Goal: Task Accomplishment & Management: Use online tool/utility

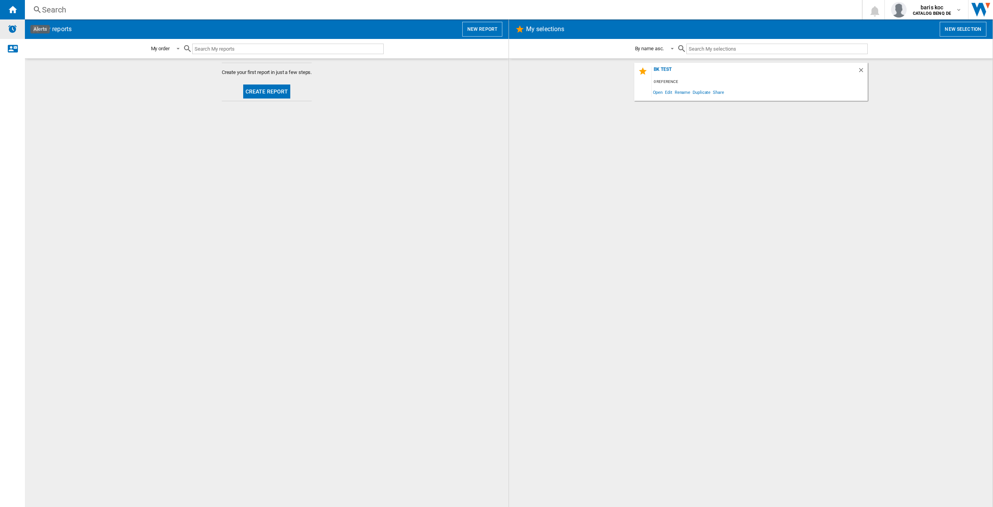
click at [13, 31] on img "Alerts" at bounding box center [12, 28] width 9 height 9
click at [670, 70] on div "BK TEst" at bounding box center [755, 72] width 206 height 11
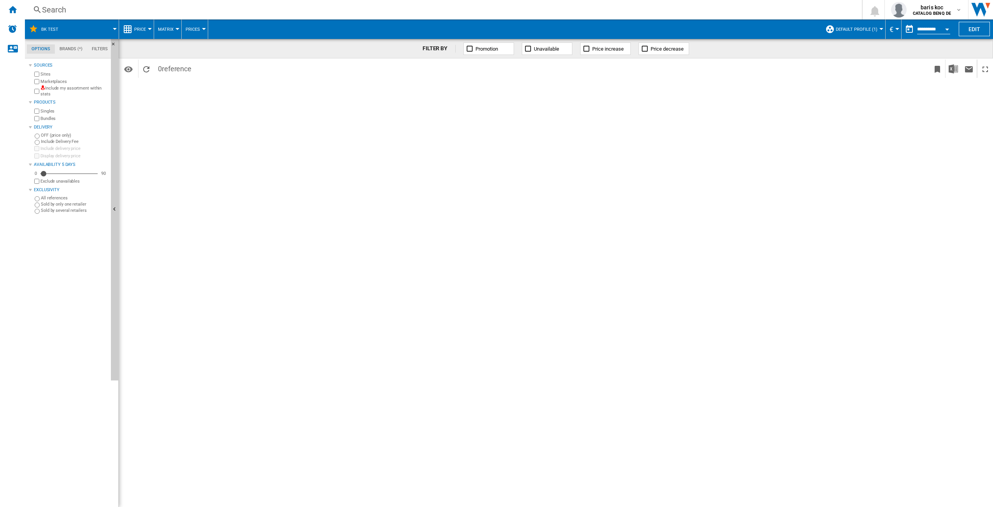
click at [147, 27] on button "Price" at bounding box center [142, 28] width 16 height 19
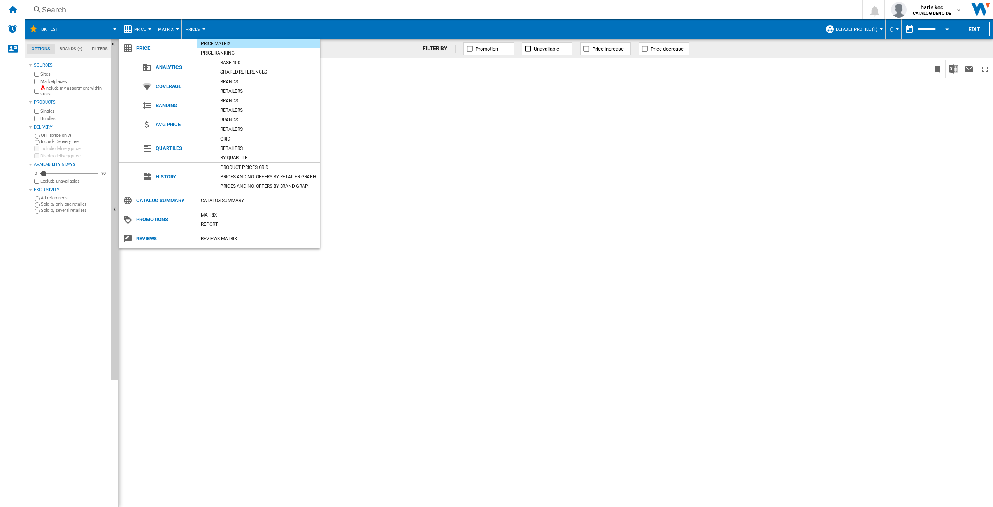
click at [146, 27] on md-backdrop at bounding box center [496, 253] width 993 height 507
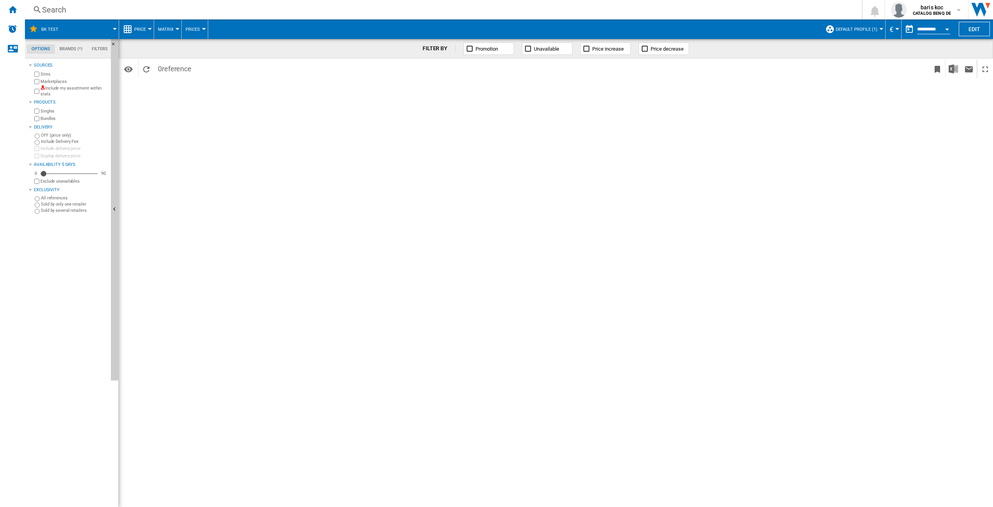
click at [468, 25] on span at bounding box center [514, 28] width 613 height 19
click at [112, 28] on span at bounding box center [92, 28] width 46 height 19
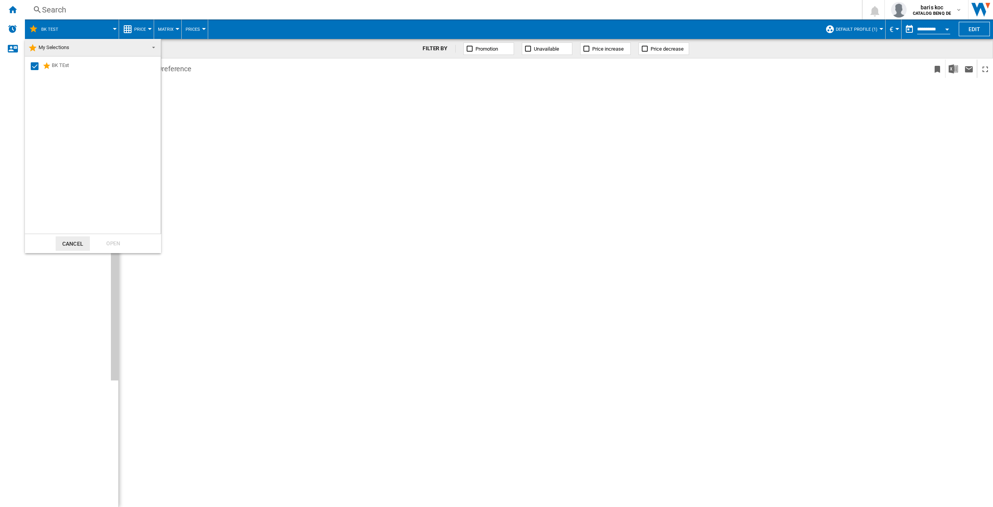
click at [308, 29] on md-backdrop at bounding box center [496, 253] width 993 height 507
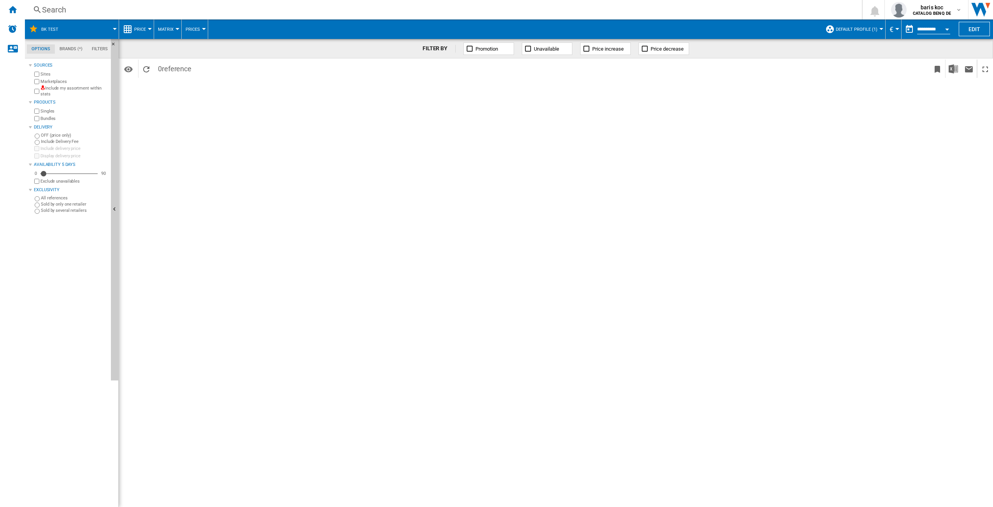
click at [77, 49] on md-tab-item "Brands (*)" at bounding box center [71, 48] width 32 height 9
click at [31, 47] on md-tab-item "Options" at bounding box center [41, 48] width 28 height 9
click at [875, 25] on button "Default profile (1)" at bounding box center [859, 28] width 46 height 19
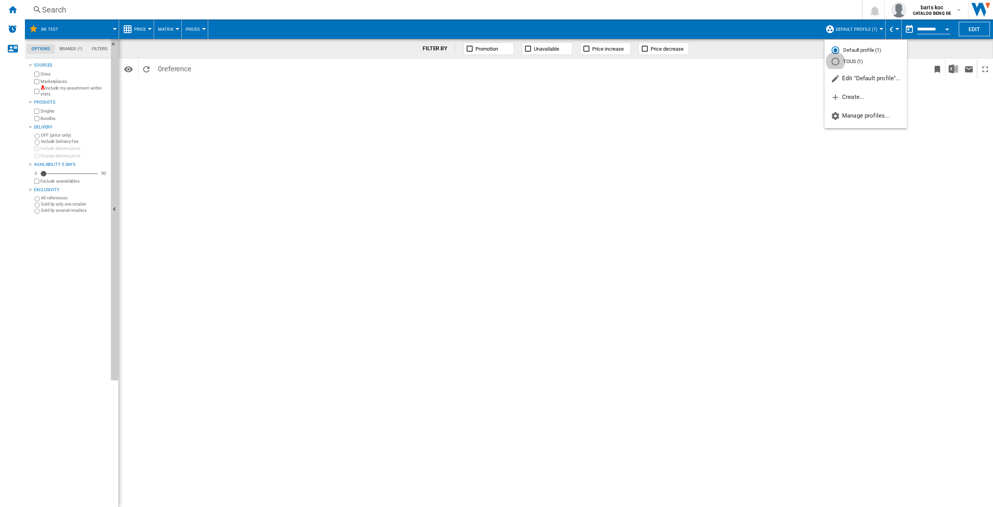
click at [835, 59] on div "TOUS (1)" at bounding box center [836, 62] width 8 height 8
click at [79, 48] on md-tab-item "Brands (*)" at bounding box center [71, 48] width 32 height 9
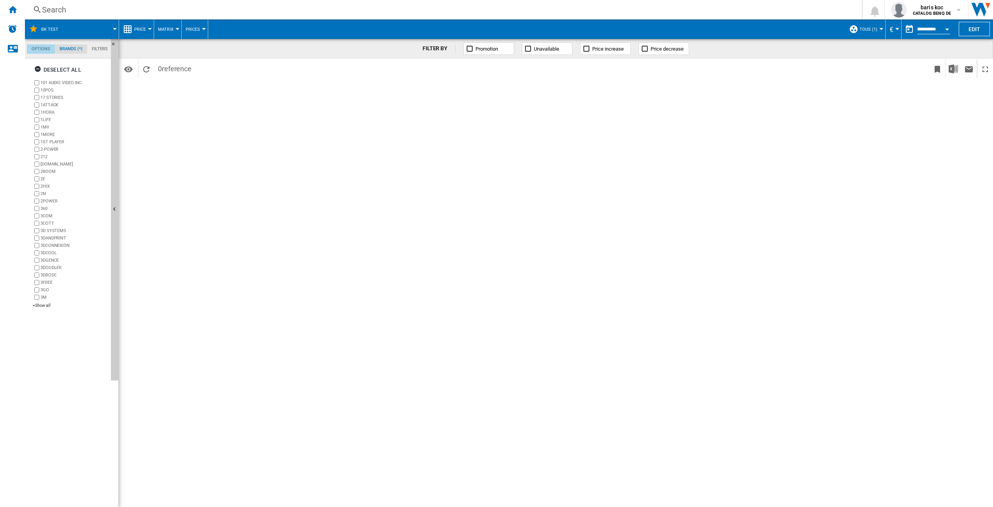
click at [39, 49] on md-tab-item "Options" at bounding box center [41, 48] width 28 height 9
click at [15, 12] on ng-md-icon "Home" at bounding box center [12, 9] width 9 height 9
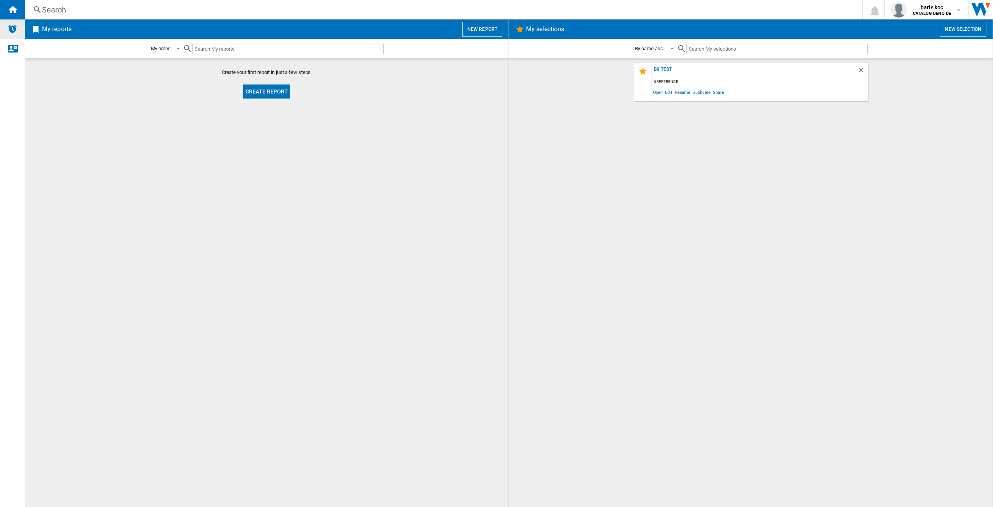
click at [13, 26] on img "Alerts" at bounding box center [12, 28] width 9 height 9
click at [934, 79] on wk-selection "BK TEst 0 reference Open Edit Rename Duplicate Share" at bounding box center [751, 82] width 468 height 38
click at [487, 28] on button "New report" at bounding box center [482, 29] width 40 height 15
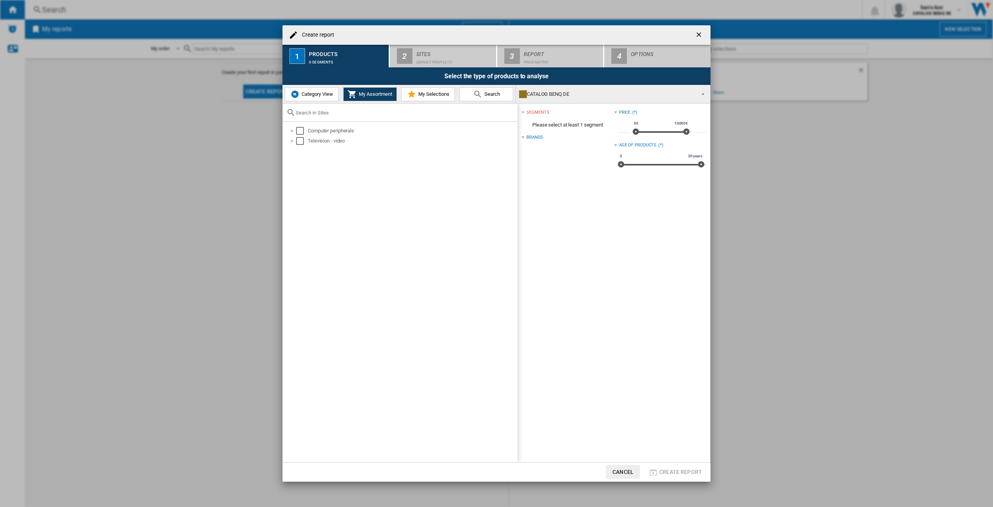
click at [418, 91] on span "My Selections" at bounding box center [433, 94] width 33 height 6
click at [359, 94] on span "My Assortment" at bounding box center [374, 94] width 35 height 6
click at [303, 130] on div "Select" at bounding box center [300, 131] width 8 height 8
click at [302, 144] on div "Select" at bounding box center [300, 141] width 8 height 8
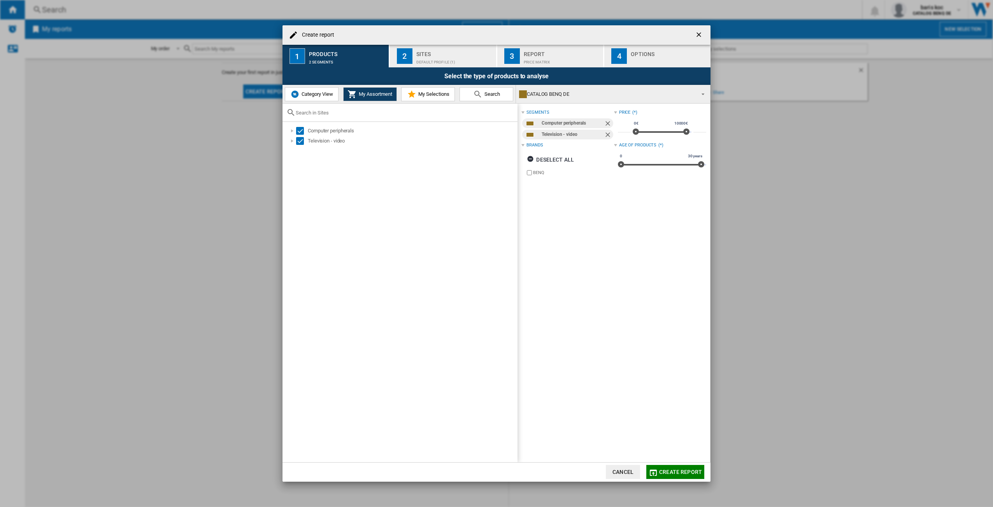
click at [604, 200] on div "segments Computer peripherals Television - video Brands Deselect all BENQ Price…" at bounding box center [614, 283] width 193 height 359
click at [293, 141] on div at bounding box center [292, 141] width 8 height 8
click at [301, 152] on div at bounding box center [301, 151] width 8 height 8
click at [308, 160] on div at bounding box center [310, 161] width 8 height 8
click at [309, 183] on div at bounding box center [310, 181] width 8 height 8
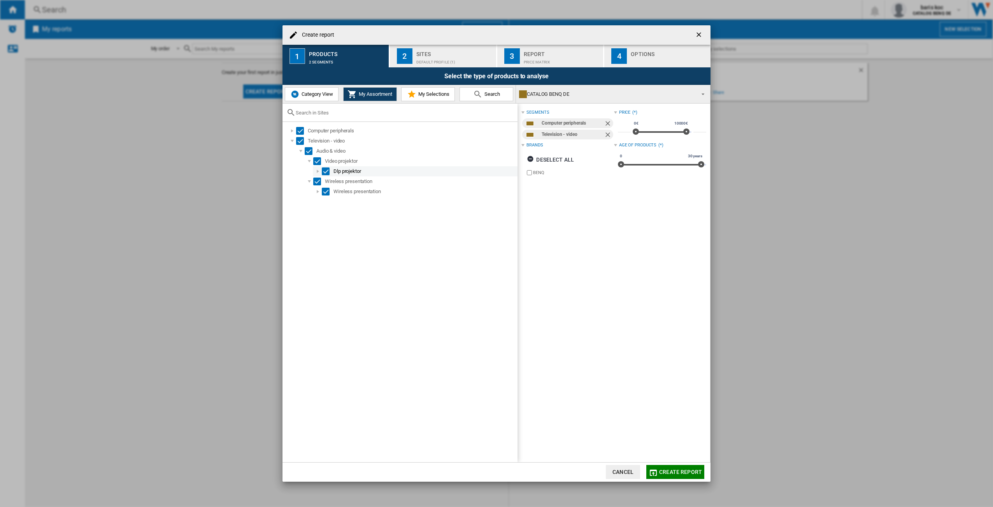
click at [316, 172] on div at bounding box center [318, 171] width 8 height 8
click at [318, 292] on div at bounding box center [318, 293] width 8 height 8
click at [290, 141] on div at bounding box center [292, 141] width 8 height 8
click at [293, 129] on div at bounding box center [292, 131] width 8 height 8
click at [301, 142] on div at bounding box center [301, 141] width 8 height 8
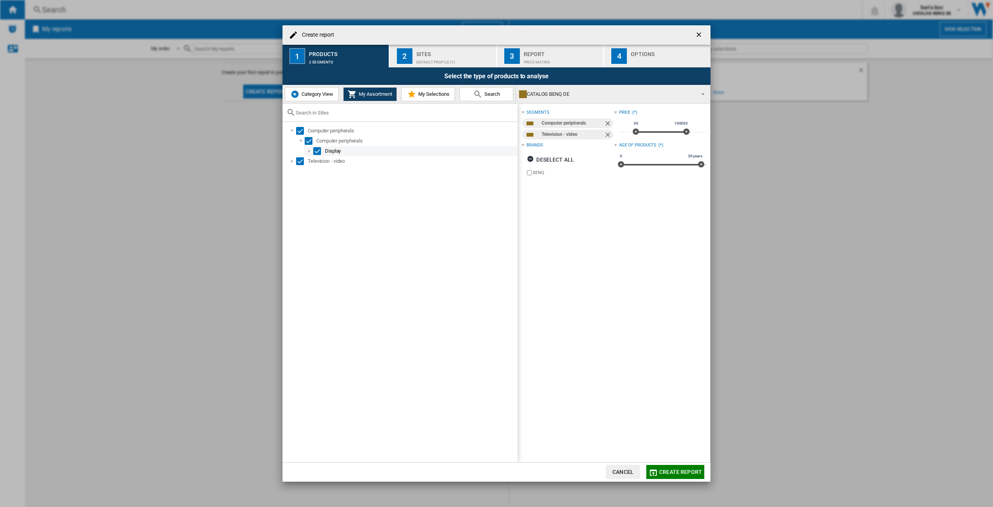
click at [310, 151] on div at bounding box center [310, 151] width 8 height 8
click at [317, 161] on div at bounding box center [318, 161] width 8 height 8
click at [674, 469] on span "Create report" at bounding box center [680, 472] width 43 height 6
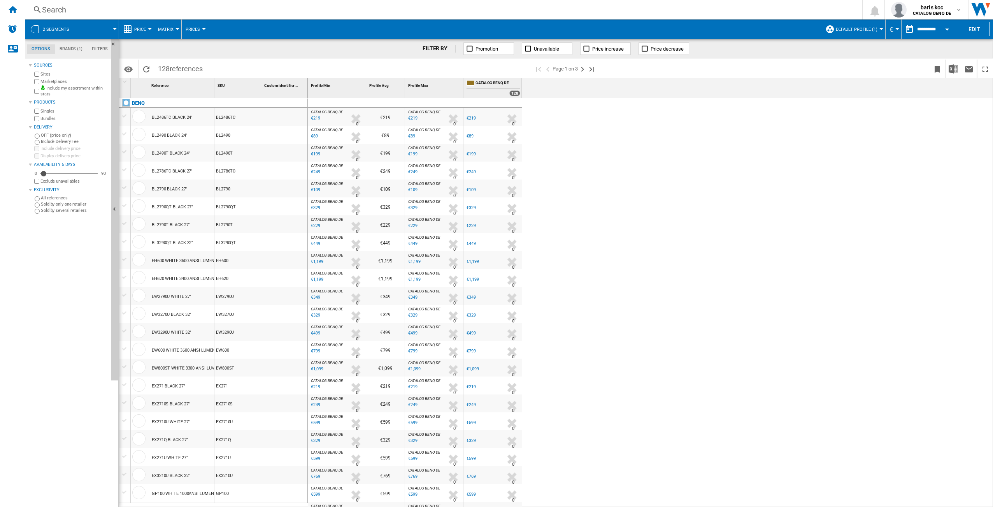
click at [172, 117] on div "BL2486TC BLACK 24"" at bounding box center [172, 118] width 41 height 18
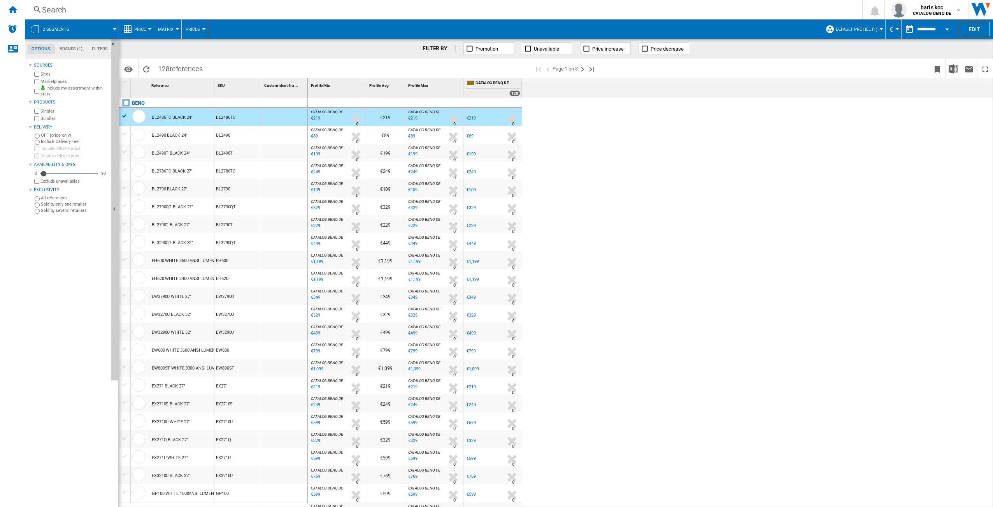
click at [184, 116] on div "BL2486TC BLACK 24"" at bounding box center [172, 118] width 41 height 18
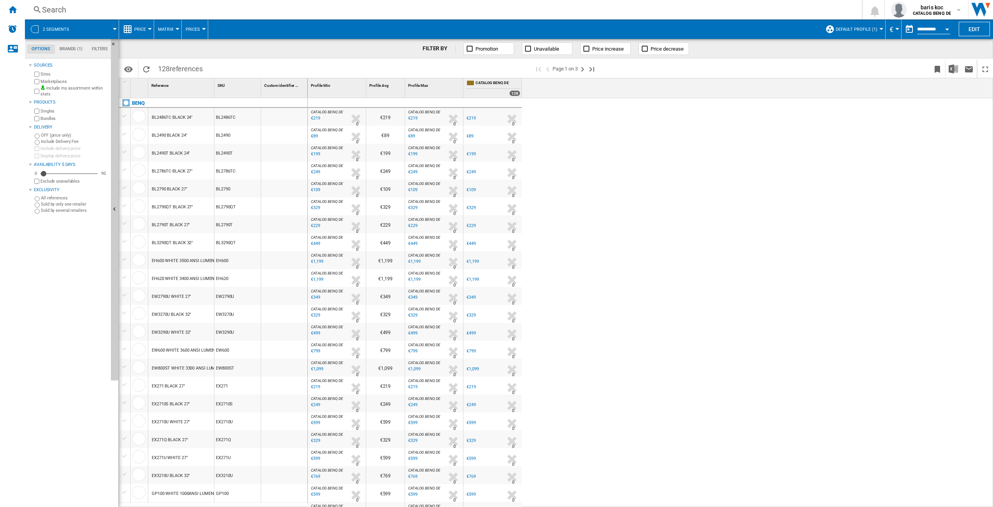
click at [184, 116] on div "BL2486TC BLACK 24"" at bounding box center [172, 118] width 41 height 18
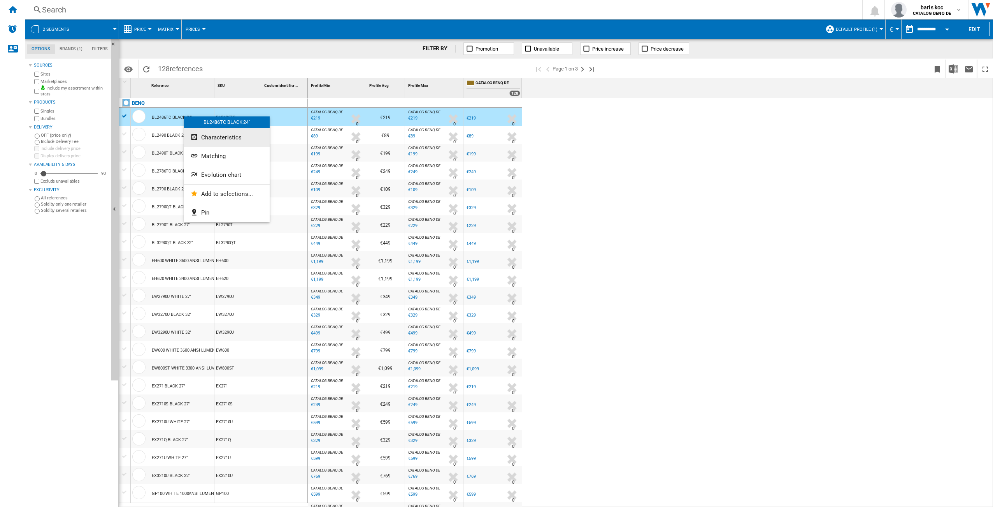
click at [246, 137] on button "Characteristics" at bounding box center [227, 137] width 86 height 19
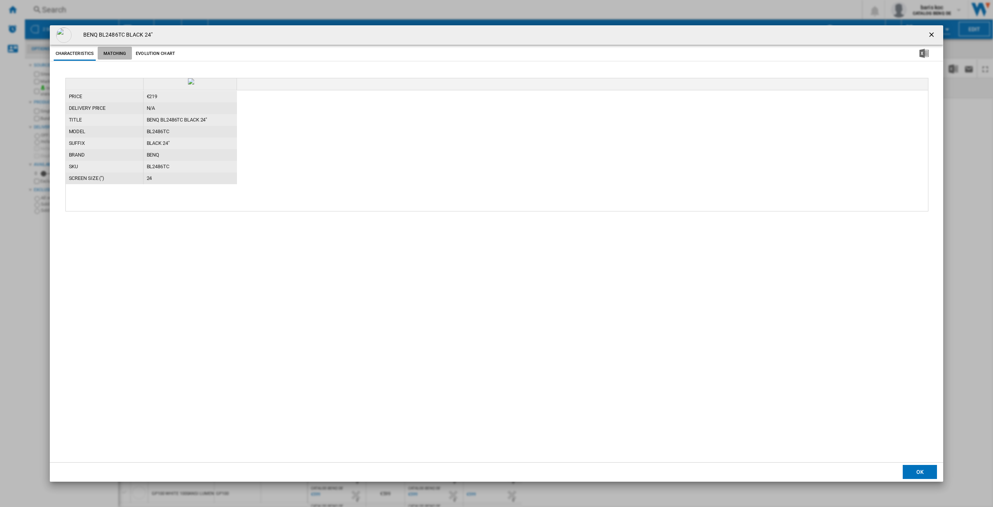
click at [112, 56] on button "Matching" at bounding box center [115, 54] width 34 height 14
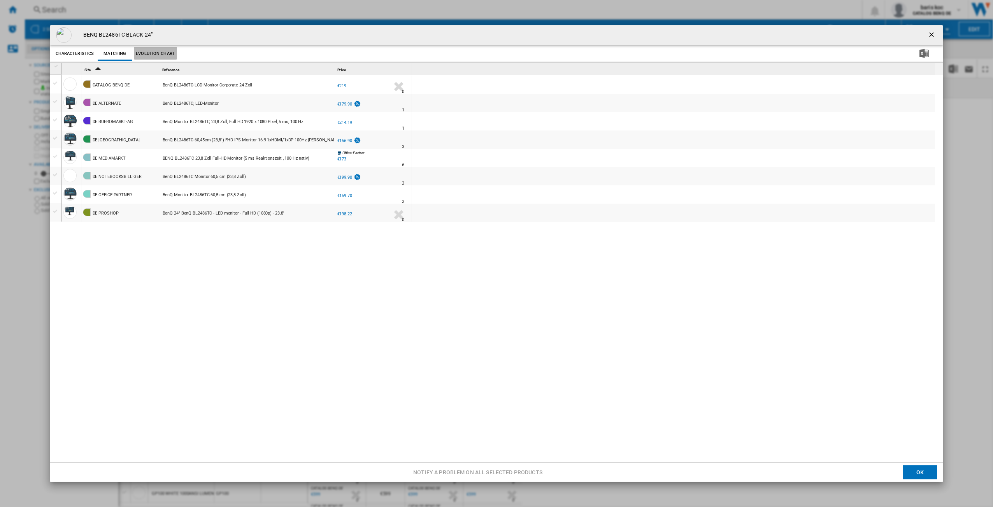
click at [158, 55] on button "Evolution chart" at bounding box center [155, 54] width 43 height 14
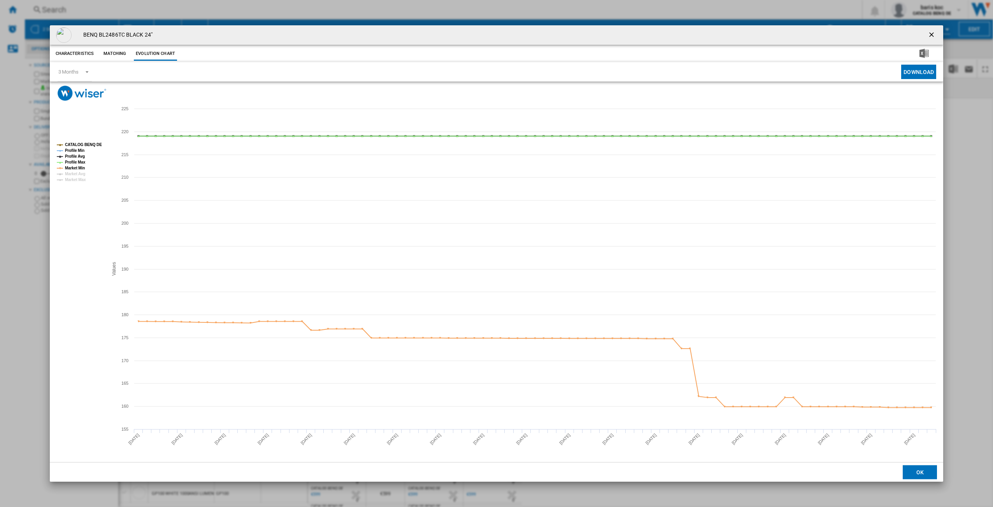
click at [82, 55] on button "Characteristics" at bounding box center [75, 54] width 42 height 14
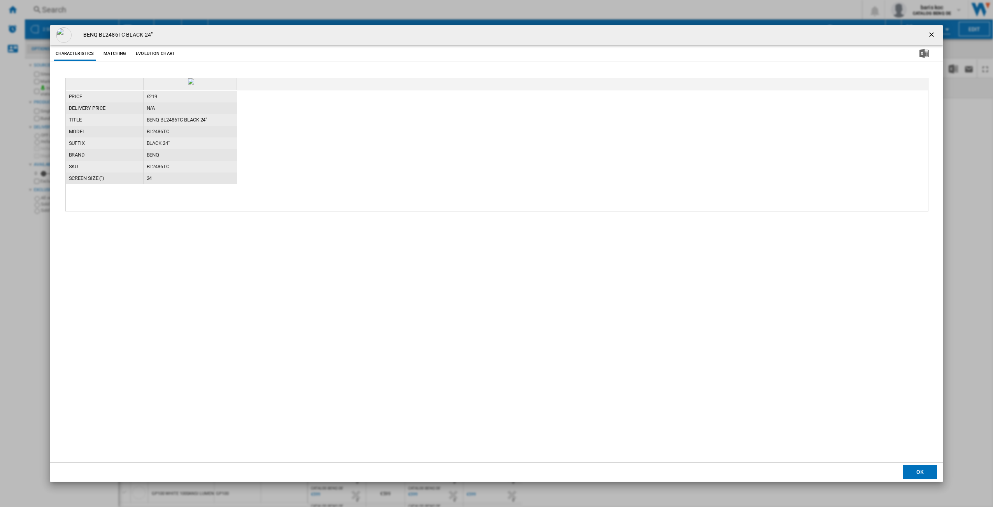
click at [115, 51] on button "Matching" at bounding box center [115, 54] width 34 height 14
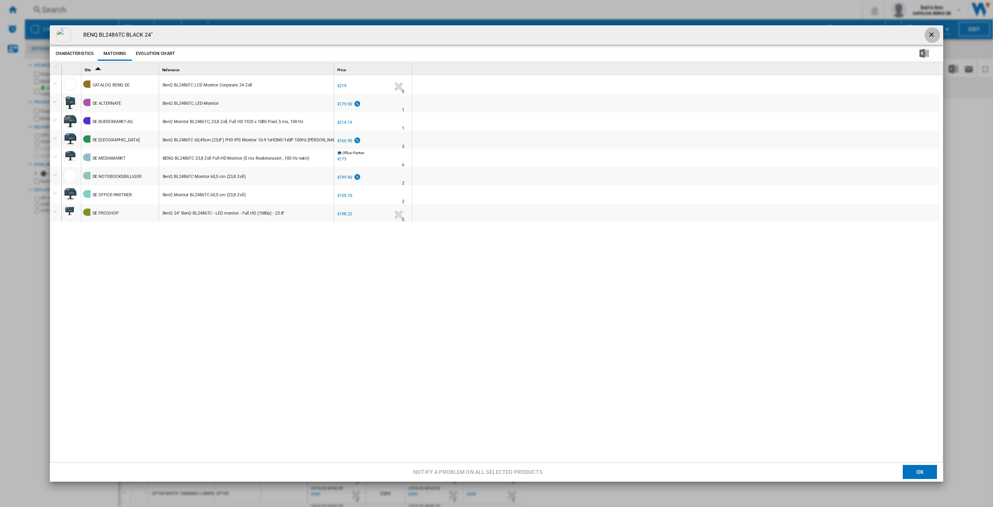
click at [928, 35] on ng-md-icon "getI18NText('BUTTONS.CLOSE_DIALOG')" at bounding box center [932, 35] width 9 height 9
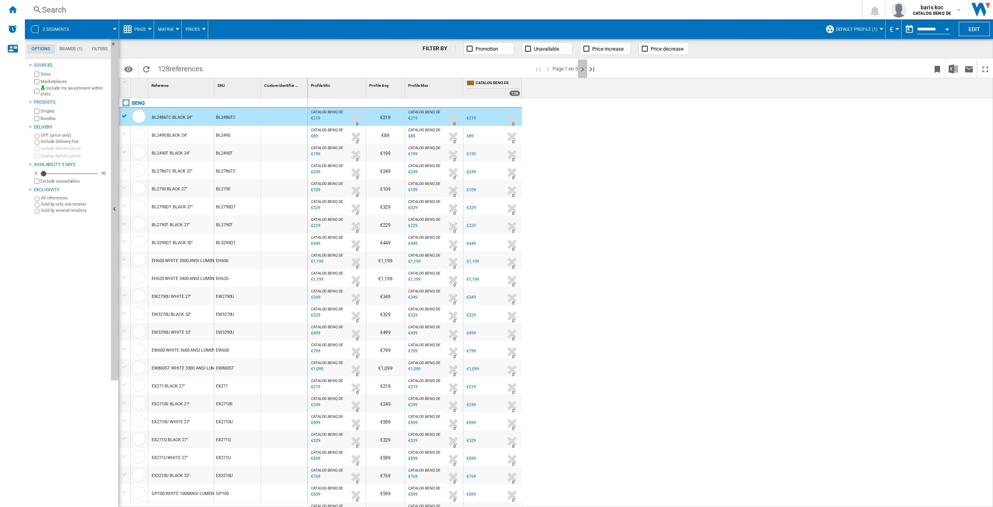
click at [583, 69] on ng-md-icon "Next page" at bounding box center [582, 69] width 9 height 9
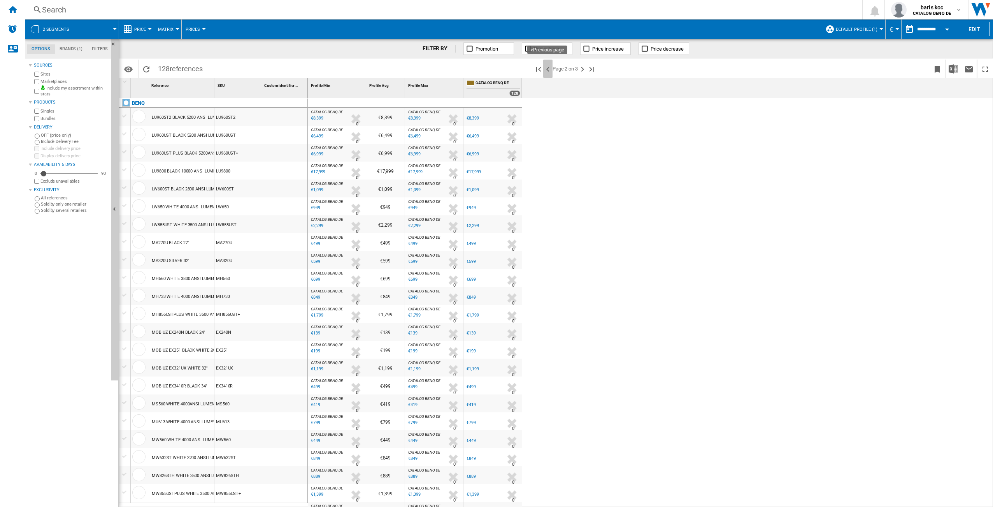
click at [549, 70] on ng-md-icon ">Previous page" at bounding box center [547, 69] width 9 height 9
click at [176, 120] on div "BL2486TC BLACK 24"" at bounding box center [172, 118] width 41 height 18
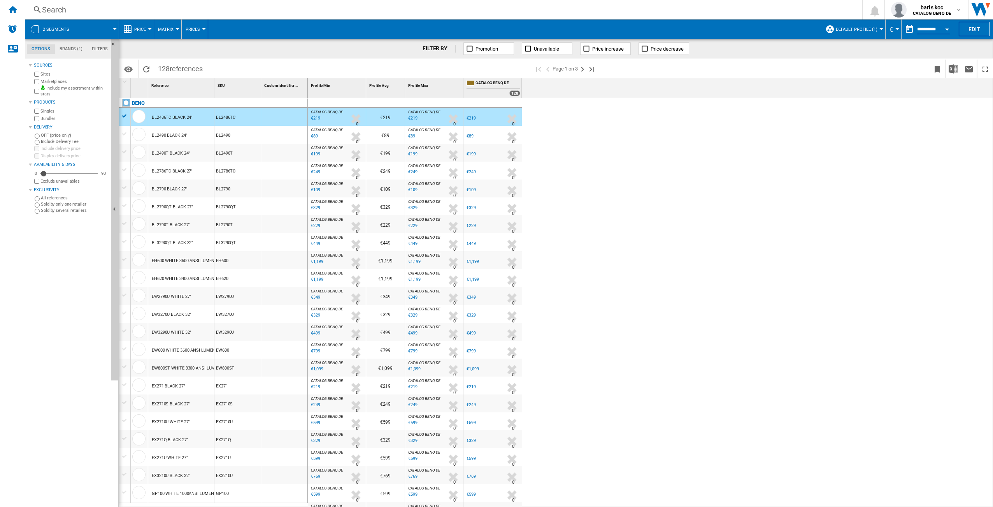
click at [176, 116] on div "BL2486TC BLACK 24"" at bounding box center [172, 118] width 41 height 18
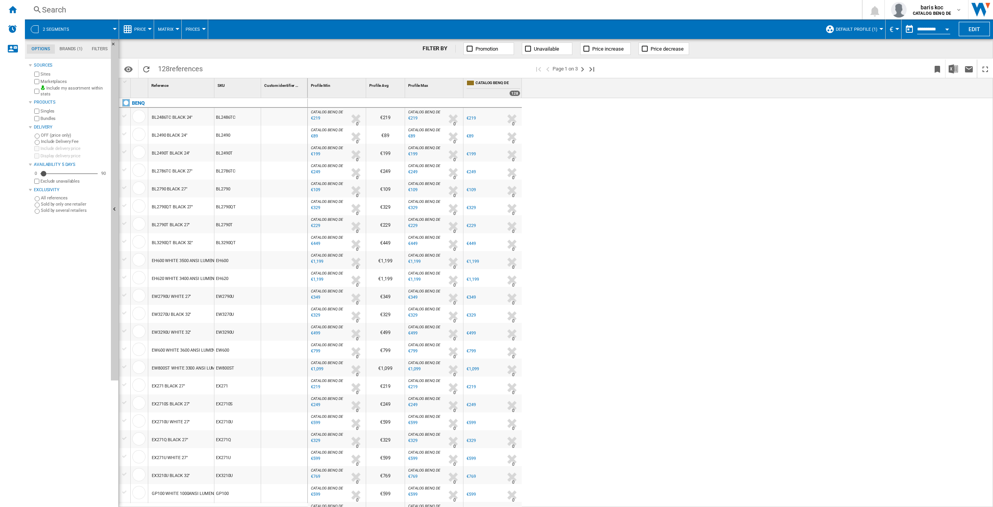
click at [176, 116] on div "BL2486TC BLACK 24"" at bounding box center [172, 118] width 41 height 18
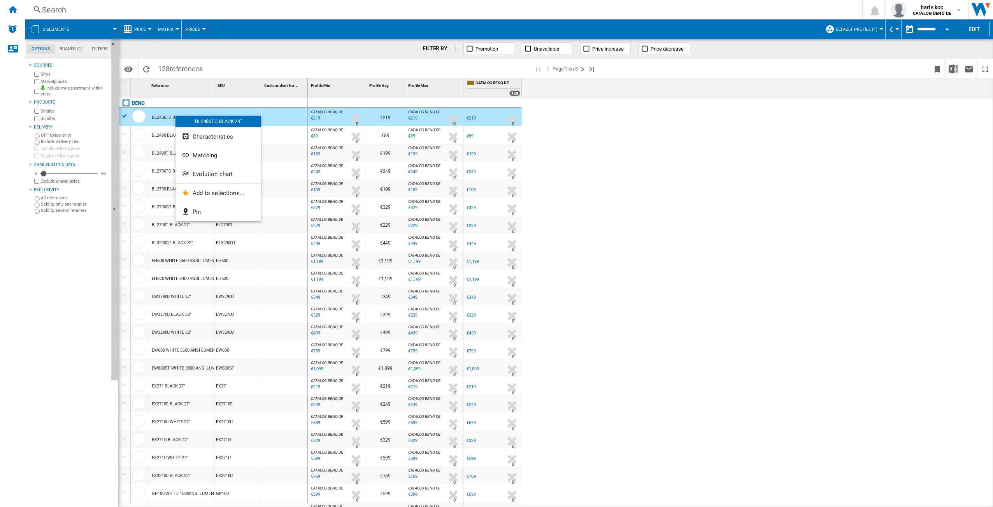
click at [226, 173] on span "Evolution chart" at bounding box center [213, 173] width 40 height 7
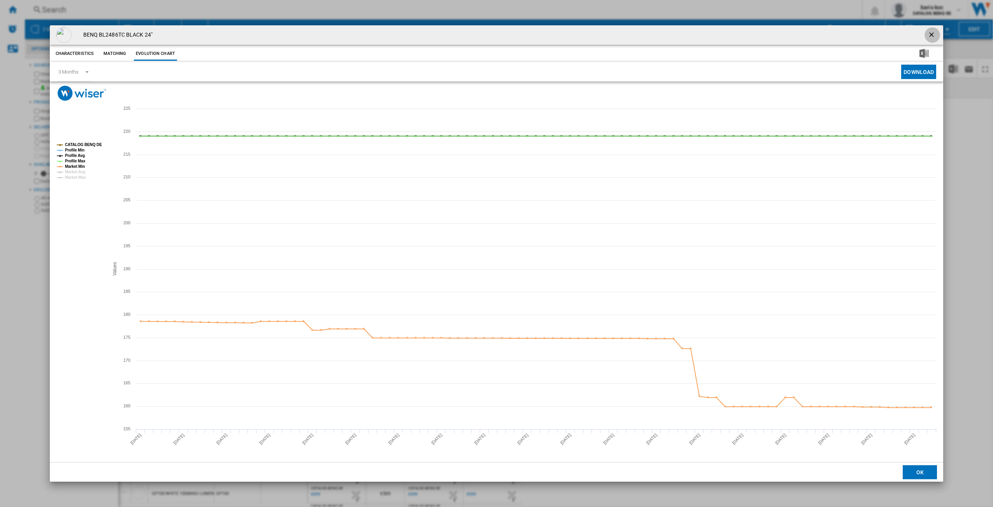
click at [931, 34] on ng-md-icon "getI18NText('BUTTONS.CLOSE_DIALOG')" at bounding box center [932, 35] width 9 height 9
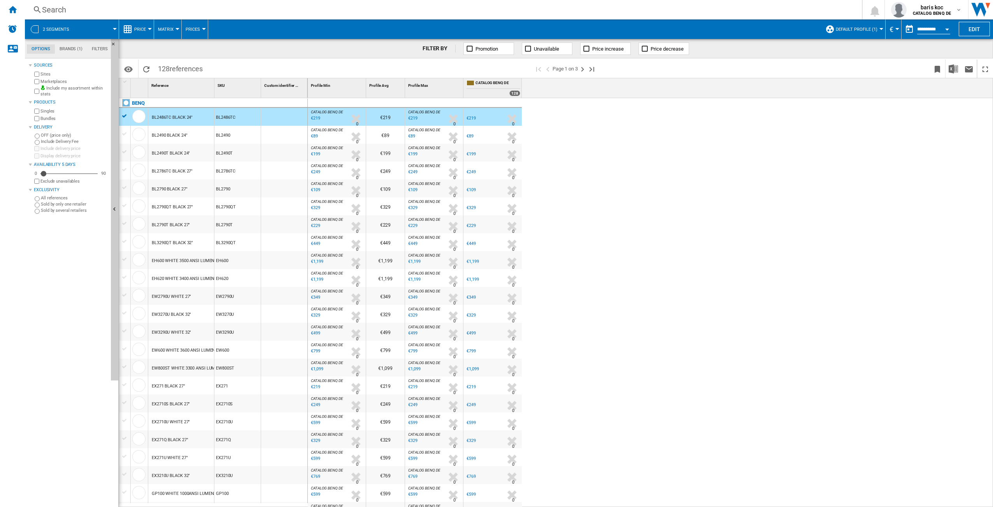
click at [174, 31] on button "Matrix" at bounding box center [167, 28] width 19 height 19
click at [419, 10] on md-backdrop at bounding box center [496, 253] width 993 height 507
click at [183, 116] on div "BL2486TC BLACK 24"" at bounding box center [172, 118] width 41 height 18
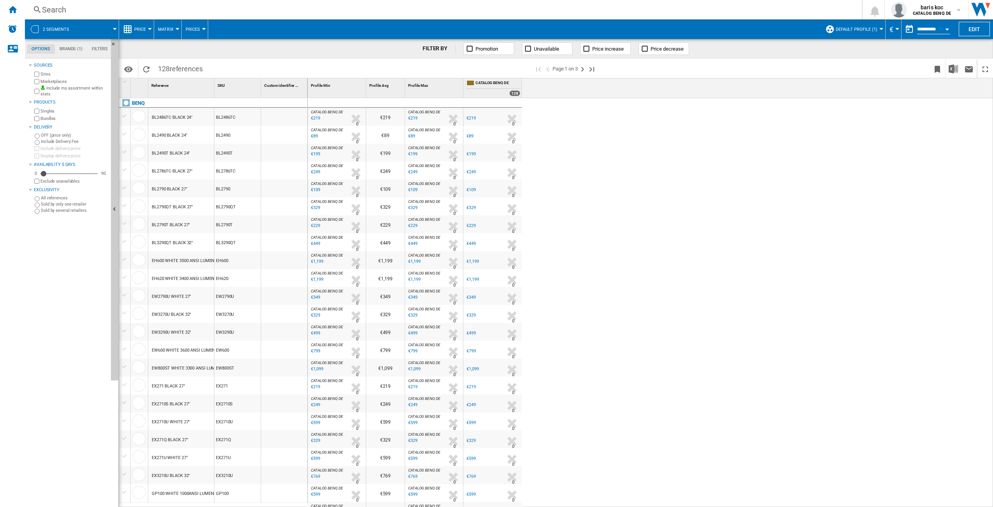
click at [199, 115] on div "BL2486TC BLACK 24"" at bounding box center [181, 117] width 66 height 18
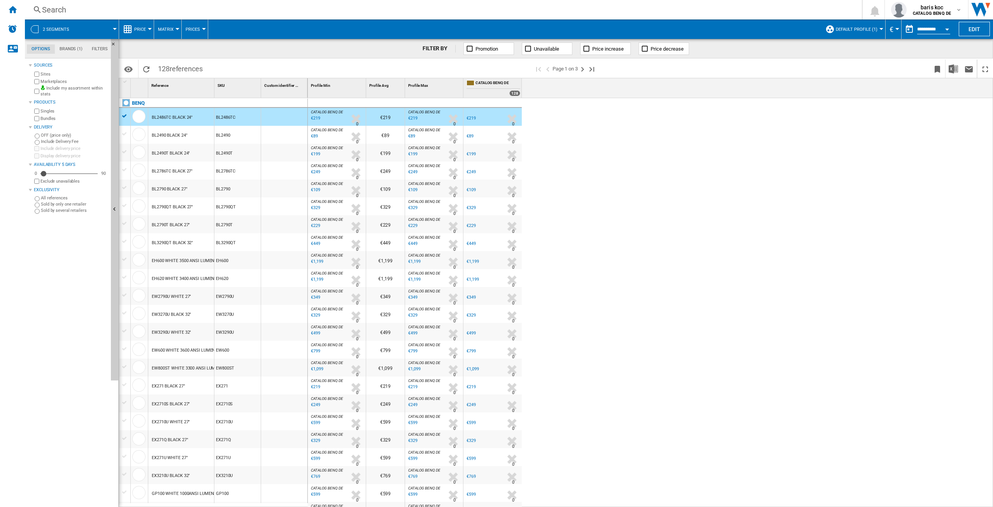
click at [186, 117] on div "BL2486TC BLACK 24"" at bounding box center [172, 118] width 41 height 18
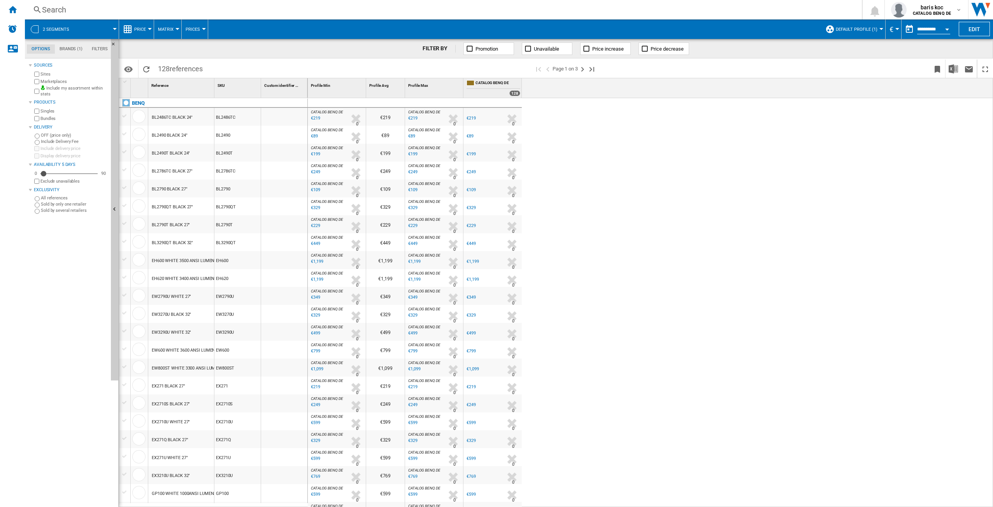
click at [186, 116] on div "BL2486TC BLACK 24"" at bounding box center [172, 118] width 41 height 18
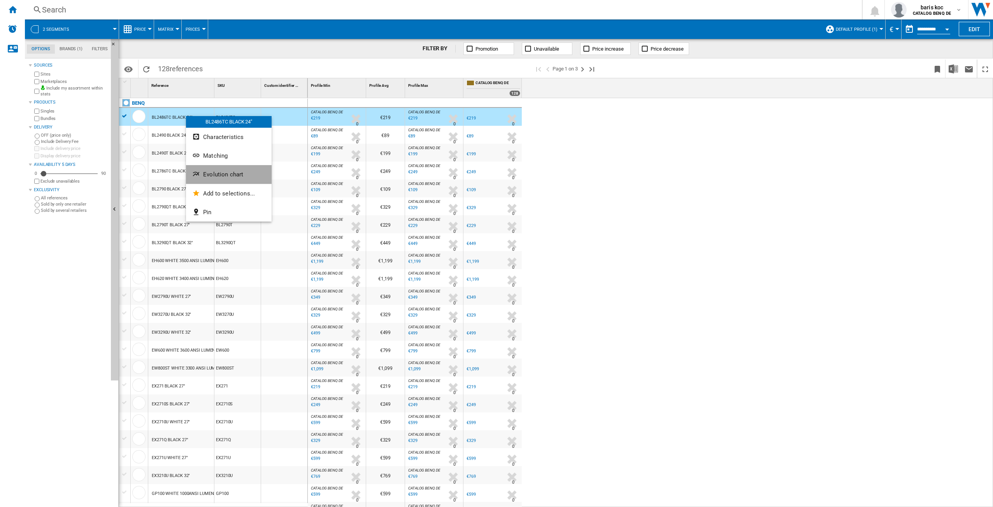
click at [242, 176] on span "Evolution chart" at bounding box center [223, 174] width 40 height 7
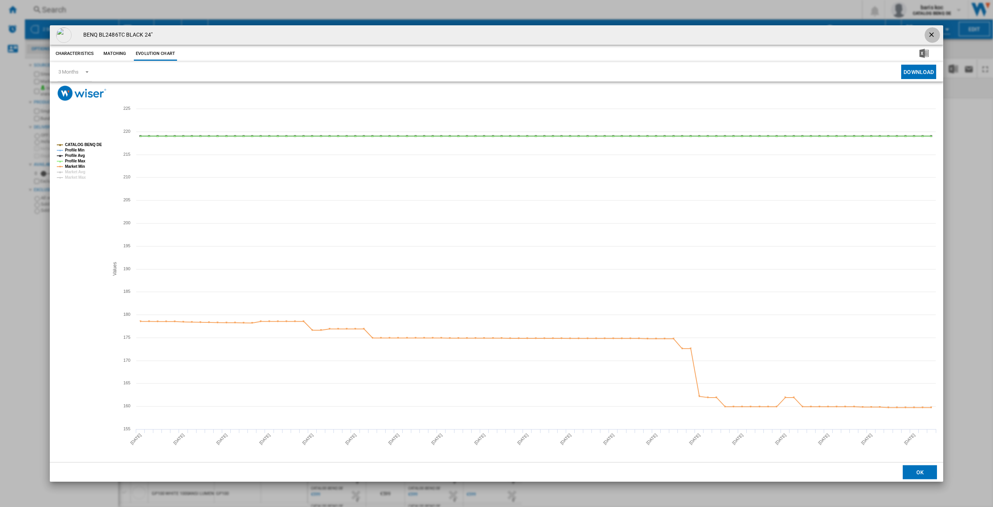
click at [934, 32] on ng-md-icon "getI18NText('BUTTONS.CLOSE_DIALOG')" at bounding box center [932, 35] width 9 height 9
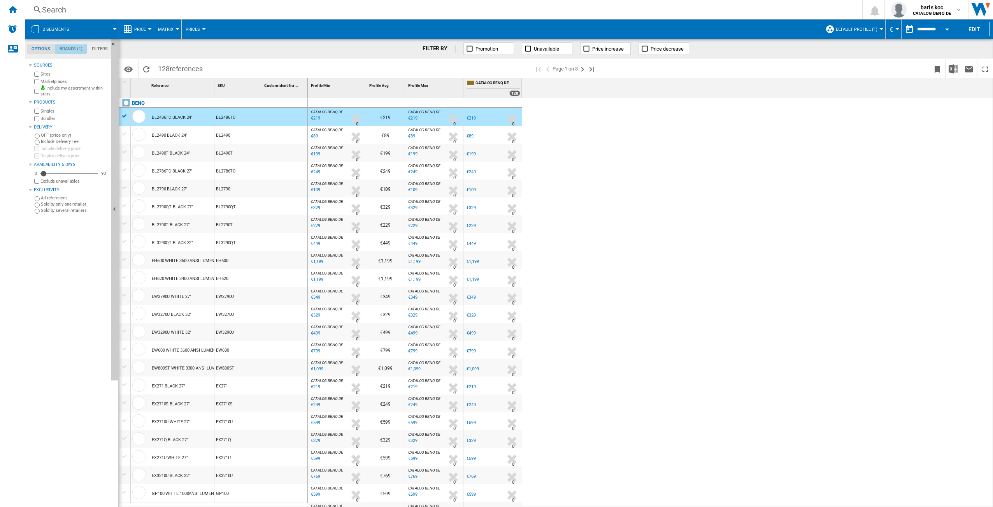
click at [68, 46] on md-tab-item "Brands (1)" at bounding box center [71, 48] width 32 height 9
click at [101, 51] on md-tab-item "Filters" at bounding box center [99, 48] width 25 height 9
click at [114, 43] on ng-md-icon "Hide" at bounding box center [115, 46] width 9 height 9
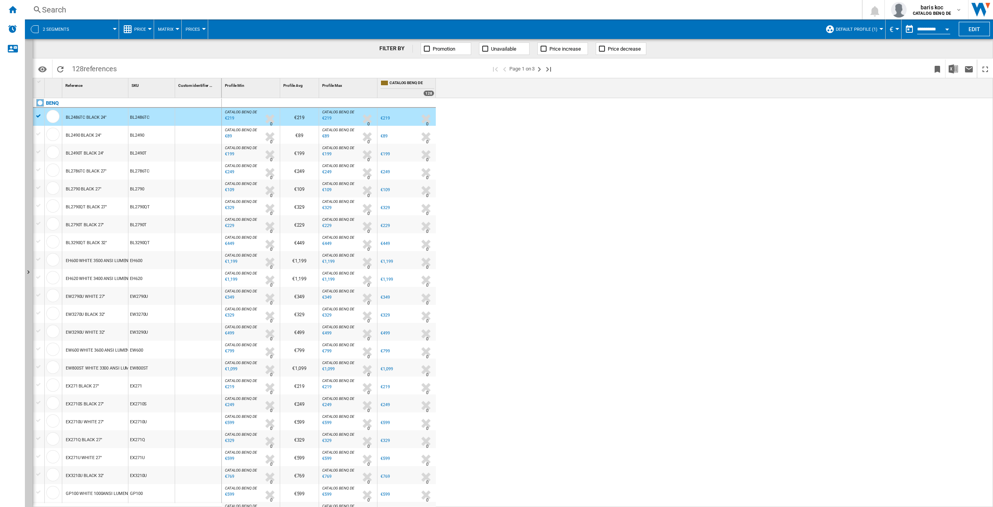
click at [51, 25] on button "2 segments" at bounding box center [60, 28] width 34 height 19
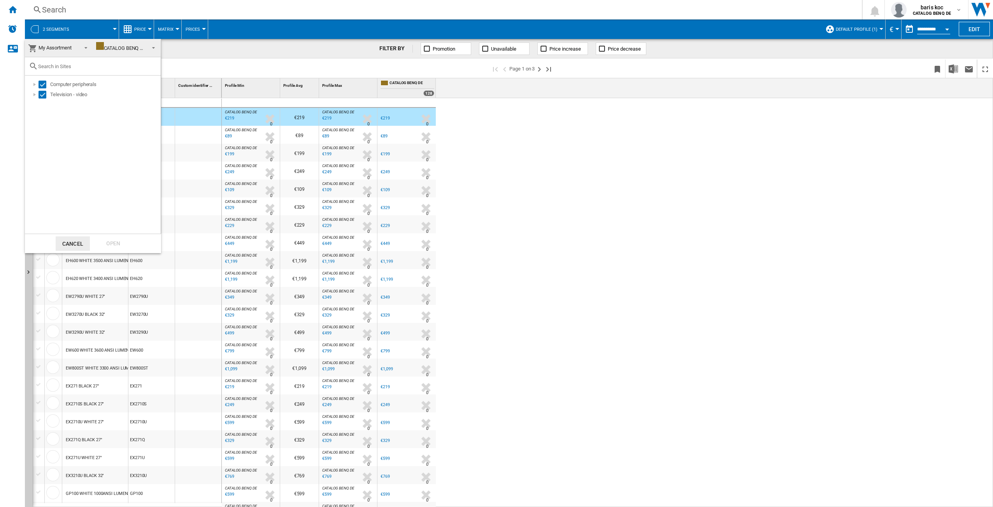
click at [799, 124] on md-backdrop at bounding box center [496, 253] width 993 height 507
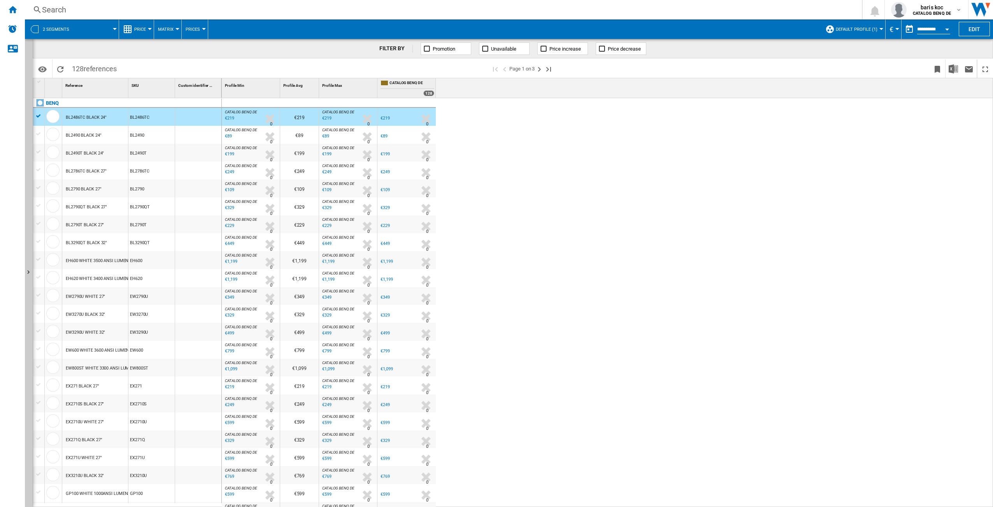
click at [47, 26] on button "2 segments" at bounding box center [60, 28] width 34 height 19
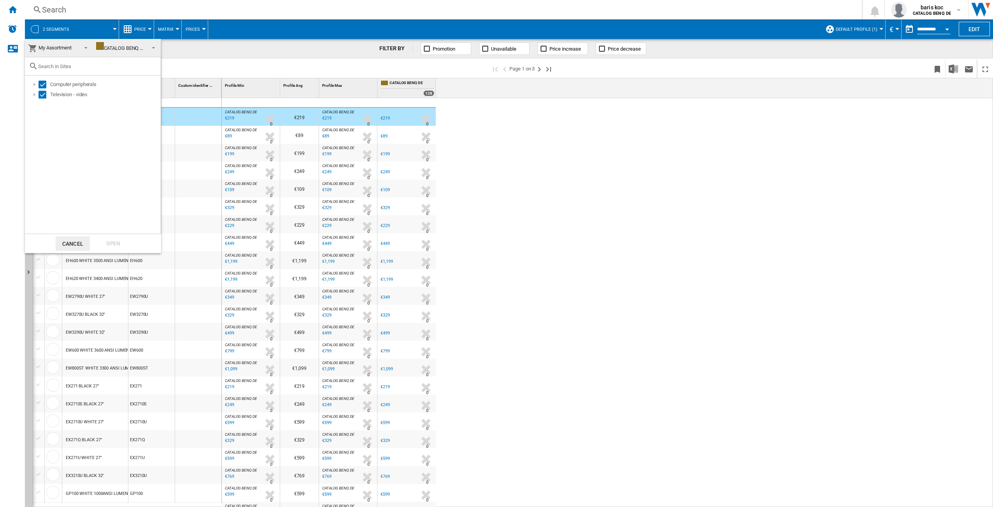
click at [71, 243] on button "Cancel" at bounding box center [73, 243] width 34 height 14
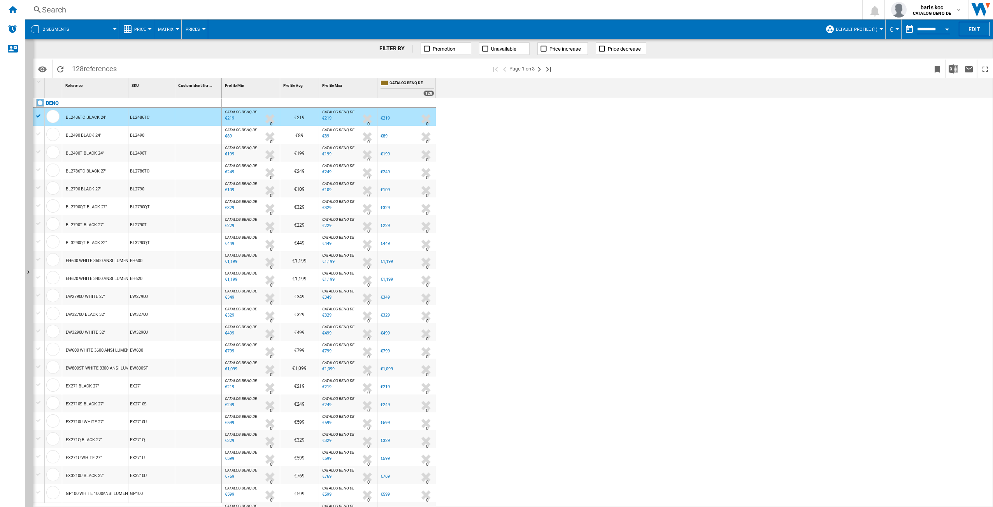
click at [109, 31] on span at bounding box center [97, 28] width 35 height 19
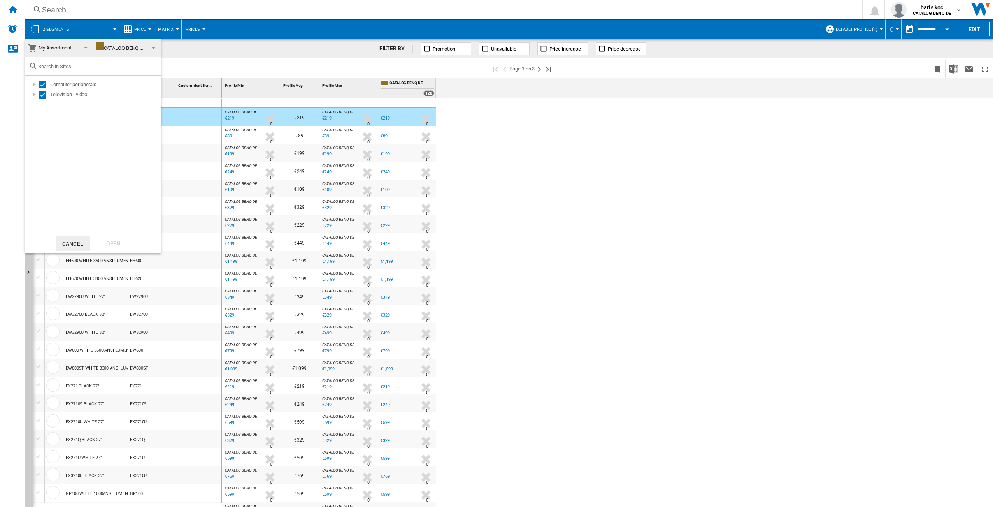
click at [136, 48] on div "CATALOG BENQ DE" at bounding box center [121, 48] width 50 height 6
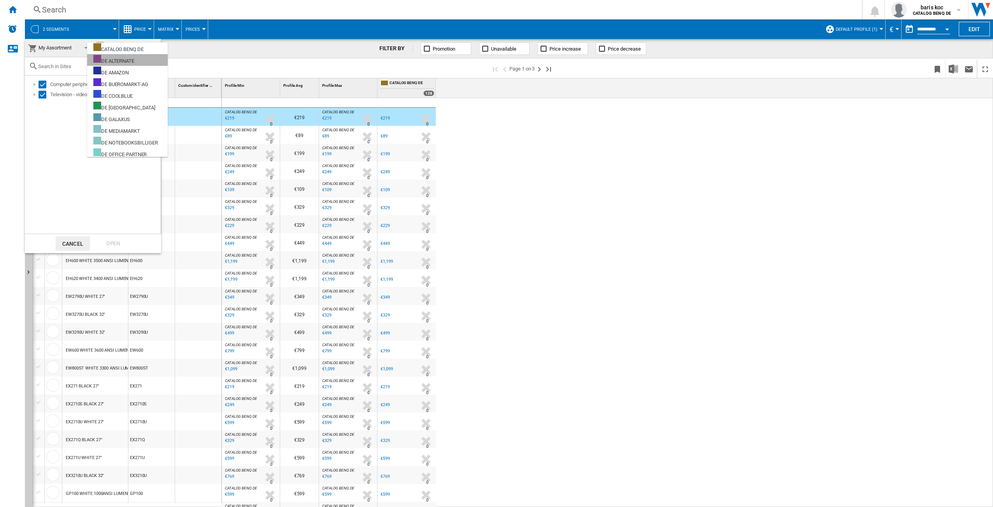
click at [134, 58] on div "DE ALTERNATE" at bounding box center [113, 60] width 41 height 10
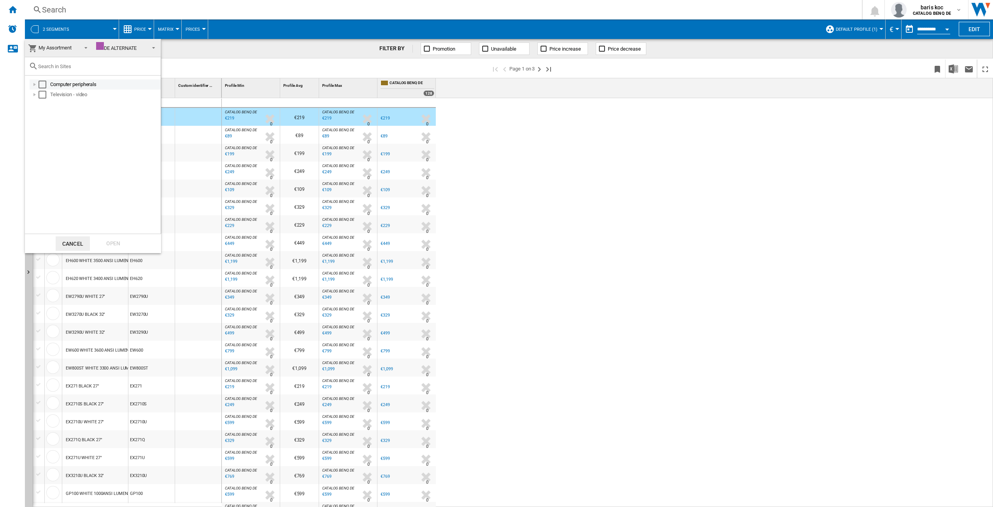
click at [46, 84] on div "Select" at bounding box center [43, 85] width 8 height 8
click at [41, 95] on div "Select" at bounding box center [43, 95] width 8 height 8
click at [108, 45] on div "DE ALTERNATE" at bounding box center [116, 48] width 41 height 6
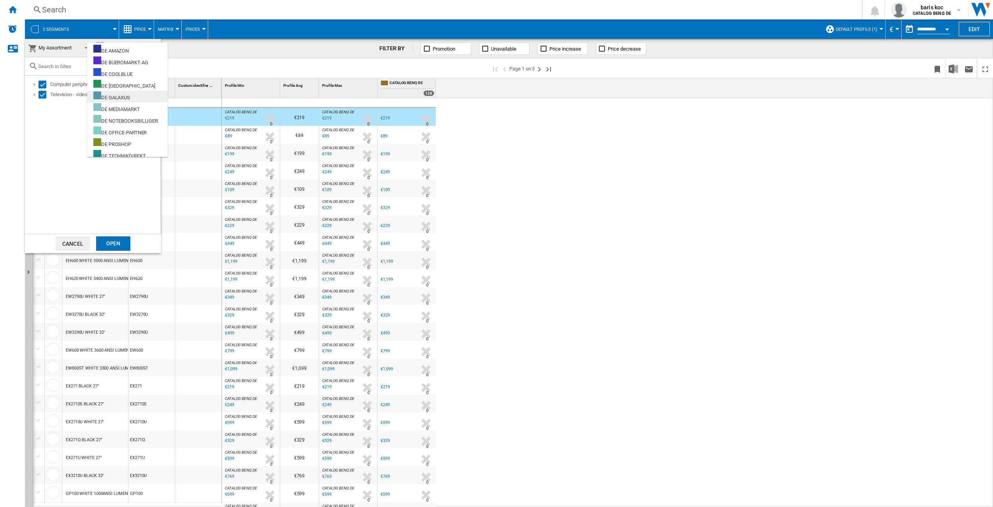
scroll to position [0, 0]
click at [95, 70] on div at bounding box center [97, 71] width 8 height 8
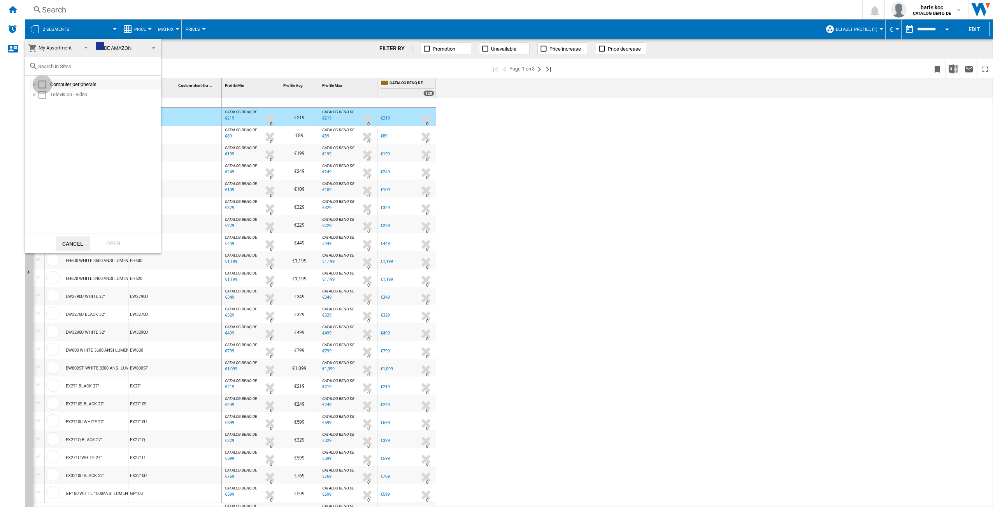
click at [42, 85] on div "Select" at bounding box center [43, 85] width 8 height 8
click at [40, 94] on div "Select" at bounding box center [43, 95] width 8 height 8
click at [109, 239] on div "Open" at bounding box center [113, 243] width 34 height 14
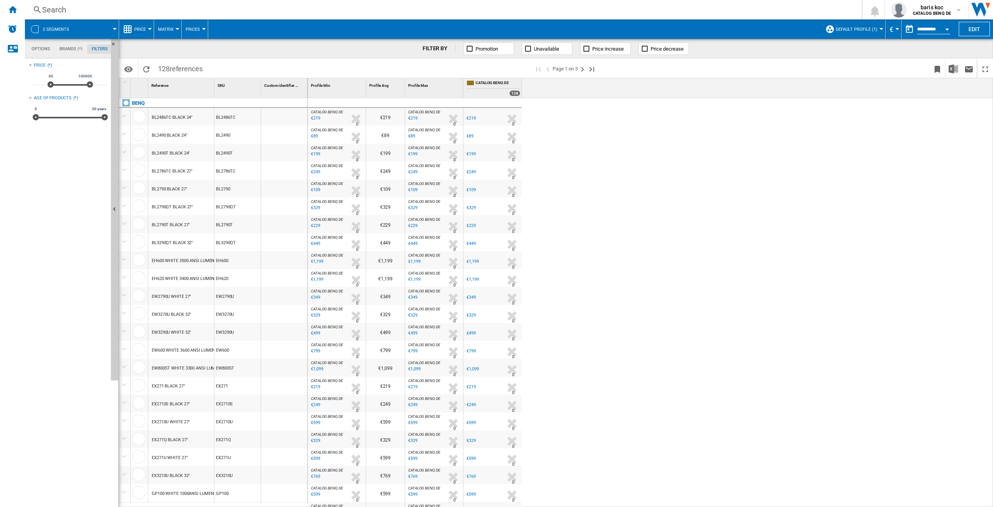
click at [182, 118] on div "BL2486TC BLACK 24"" at bounding box center [172, 118] width 41 height 18
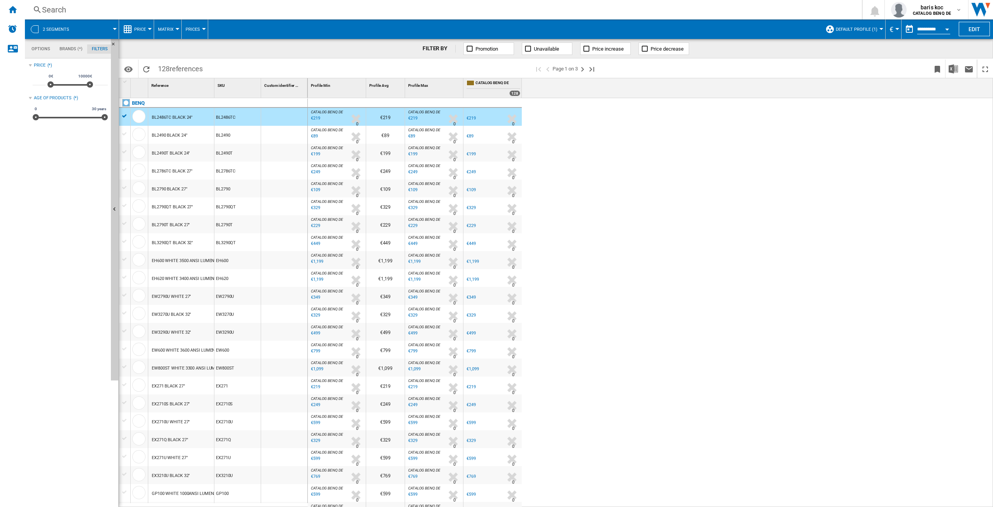
click at [182, 118] on div "BL2486TC BLACK 24"" at bounding box center [172, 118] width 41 height 18
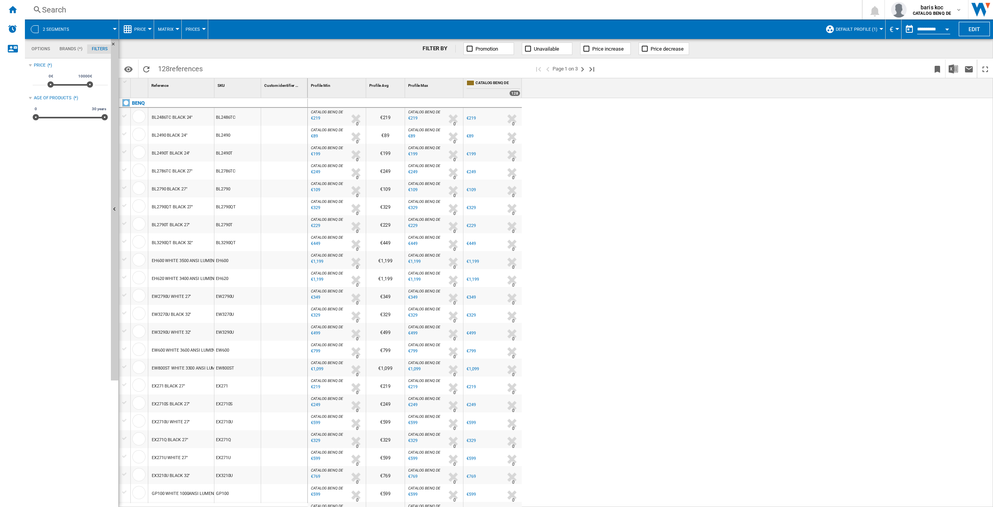
click at [182, 118] on div "BL2486TC BLACK 24"" at bounding box center [172, 118] width 41 height 18
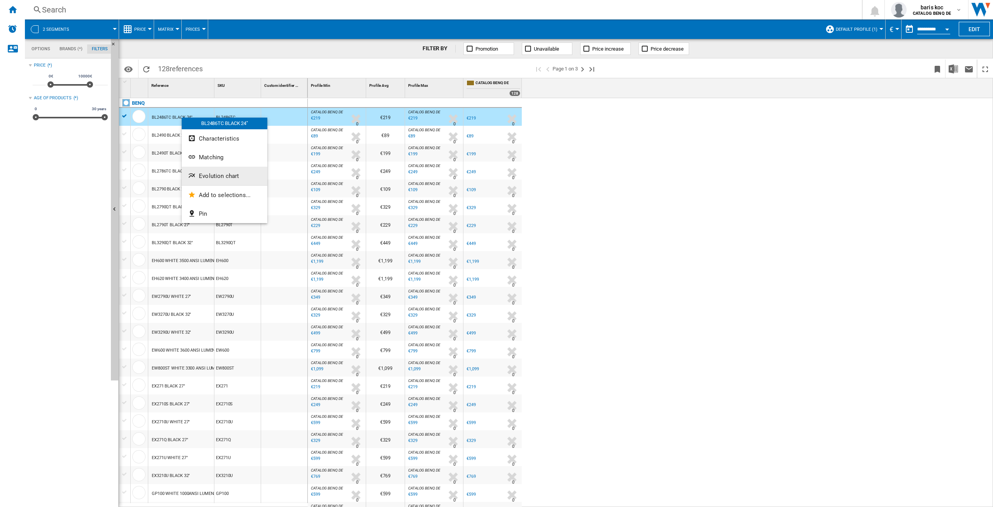
click at [230, 177] on span "Evolution chart" at bounding box center [219, 175] width 40 height 7
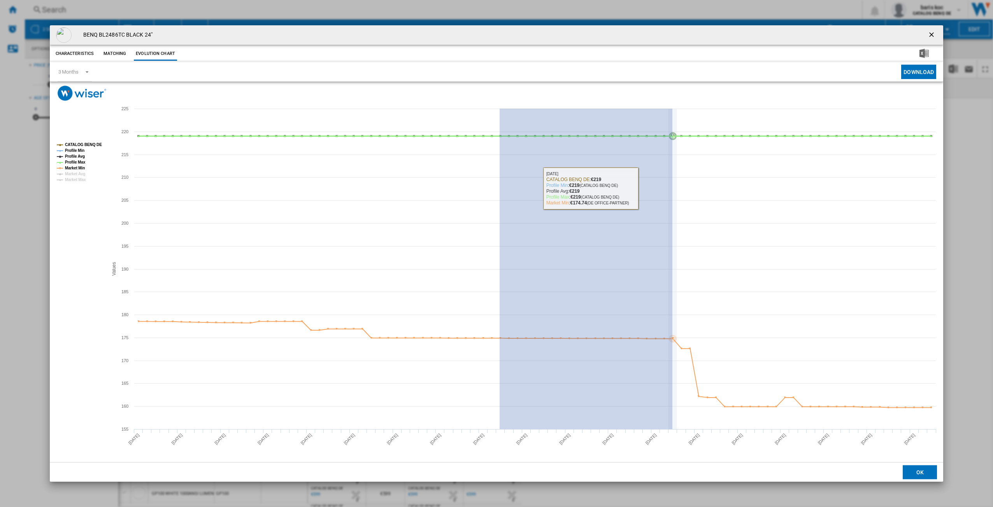
drag, startPoint x: 500, startPoint y: 137, endPoint x: 673, endPoint y: 197, distance: 183.1
click at [673, 197] on icon "Created with Highcharts 5.0.14 Values 160 180 200 220 155 165 170 175 185 190 1…" at bounding box center [497, 281] width 894 height 361
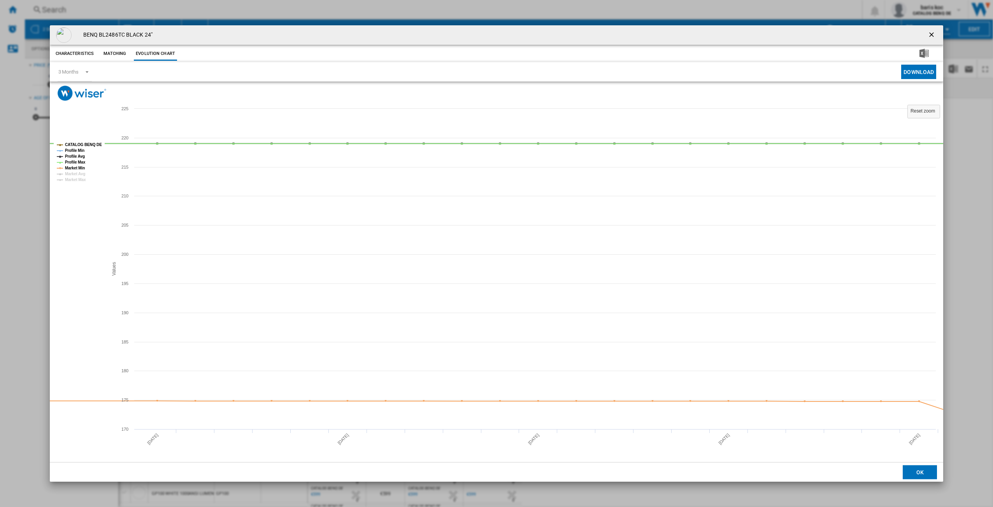
click at [937, 34] on ng-md-icon "getI18NText('BUTTONS.CLOSE_DIALOG')" at bounding box center [932, 35] width 9 height 9
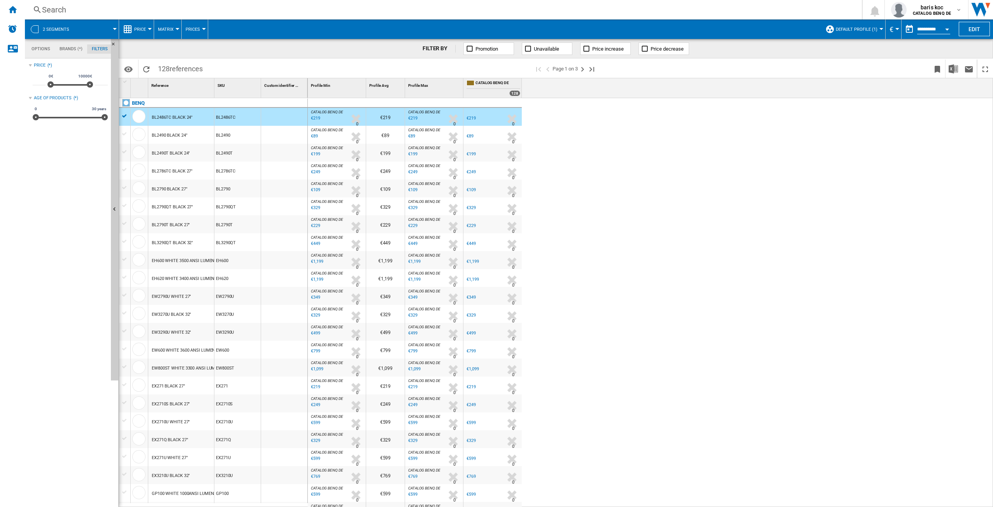
click at [74, 51] on md-tab-item "Brands (*)" at bounding box center [71, 48] width 32 height 9
click at [44, 51] on md-tab-item "Options" at bounding box center [41, 48] width 28 height 9
click at [202, 30] on button "Prices" at bounding box center [195, 28] width 18 height 19
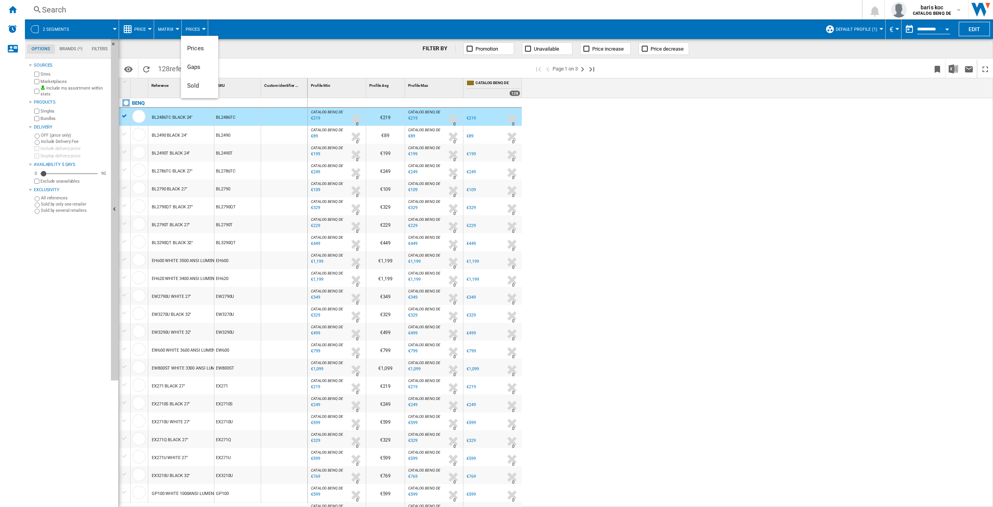
click at [162, 27] on md-backdrop at bounding box center [496, 253] width 993 height 507
click at [162, 27] on span "Matrix" at bounding box center [166, 29] width 16 height 5
click at [143, 28] on md-backdrop at bounding box center [496, 253] width 993 height 507
click at [143, 28] on span "Price" at bounding box center [140, 29] width 12 height 5
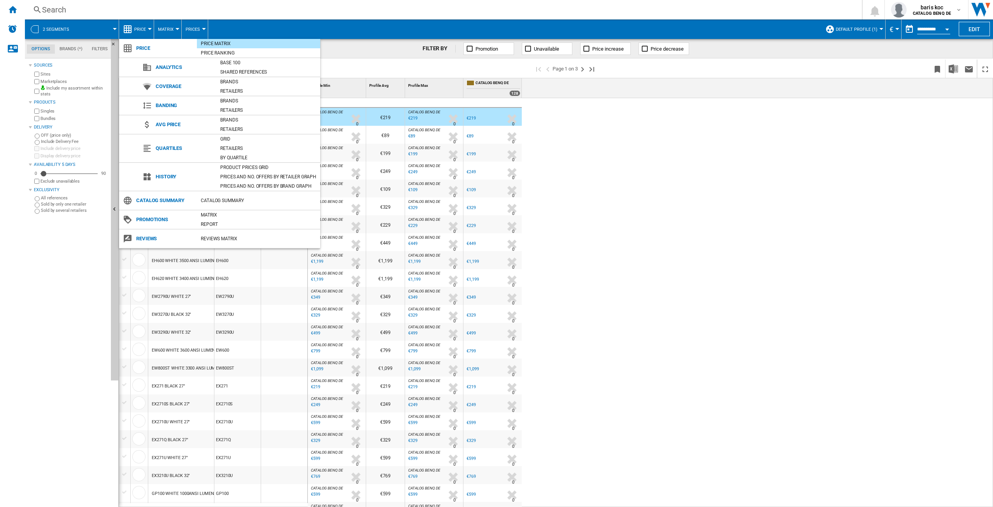
click at [672, 28] on md-backdrop at bounding box center [496, 253] width 993 height 507
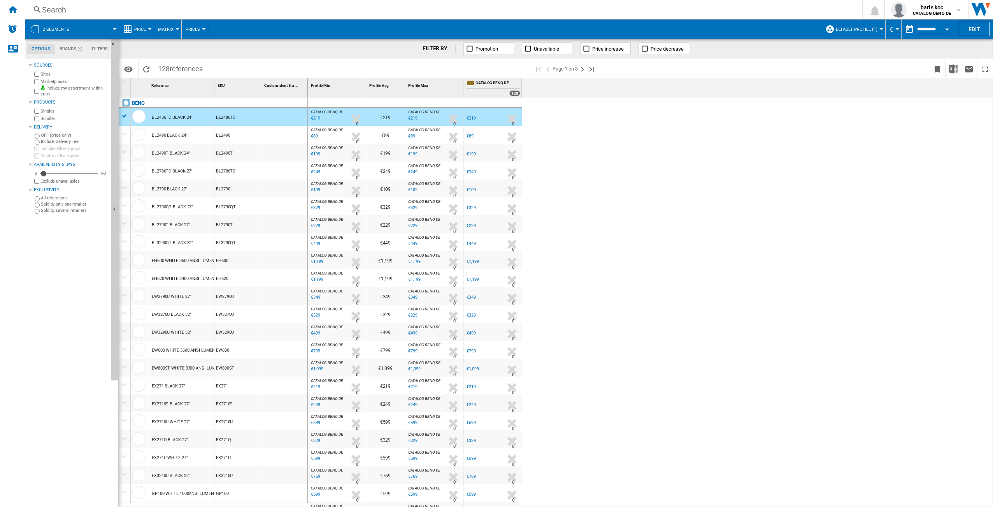
click at [871, 30] on span "Default profile (1)" at bounding box center [857, 29] width 42 height 5
click at [836, 62] on div "TOUS (1)" at bounding box center [836, 62] width 8 height 8
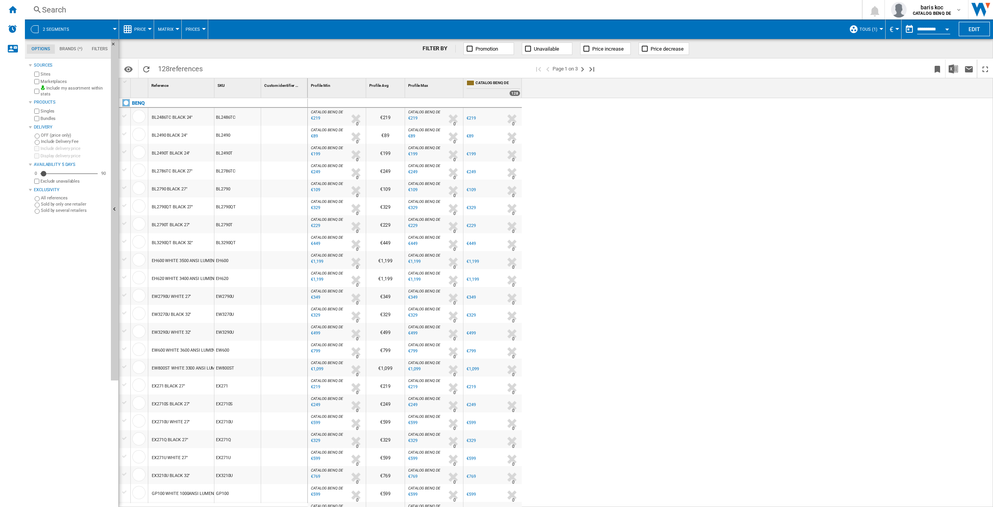
click at [177, 112] on div "BL2486TC BLACK 24"" at bounding box center [172, 118] width 41 height 18
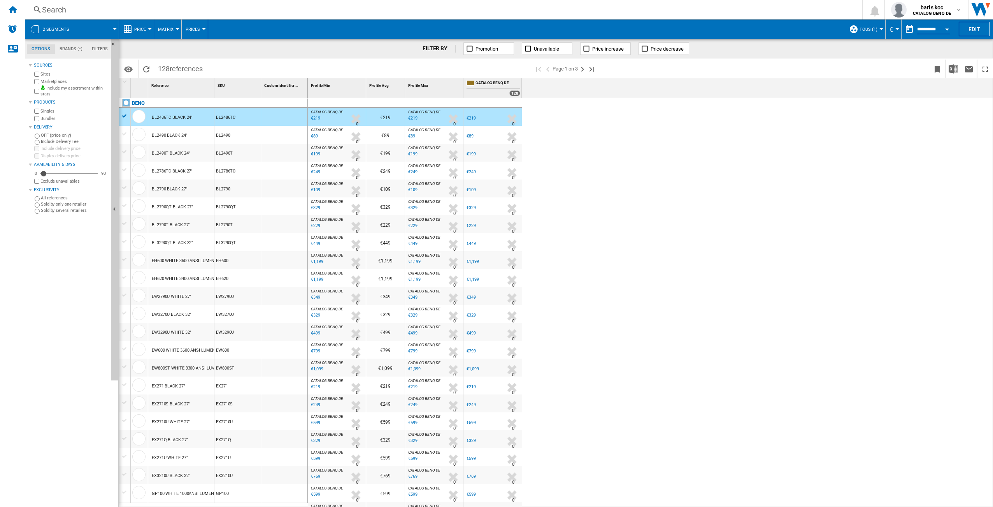
click at [177, 112] on div "BL2486TC BLACK 24"" at bounding box center [172, 118] width 41 height 18
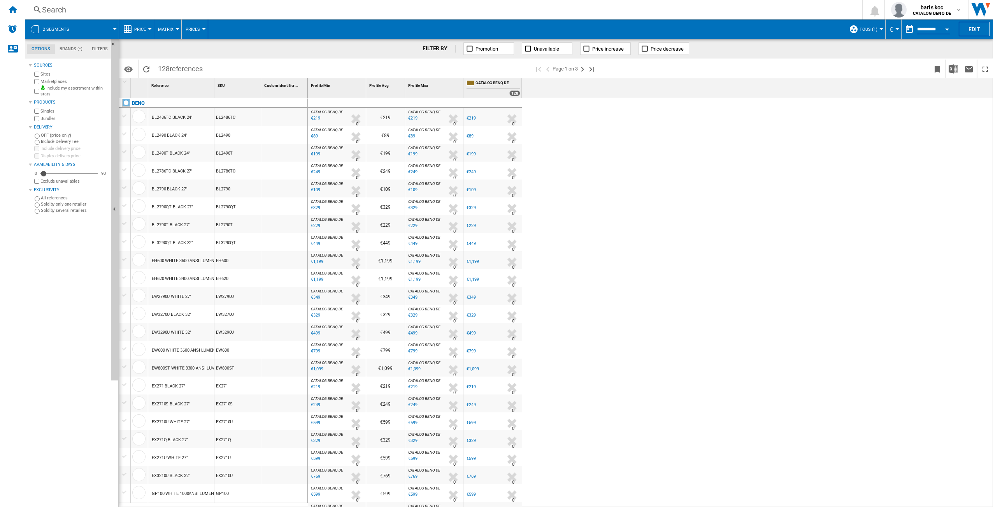
click at [177, 112] on div "BL2486TC BLACK 24"" at bounding box center [172, 118] width 41 height 18
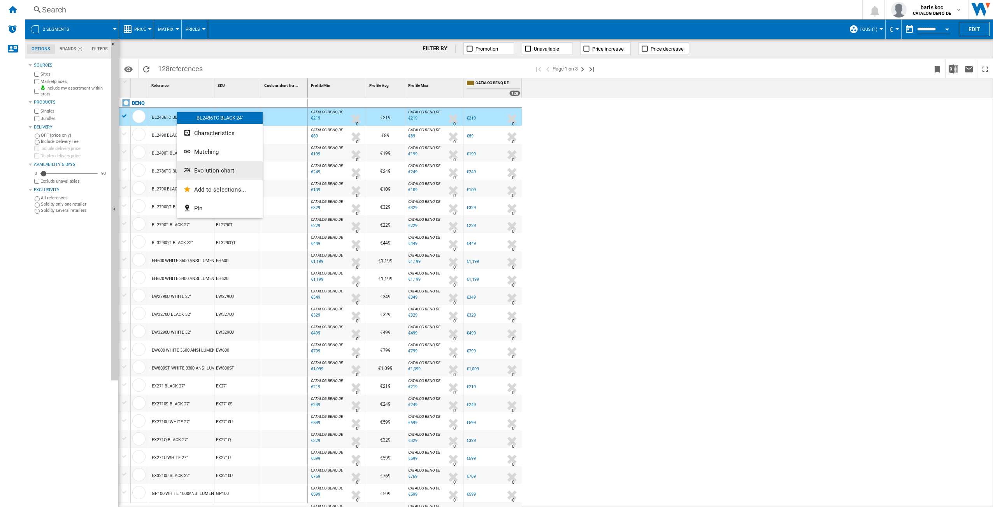
click at [215, 167] on span "Evolution chart" at bounding box center [214, 170] width 40 height 7
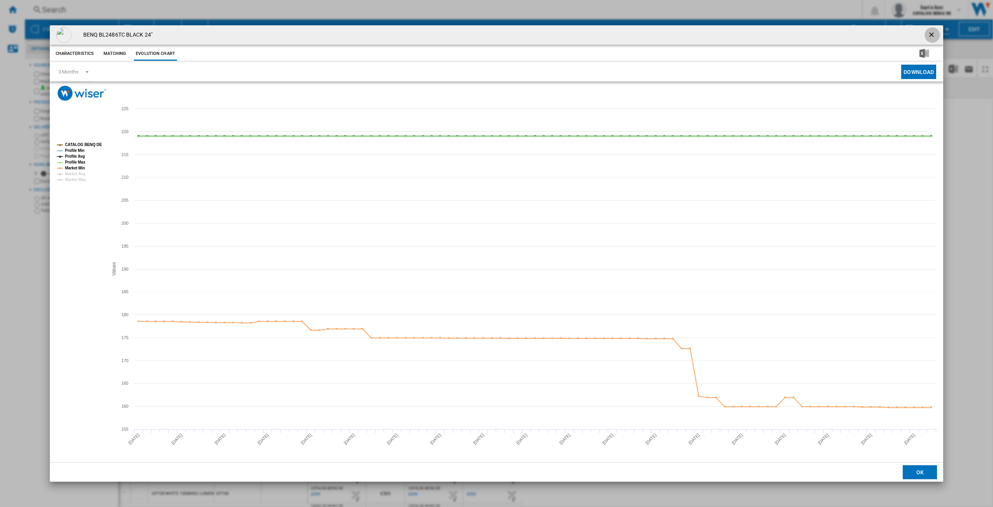
click at [937, 33] on ng-md-icon "getI18NText('BUTTONS.CLOSE_DIALOG')" at bounding box center [932, 35] width 9 height 9
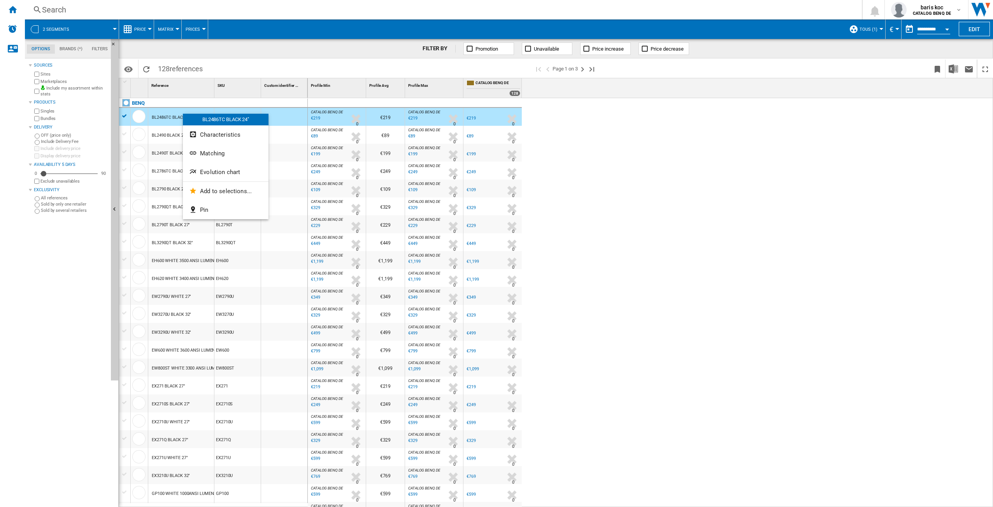
click at [171, 114] on div at bounding box center [496, 253] width 993 height 507
click at [171, 114] on div "BL2486TC BLACK 24"" at bounding box center [172, 118] width 41 height 18
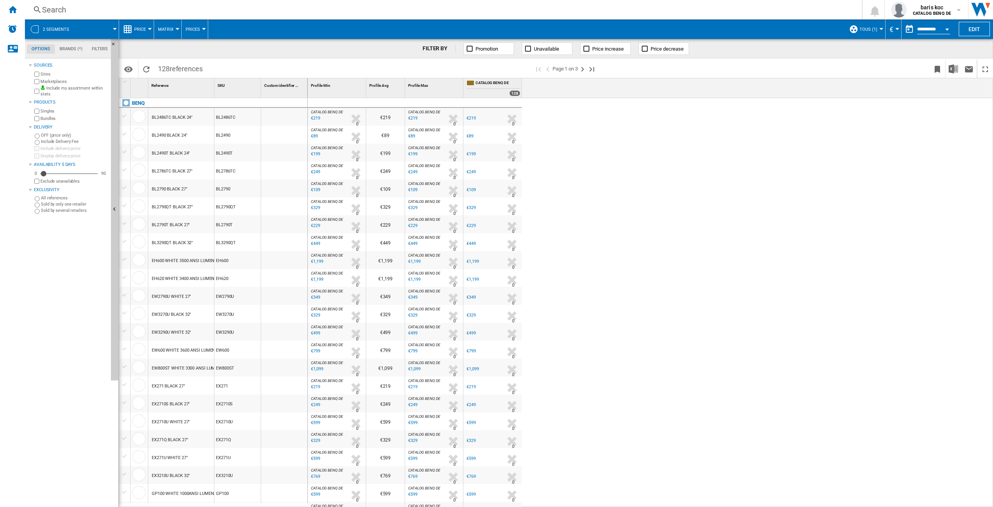
click at [171, 114] on div "BL2486TC BLACK 24"" at bounding box center [172, 118] width 41 height 18
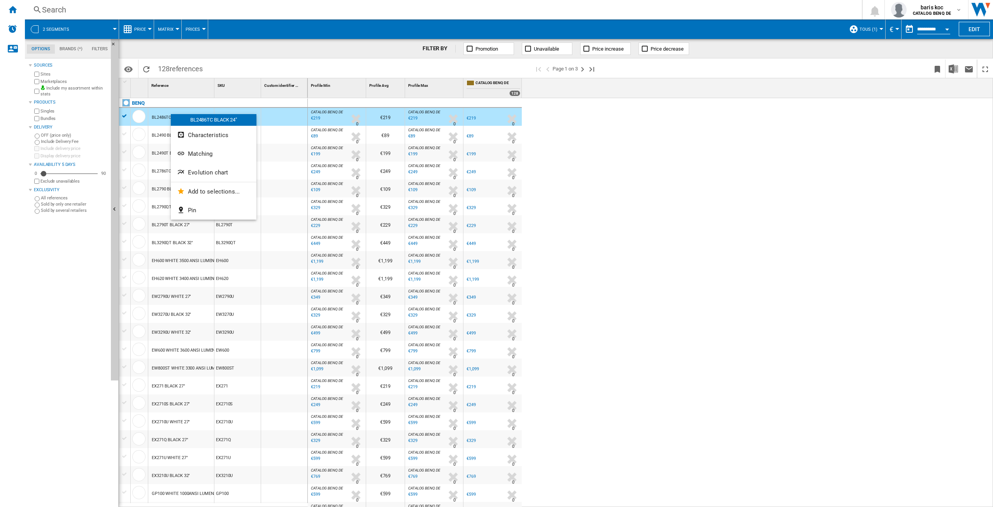
click at [677, 153] on div at bounding box center [496, 253] width 993 height 507
click at [98, 50] on md-tab-item "Filters" at bounding box center [99, 48] width 25 height 9
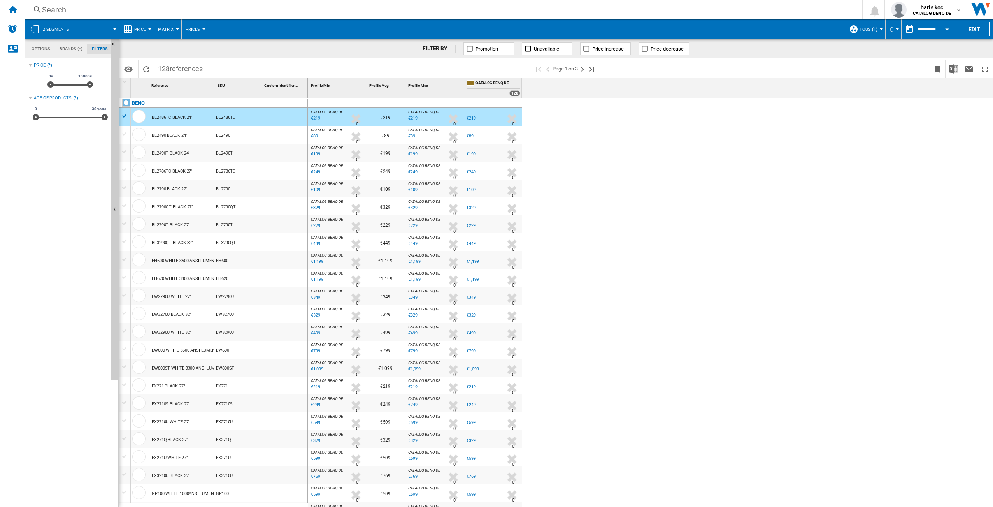
click at [56, 53] on md-tab-item "Brands (*)" at bounding box center [71, 48] width 32 height 9
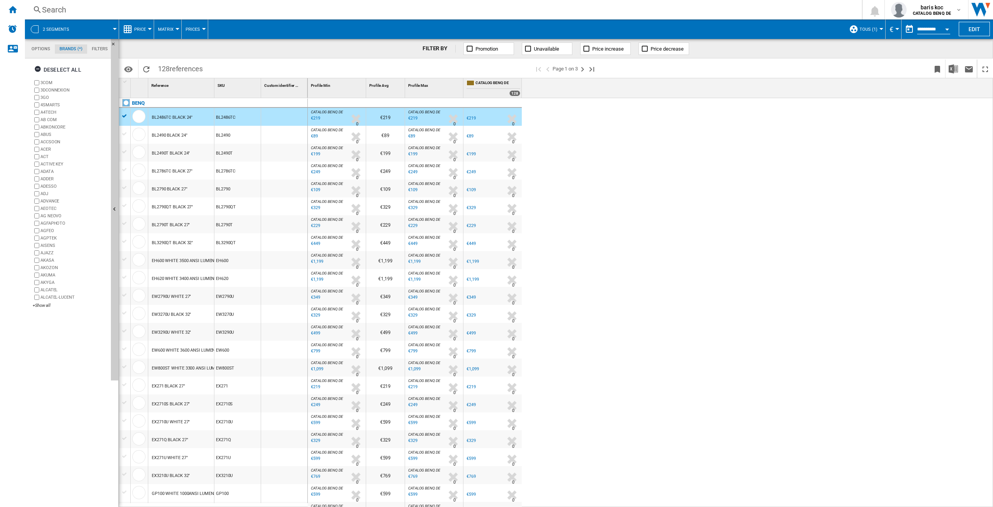
click at [36, 51] on md-tab-item "Options" at bounding box center [41, 48] width 28 height 9
click at [65, 50] on md-tab-item "Brands (*)" at bounding box center [71, 48] width 32 height 9
click at [7, 50] on div "Contact us" at bounding box center [12, 48] width 25 height 19
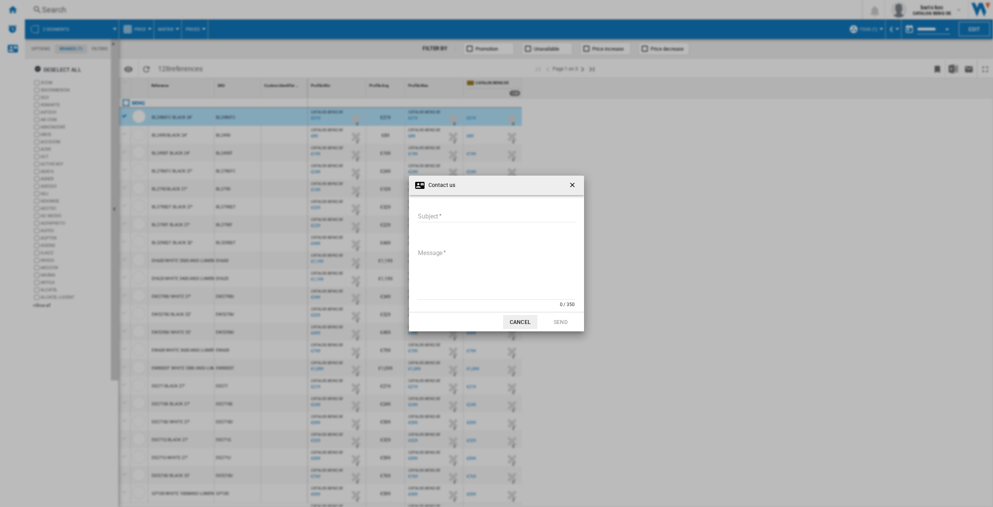
click at [524, 329] on md-dialog-actions "Cancel Send" at bounding box center [496, 321] width 175 height 19
click at [523, 326] on button "Cancel" at bounding box center [520, 322] width 34 height 14
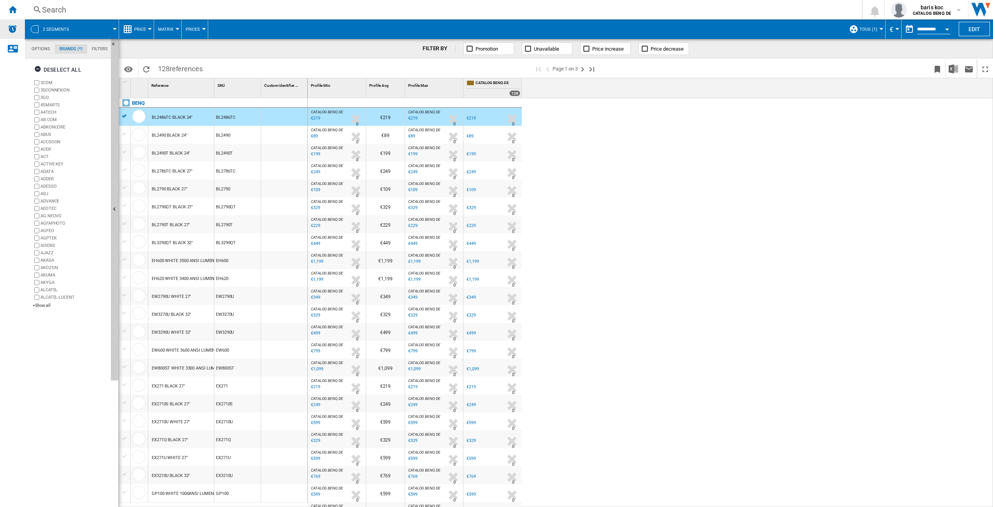
click at [11, 28] on img "Alerts" at bounding box center [12, 28] width 9 height 9
click at [53, 27] on span "2 segments" at bounding box center [56, 29] width 26 height 5
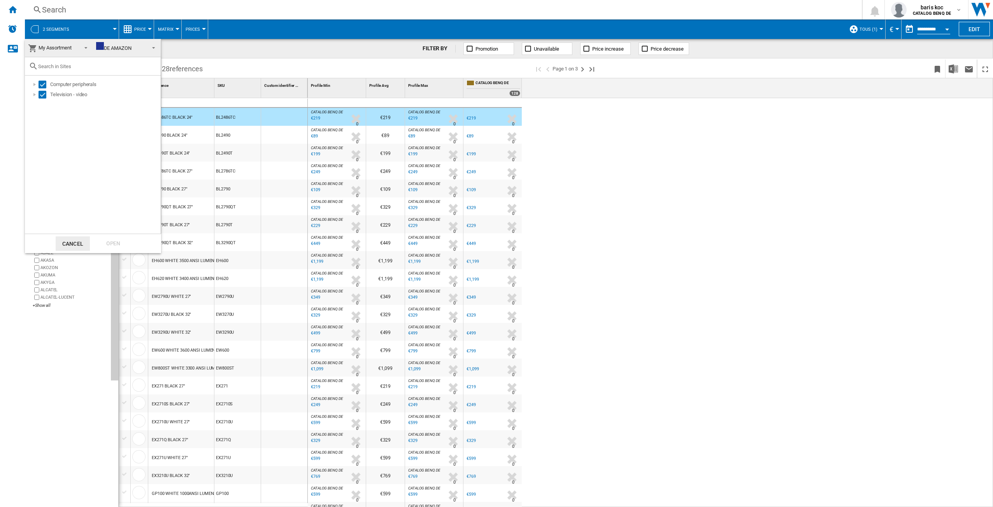
click at [141, 47] on span "DE AMAZON" at bounding box center [120, 48] width 49 height 12
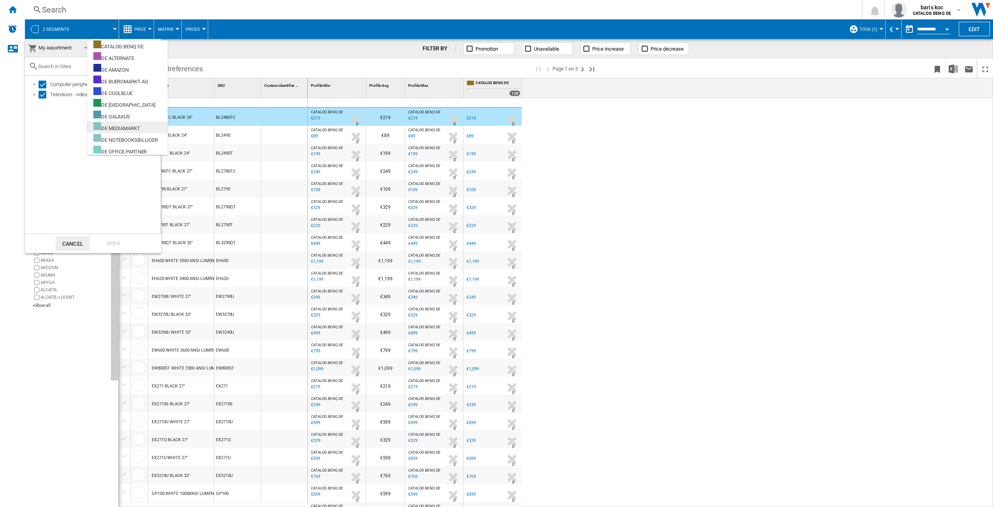
scroll to position [0, 0]
click at [127, 106] on div "DE [GEOGRAPHIC_DATA]" at bounding box center [124, 105] width 62 height 10
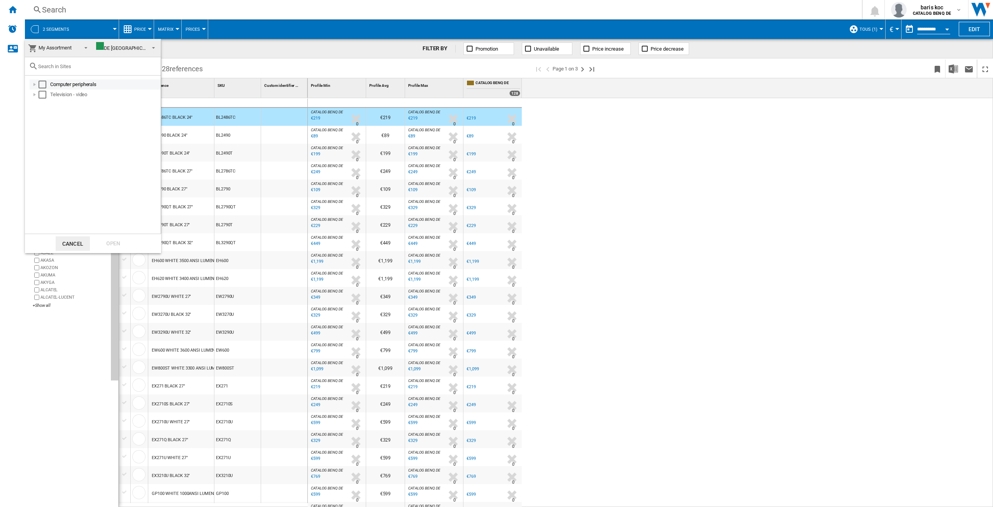
click at [42, 85] on div "Select" at bounding box center [43, 85] width 8 height 8
click at [44, 100] on div "Computer peripherals Television - video" at bounding box center [93, 155] width 136 height 158
drag, startPoint x: 44, startPoint y: 95, endPoint x: 67, endPoint y: 151, distance: 60.7
click at [44, 95] on div "Select" at bounding box center [43, 95] width 8 height 8
click at [111, 243] on div "Open" at bounding box center [113, 243] width 34 height 14
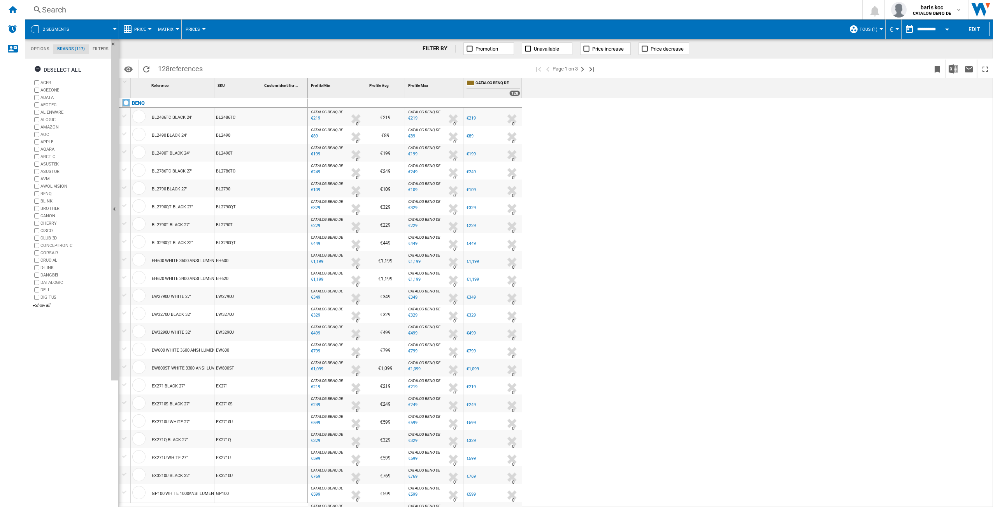
click at [176, 117] on div "BL2486TC BLACK 24"" at bounding box center [172, 118] width 41 height 18
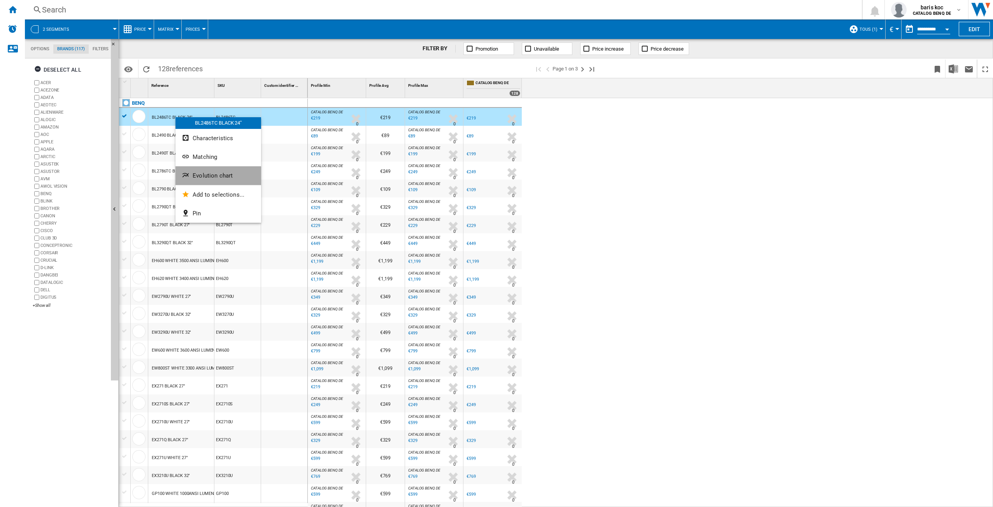
click at [218, 178] on span "Evolution chart" at bounding box center [213, 175] width 40 height 7
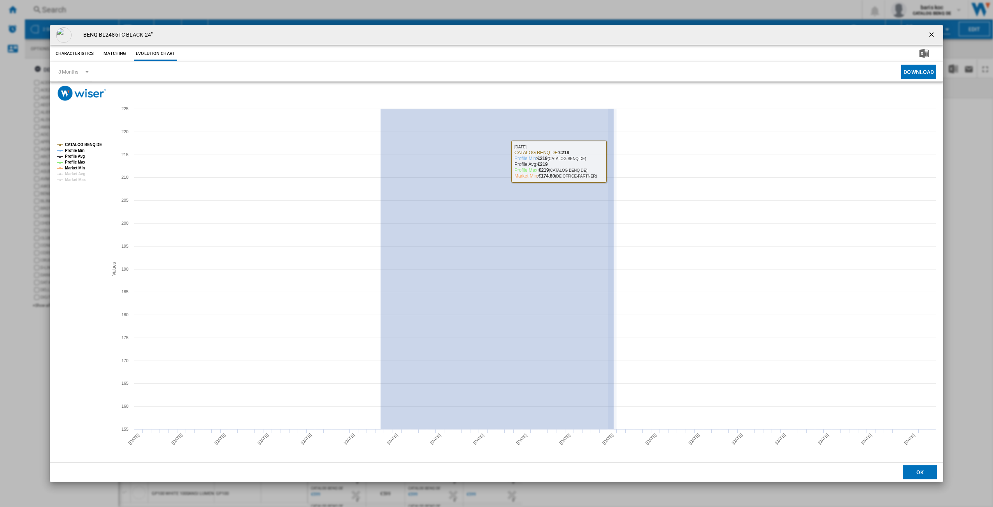
drag, startPoint x: 381, startPoint y: 155, endPoint x: 614, endPoint y: 161, distance: 233.2
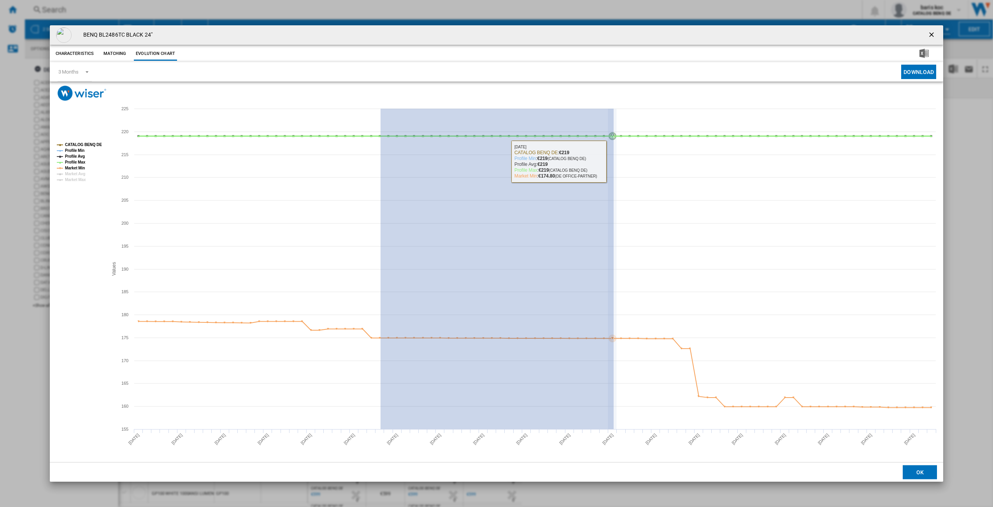
click at [612, 161] on icon "Product popup" at bounding box center [612, 269] width 0 height 320
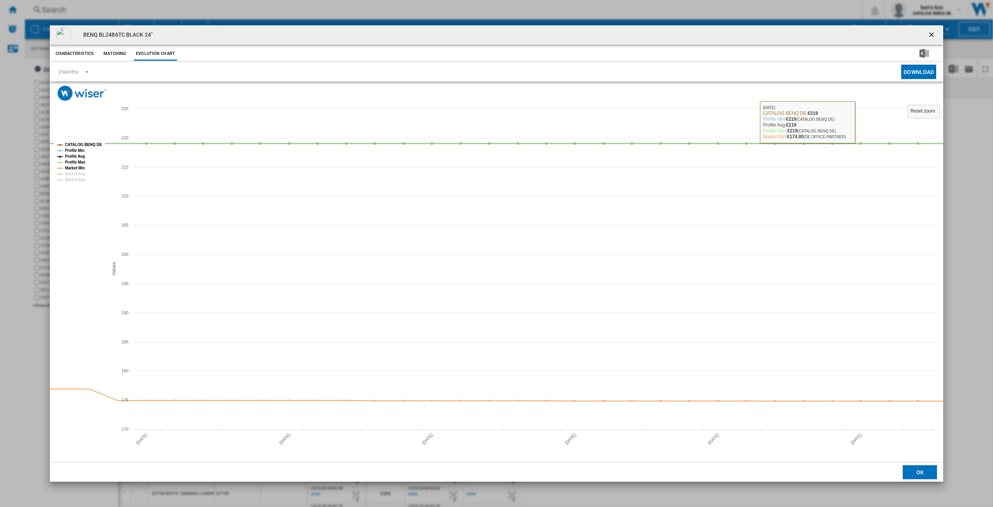
click at [934, 34] on ng-md-icon "getI18NText('BUTTONS.CLOSE_DIALOG')" at bounding box center [932, 35] width 9 height 9
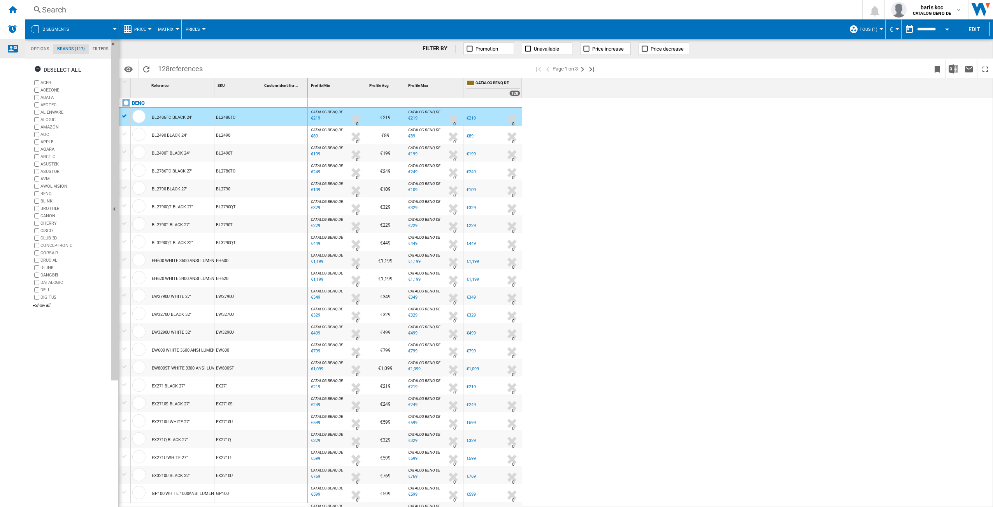
click at [16, 56] on div "Contact us" at bounding box center [12, 48] width 25 height 19
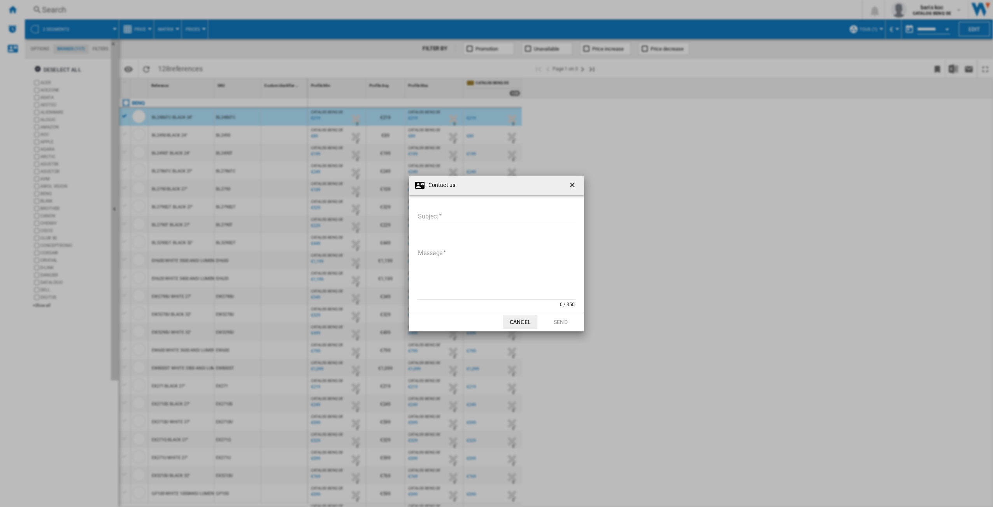
click at [573, 185] on ng-md-icon "getI18NText('BUTTONS.CLOSE_DIALOG')" at bounding box center [573, 185] width 9 height 9
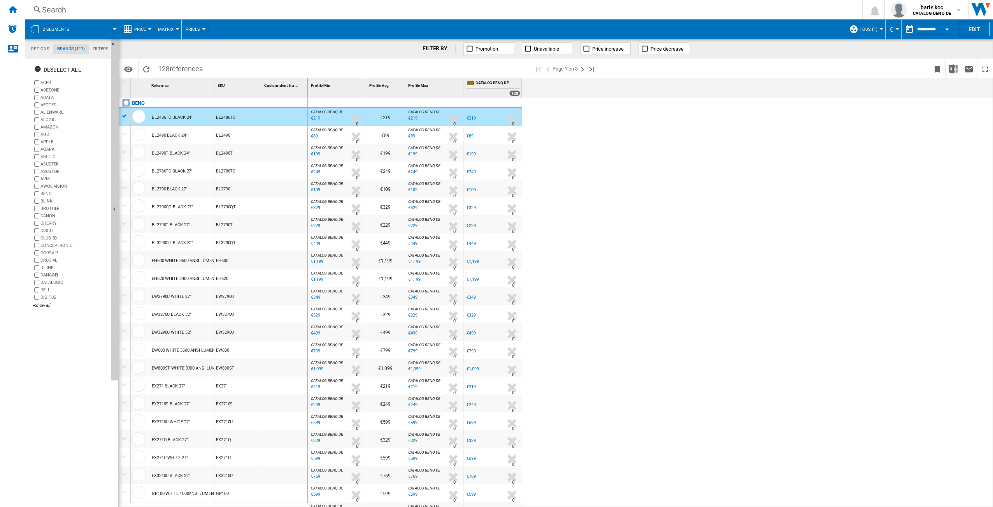
click at [169, 33] on button "Matrix" at bounding box center [167, 28] width 19 height 19
click at [167, 70] on span "Ranking" at bounding box center [170, 66] width 21 height 7
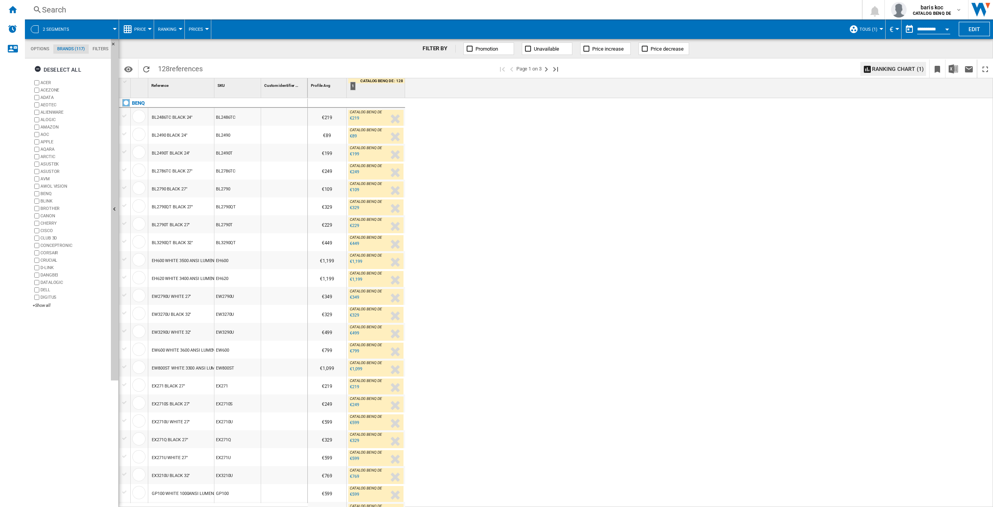
click at [522, 143] on div "€219 CATALOG BENQ DE : 0.0 % €219 % N/A CATALOG BENQ DE : €89 CATALOG BENQ DE :…" at bounding box center [651, 302] width 686 height 409
click at [102, 46] on md-tab-item "Filters" at bounding box center [101, 48] width 24 height 9
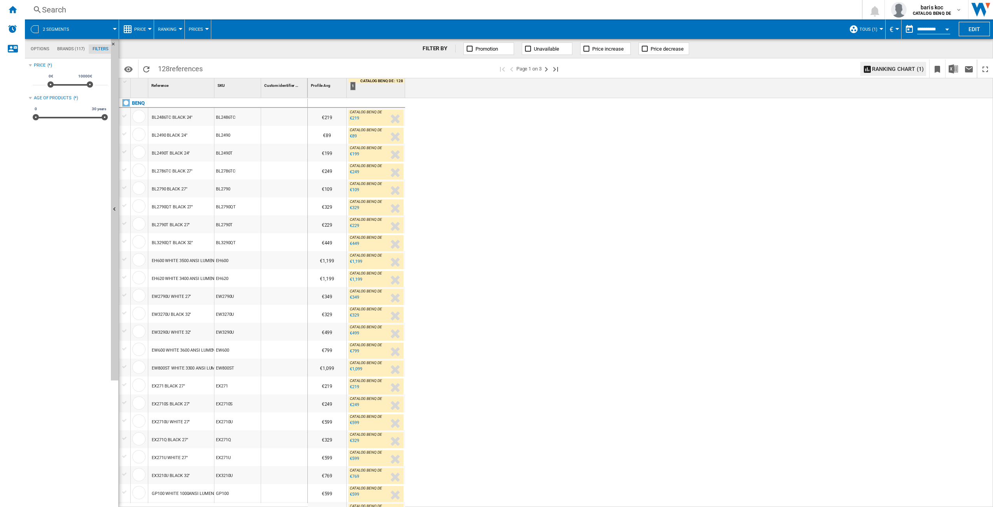
click at [46, 151] on div "Price (*) * 0€ 10000€ 0€ 10000€ ***** Age of products (*) 0 30 years 0 30 years" at bounding box center [68, 283] width 79 height 446
click at [72, 54] on md-tabs-canvas "Options Brands (117) Filters Options Brands (117) Filters" at bounding box center [71, 48] width 93 height 19
click at [72, 51] on md-tab-item "Brands (117)" at bounding box center [70, 48] width 35 height 9
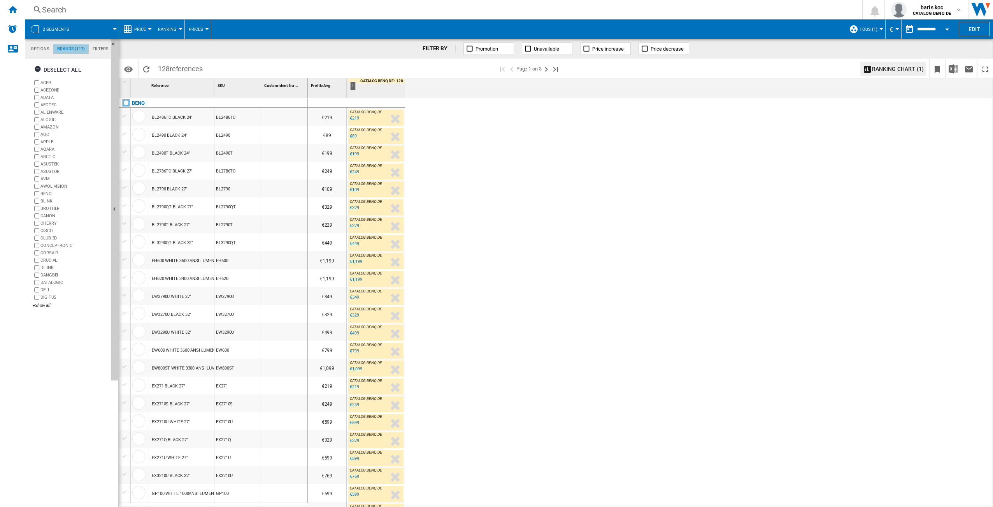
scroll to position [30, 0]
click at [42, 47] on md-tab-item "Options" at bounding box center [40, 48] width 26 height 9
click at [113, 393] on md-tab-content "Sources Sites Marketplaces Include my assortment within stats Products Singles …" at bounding box center [71, 282] width 93 height 448
click at [893, 30] on button "€" at bounding box center [894, 28] width 8 height 19
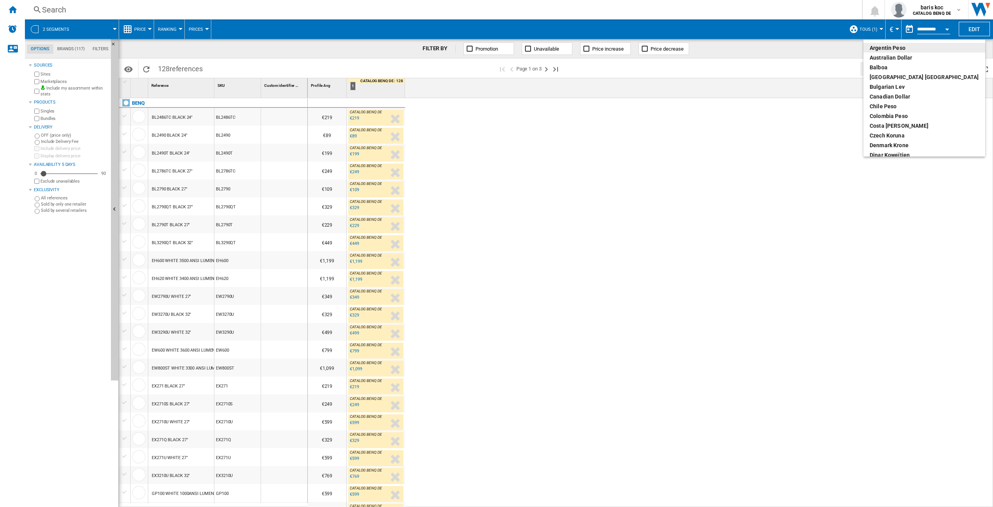
click at [894, 30] on md-backdrop at bounding box center [496, 253] width 993 height 507
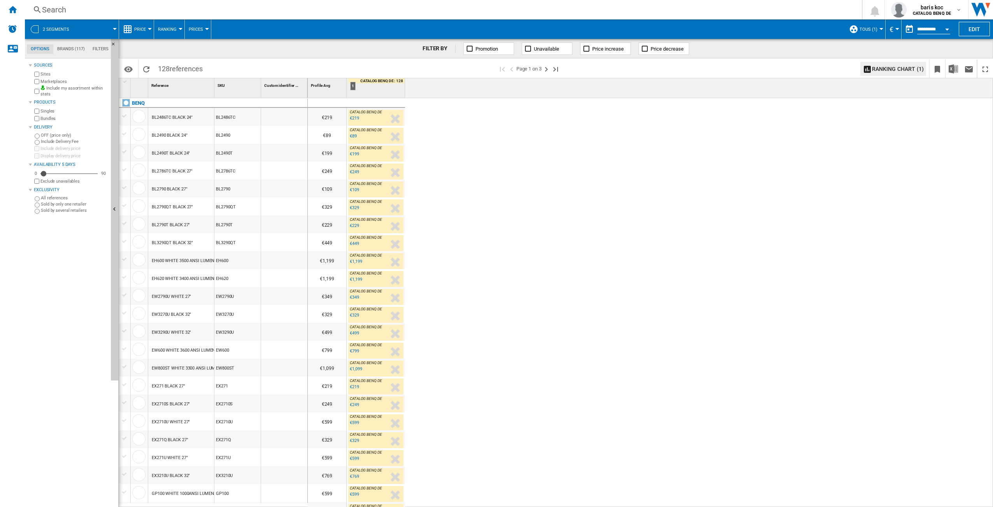
click at [872, 31] on span "TOUS (1)" at bounding box center [869, 29] width 18 height 5
click at [889, 118] on span "Manage profiles..." at bounding box center [884, 115] width 59 height 7
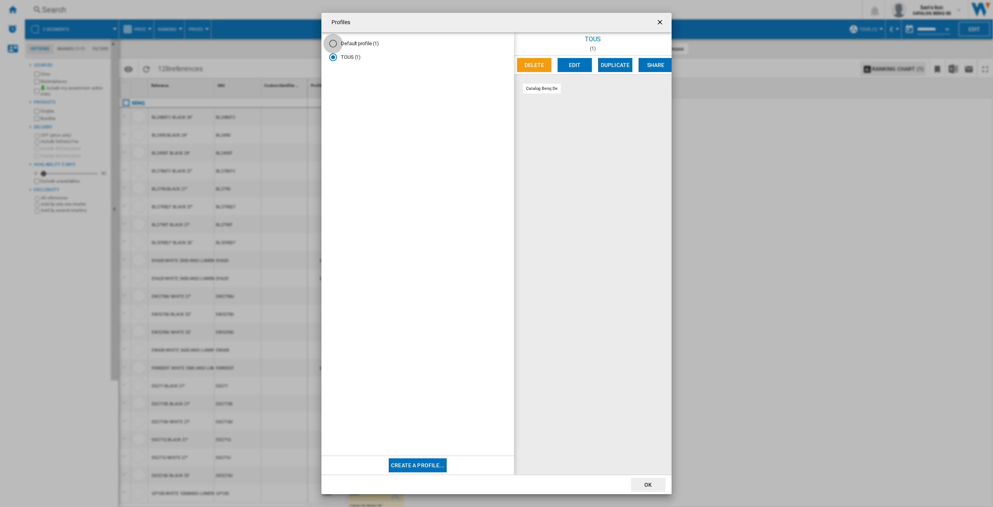
click at [334, 44] on div "Default profile (1)" at bounding box center [333, 44] width 8 height 8
click at [576, 66] on button "Edit" at bounding box center [575, 65] width 34 height 14
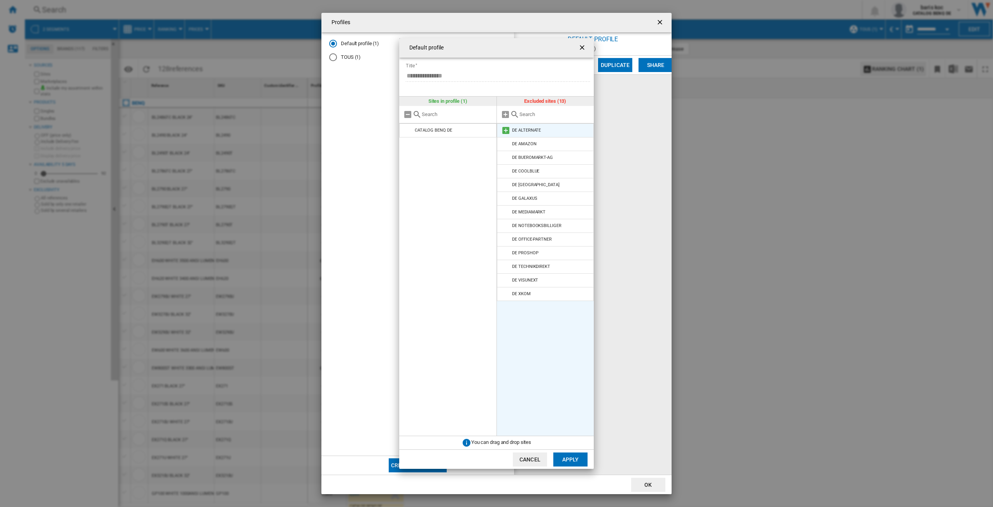
click at [505, 130] on md-icon at bounding box center [505, 130] width 9 height 9
click at [506, 130] on md-icon at bounding box center [505, 130] width 9 height 9
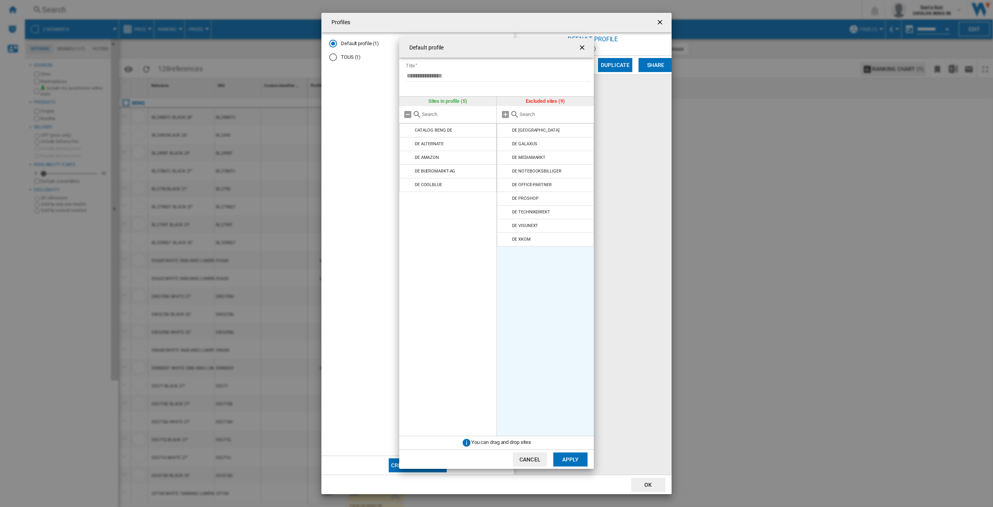
click at [506, 130] on md-icon at bounding box center [505, 130] width 9 height 9
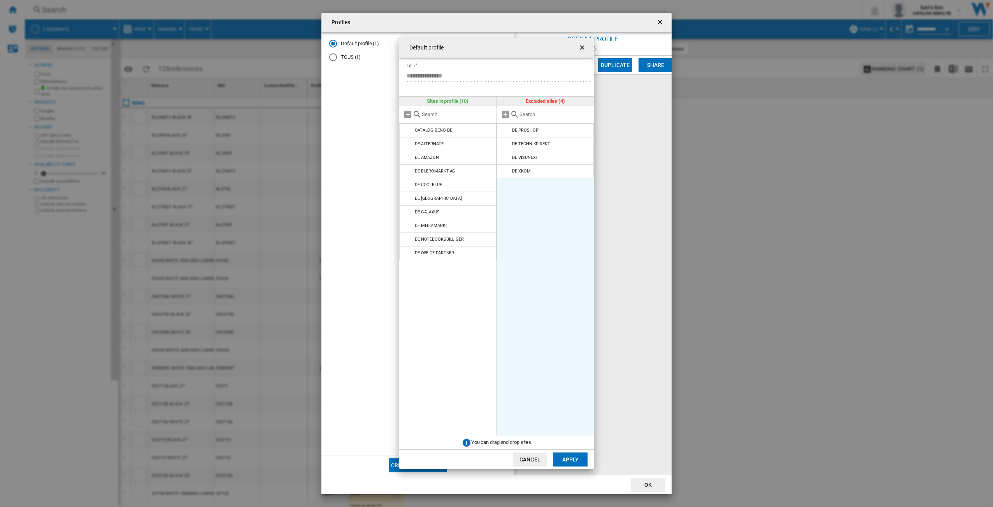
click at [506, 130] on md-icon at bounding box center [505, 130] width 9 height 9
click at [507, 130] on md-icon at bounding box center [505, 130] width 9 height 9
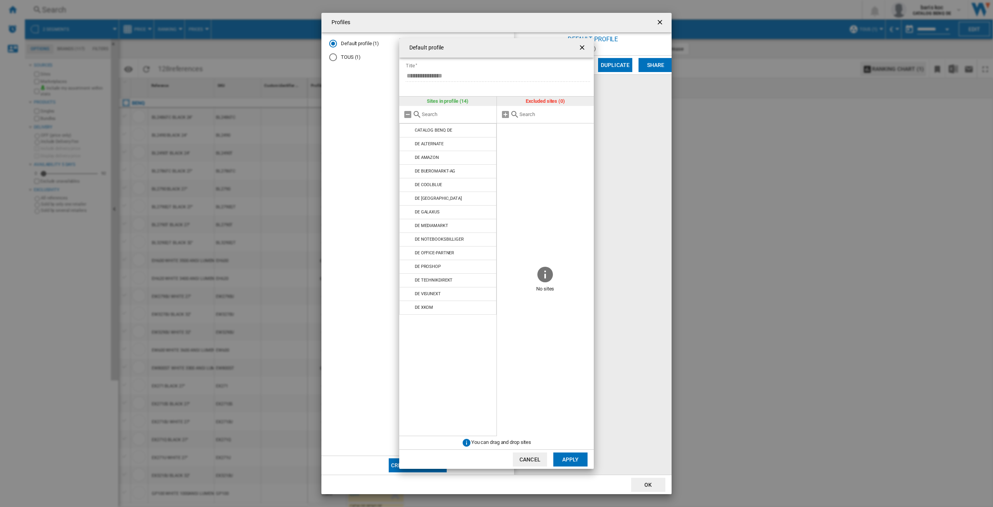
click at [575, 455] on button "Apply" at bounding box center [571, 459] width 34 height 14
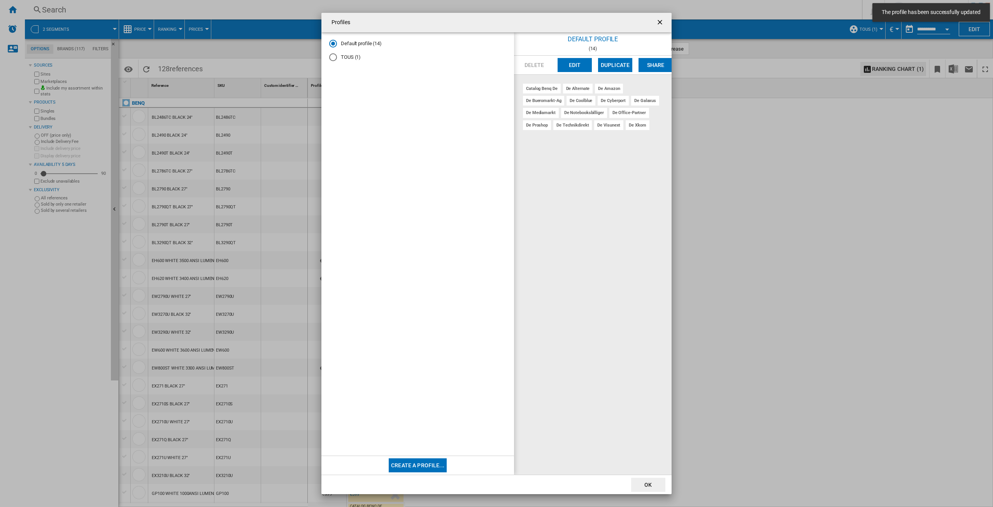
click at [658, 487] on button "OK" at bounding box center [648, 485] width 34 height 14
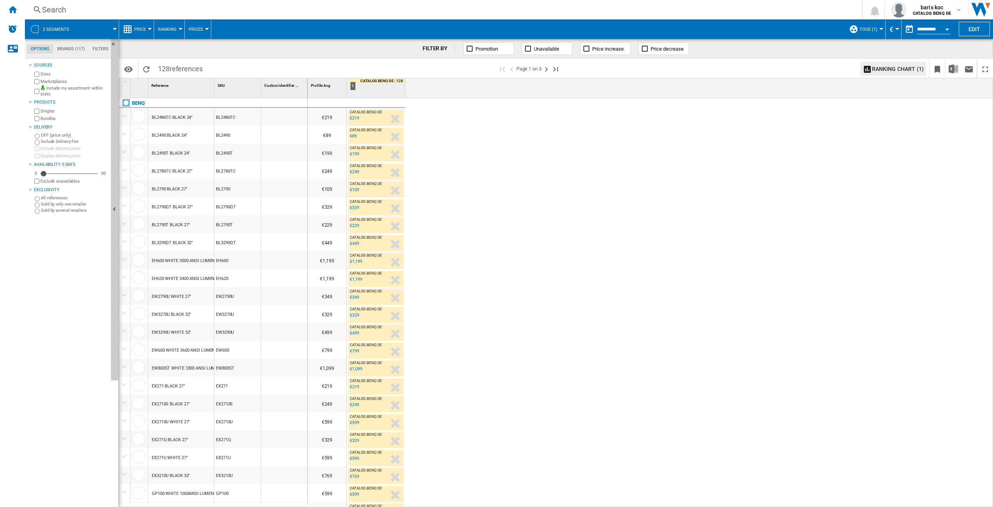
click at [179, 117] on div "BL2486TC BLACK 24"" at bounding box center [172, 118] width 41 height 18
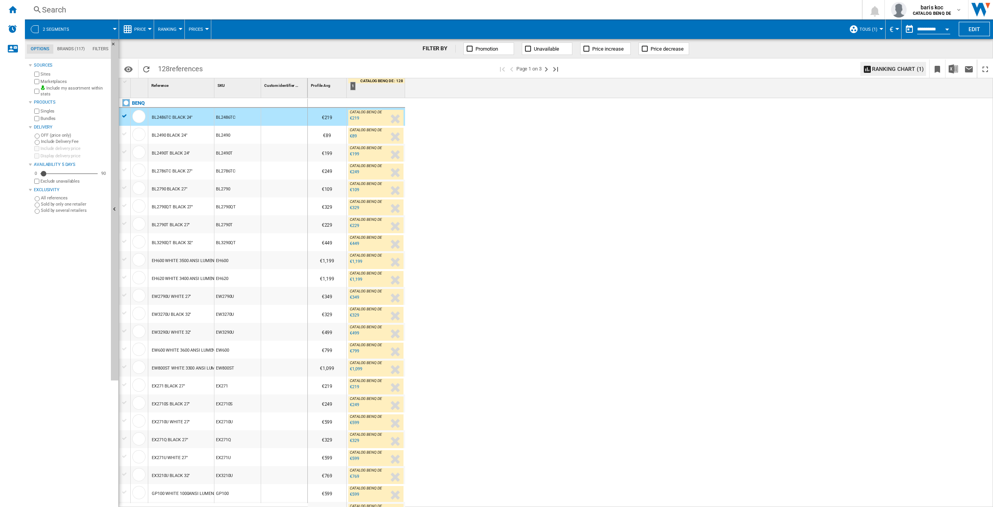
click at [179, 117] on div "BL2486TC BLACK 24"" at bounding box center [172, 118] width 41 height 18
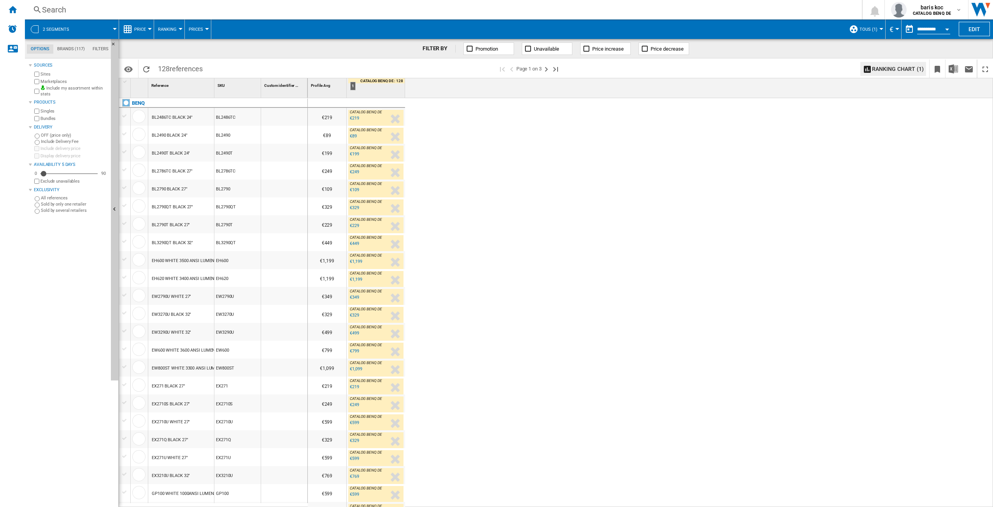
click at [179, 117] on div "BL2486TC BLACK 24"" at bounding box center [172, 118] width 41 height 18
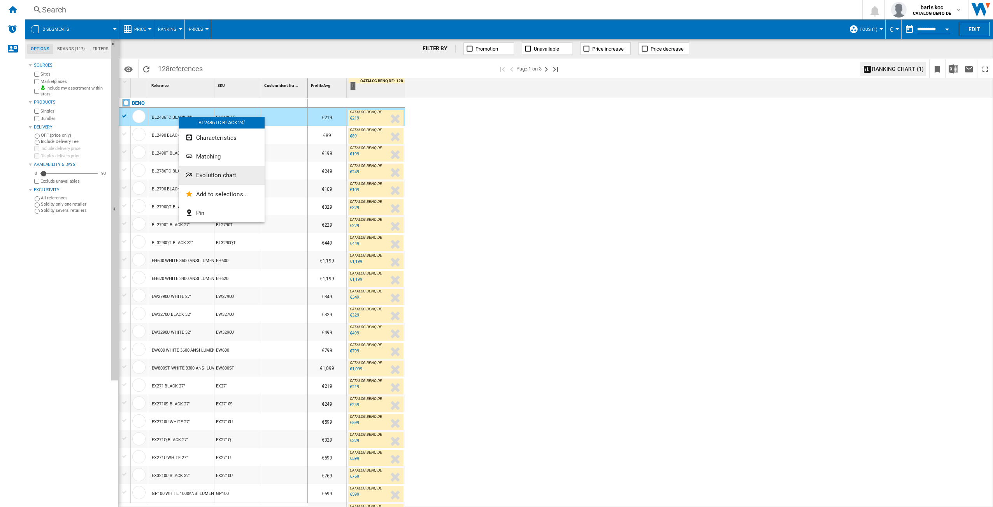
click at [220, 171] on button "Evolution chart" at bounding box center [222, 175] width 86 height 19
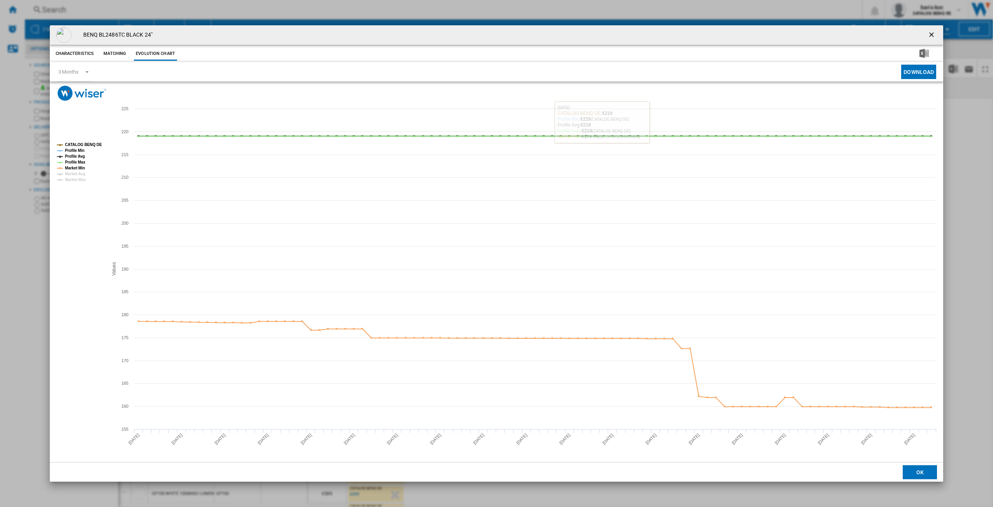
click at [119, 53] on button "Matching" at bounding box center [115, 54] width 34 height 14
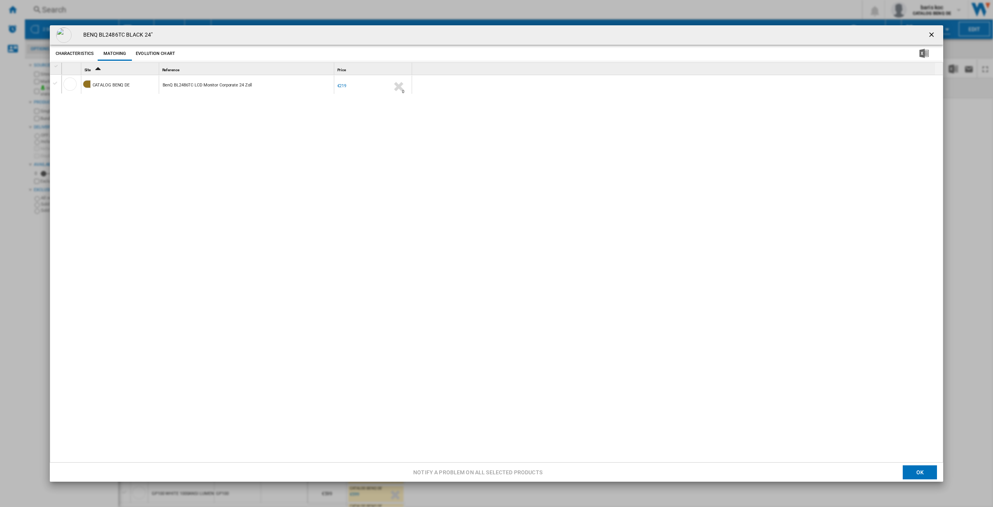
click at [87, 114] on div "CATALOG BENQ DE BenQ BL2486TC LCD Monitor Corporate 24 Zoll -1.0 % €219 % N/A 0" at bounding box center [501, 269] width 878 height 388
drag, startPoint x: 211, startPoint y: 127, endPoint x: 170, endPoint y: 118, distance: 41.2
click at [170, 118] on div "CATALOG BENQ DE BenQ BL2486TC LCD Monitor Corporate 24 Zoll -1.0 % €219 % N/A 0" at bounding box center [501, 269] width 878 height 388
click at [81, 55] on button "Characteristics" at bounding box center [75, 54] width 42 height 14
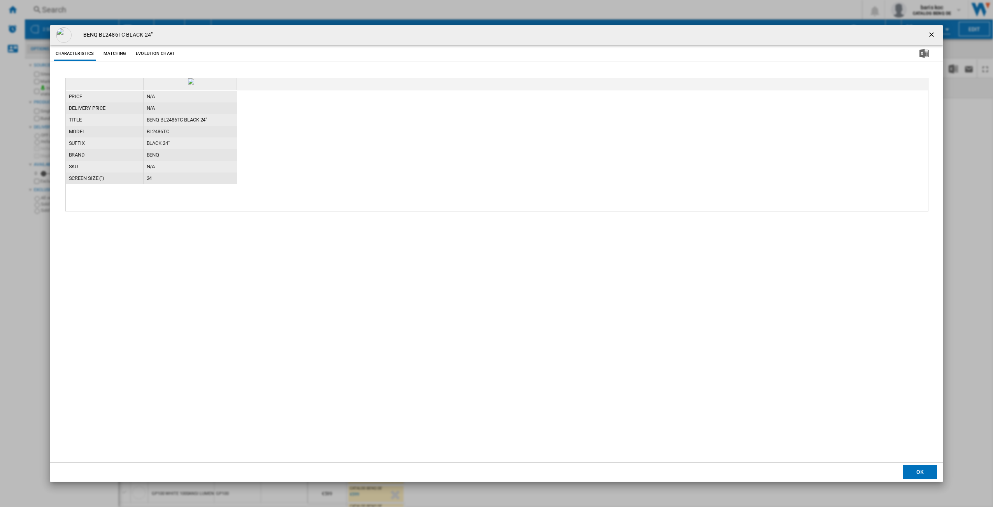
click at [935, 32] on ng-md-icon "getI18NText('BUTTONS.CLOSE_DIALOG')" at bounding box center [932, 35] width 9 height 9
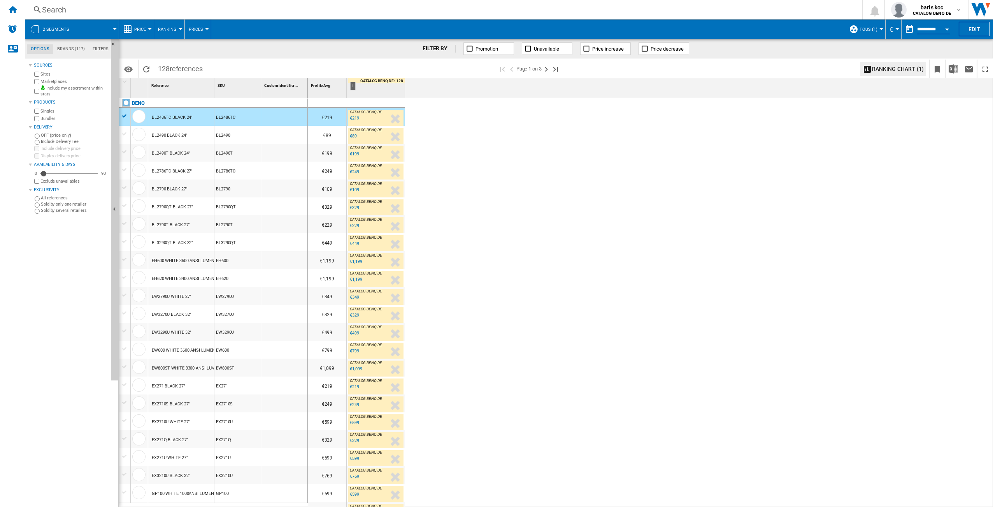
click at [142, 26] on button "Price" at bounding box center [142, 28] width 16 height 19
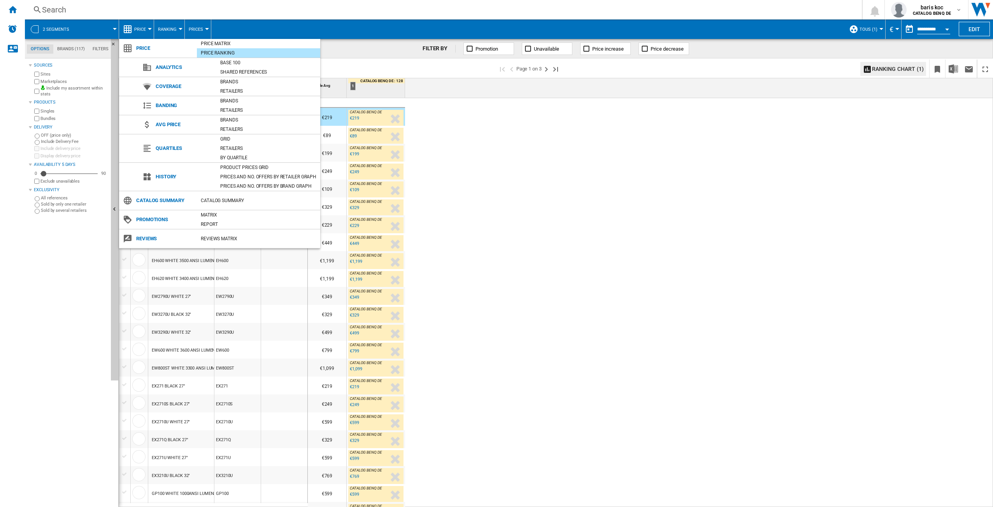
click at [704, 214] on md-backdrop at bounding box center [496, 253] width 993 height 507
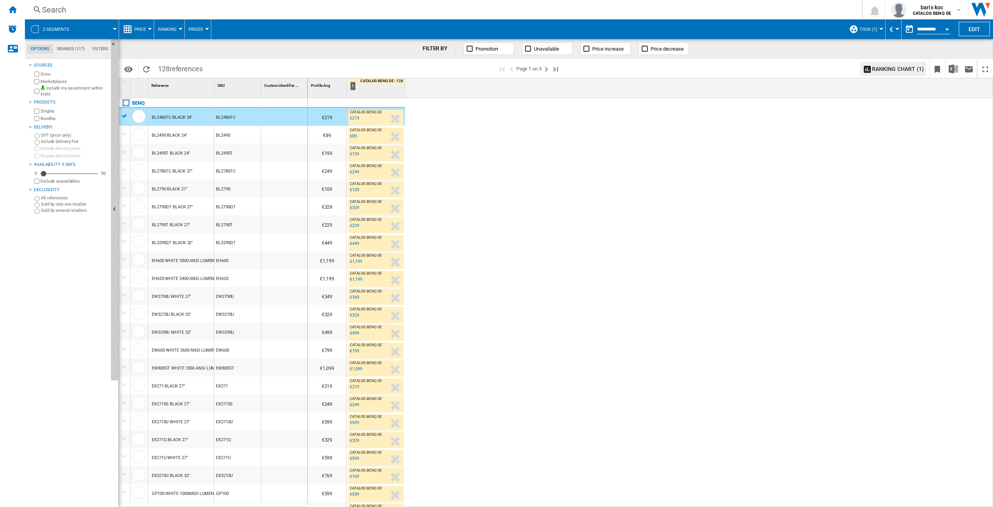
click at [870, 32] on span "TOUS (1)" at bounding box center [869, 29] width 18 height 5
click at [859, 50] on div "Default profile (1)" at bounding box center [860, 50] width 8 height 8
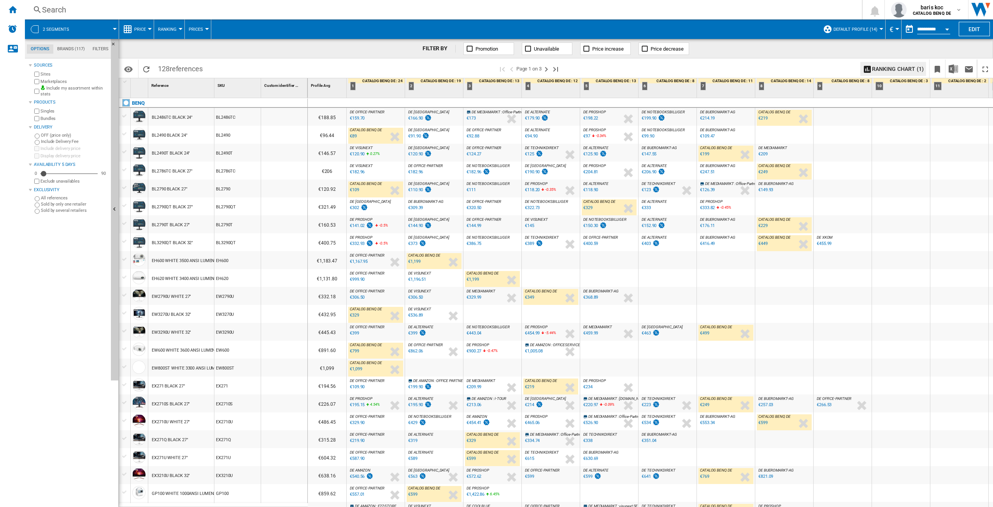
click at [868, 25] on button "Default profile (14)" at bounding box center [858, 28] width 48 height 19
click at [865, 95] on button "Create..." at bounding box center [863, 97] width 83 height 19
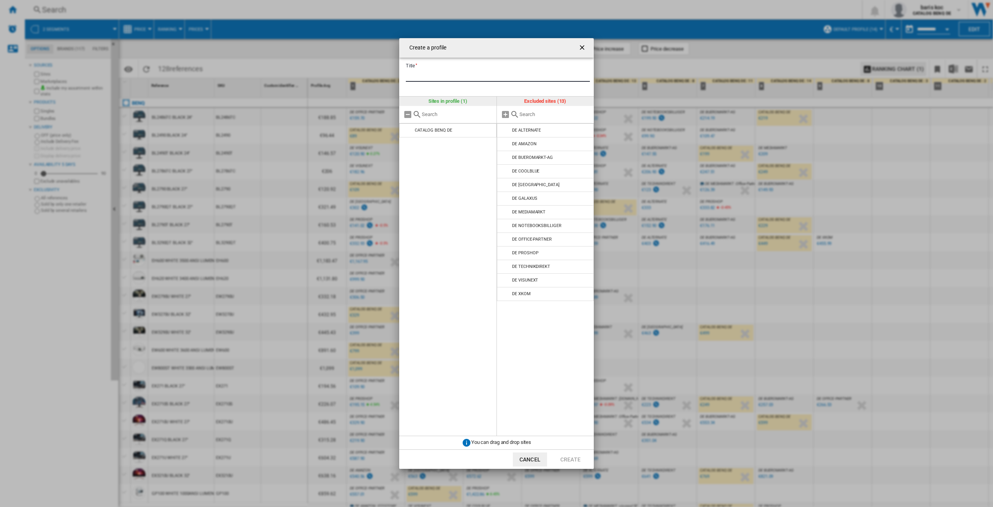
drag, startPoint x: 435, startPoint y: 72, endPoint x: 473, endPoint y: 77, distance: 37.8
click at [435, 72] on input "Title" at bounding box center [498, 76] width 184 height 12
click at [536, 463] on button "Cancel" at bounding box center [530, 459] width 34 height 14
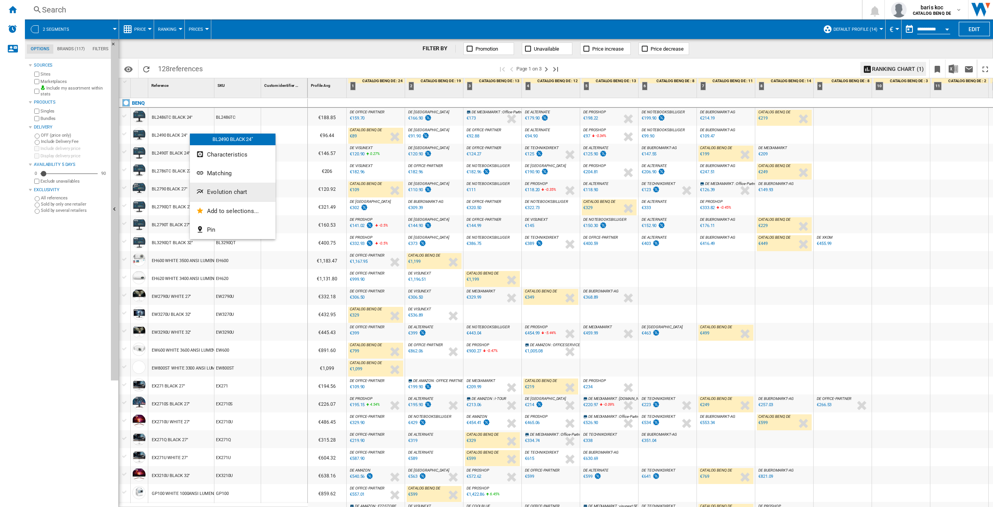
click at [248, 191] on button "Evolution chart" at bounding box center [233, 192] width 86 height 19
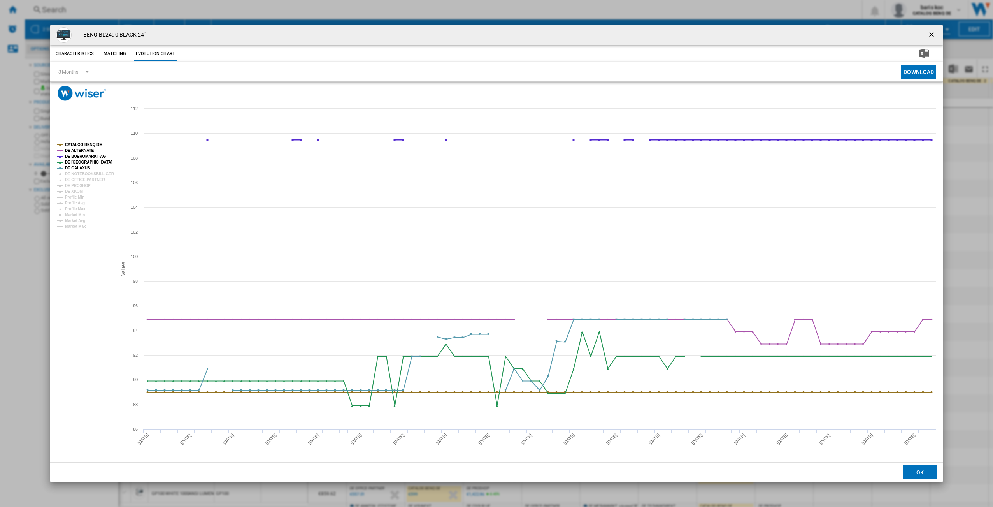
click at [89, 156] on tspan "DE BUEROMARKT-AG" at bounding box center [85, 156] width 41 height 4
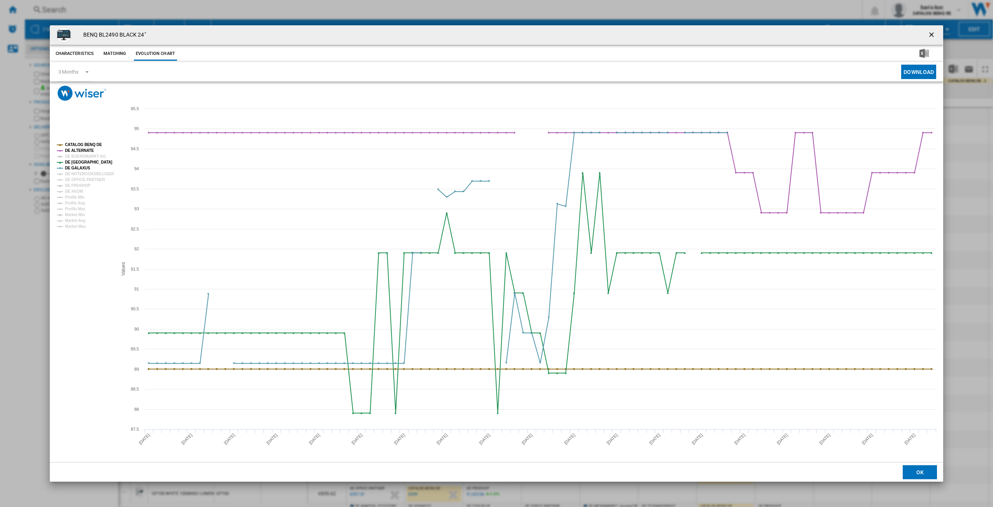
click at [89, 156] on tspan "DE BUEROMARKT-AG" at bounding box center [85, 156] width 41 height 4
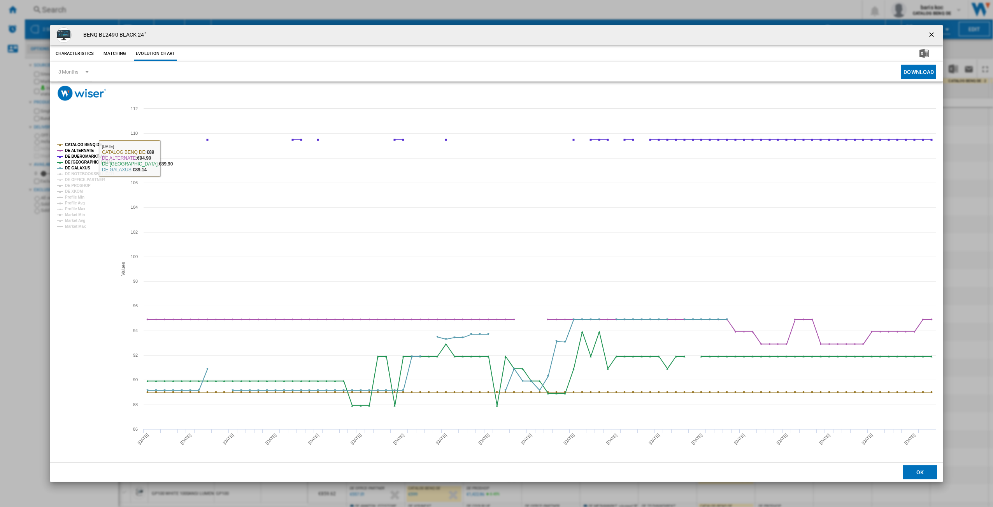
click at [123, 51] on button "Matching" at bounding box center [115, 54] width 34 height 14
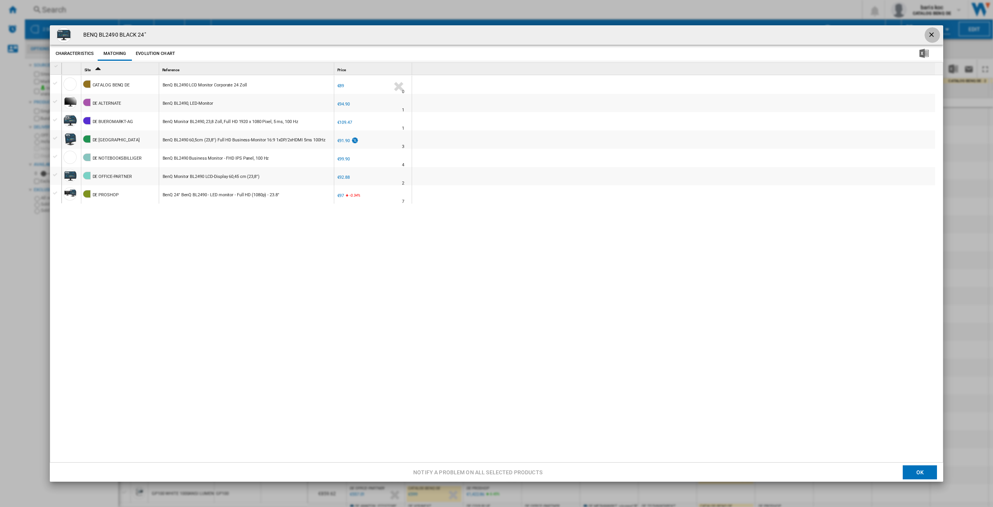
click at [928, 33] on ng-md-icon "getI18NText('BUTTONS.CLOSE_DIALOG')" at bounding box center [932, 35] width 9 height 9
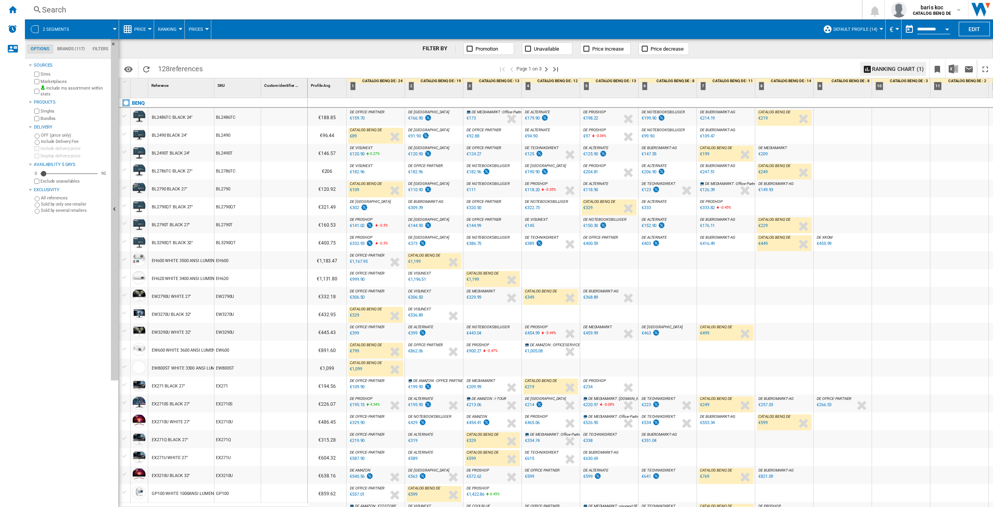
click at [371, 383] on span "DE OFFICE-PARTNER" at bounding box center [367, 380] width 35 height 4
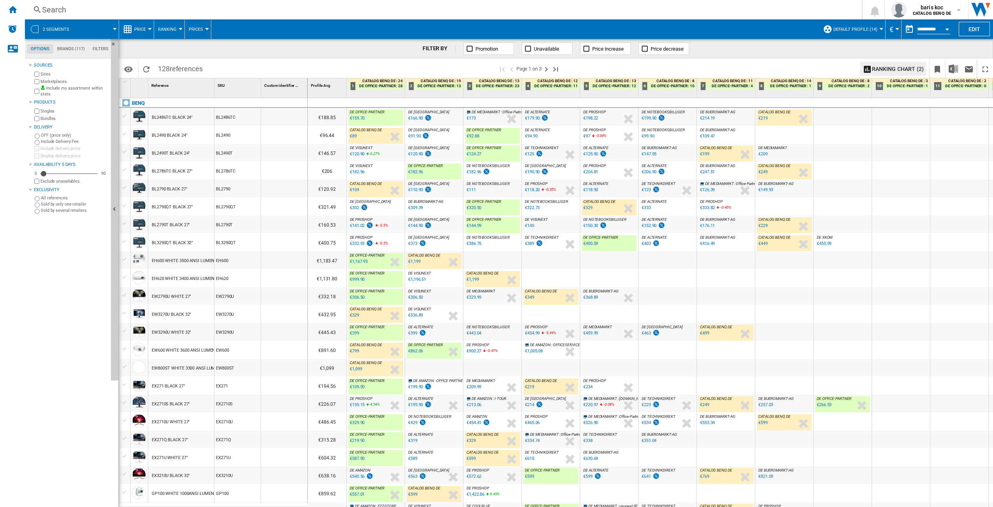
click at [369, 387] on div "%" at bounding box center [371, 387] width 4 height 9
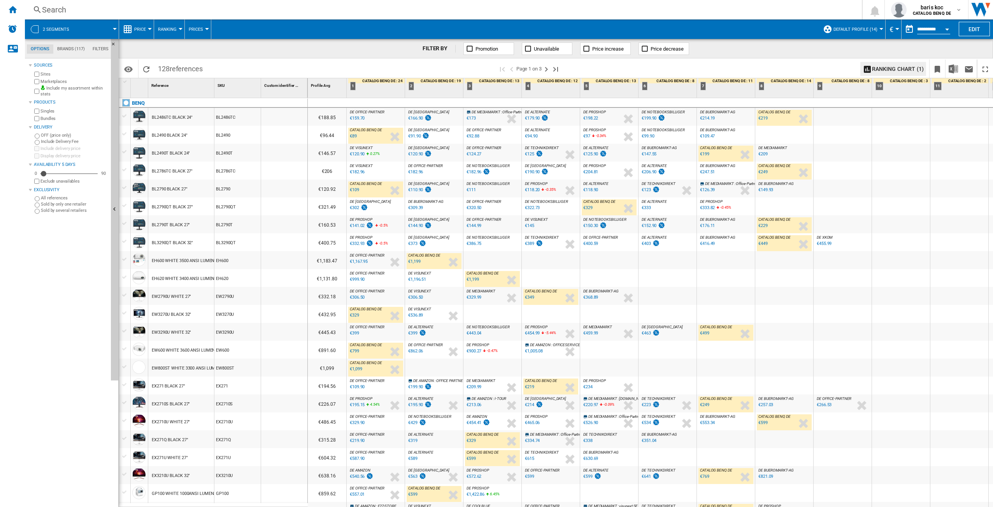
click at [196, 384] on div "EX271 BLACK 27"" at bounding box center [181, 385] width 66 height 18
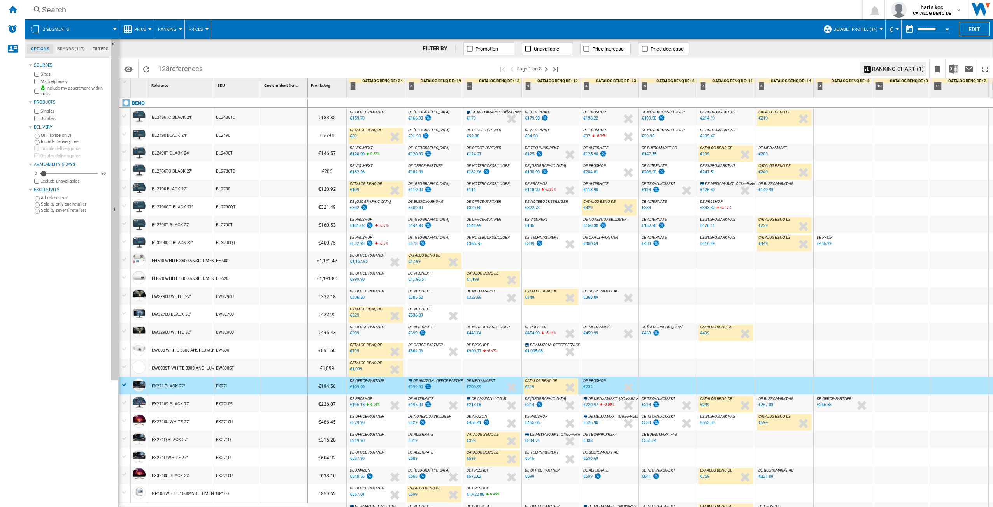
drag, startPoint x: 196, startPoint y: 383, endPoint x: 195, endPoint y: 387, distance: 4.7
click at [240, 441] on span "Evolution chart" at bounding box center [231, 444] width 40 height 7
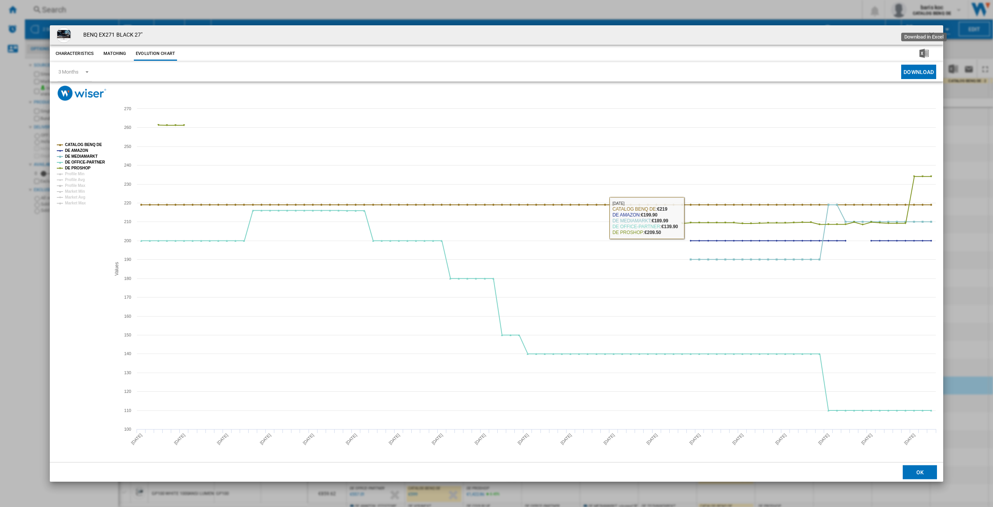
click at [933, 34] on ng-md-icon "getI18NText('BUTTONS.CLOSE_DIALOG')" at bounding box center [932, 35] width 9 height 9
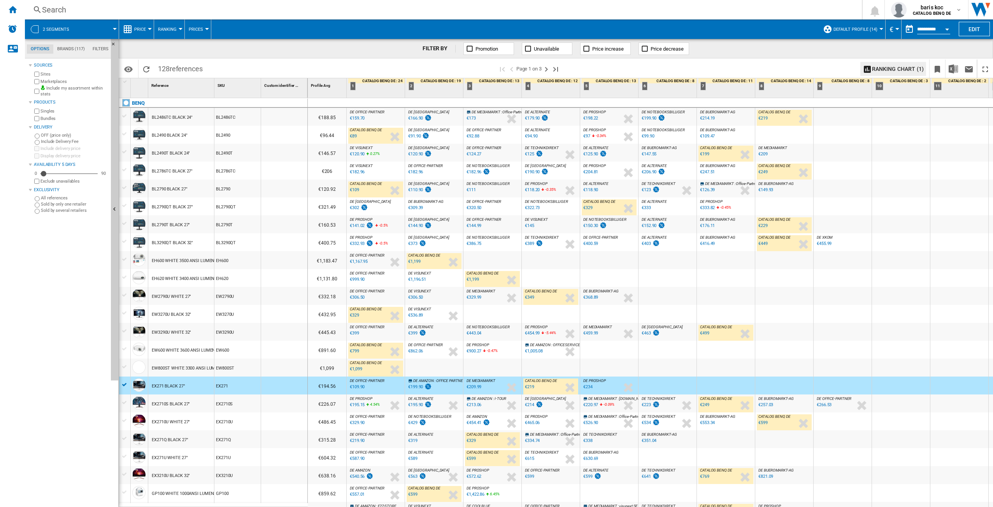
click at [204, 29] on button "Prices" at bounding box center [198, 28] width 18 height 19
click at [203, 30] on md-backdrop at bounding box center [496, 253] width 993 height 507
click at [871, 28] on span "Default profile (14)" at bounding box center [856, 29] width 44 height 5
click at [678, 25] on md-backdrop at bounding box center [496, 253] width 993 height 507
click at [52, 271] on div "Sources Sites Marketplaces Include my assortment within stats Products Singles …" at bounding box center [68, 283] width 79 height 446
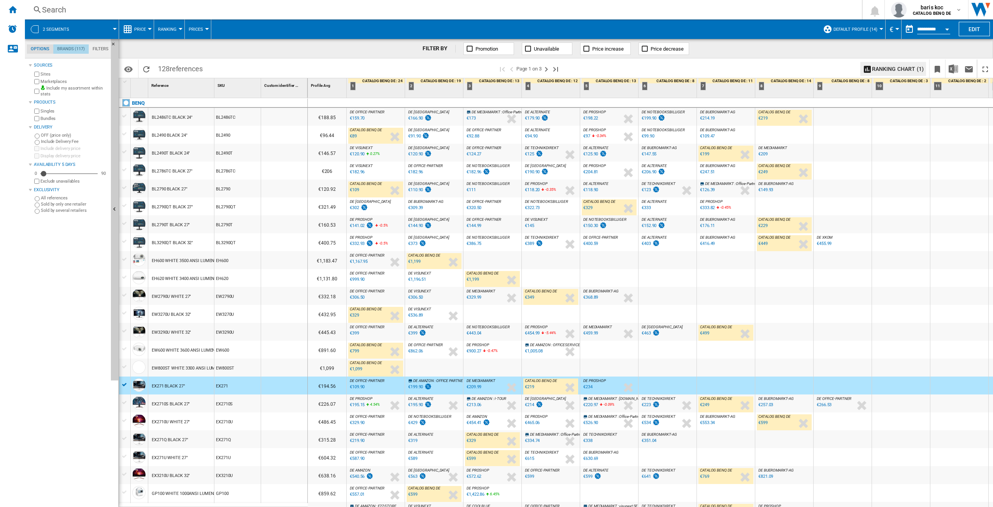
click at [81, 49] on md-tab-item "Brands (117)" at bounding box center [70, 48] width 35 height 9
click at [99, 48] on md-tab-item "Filters" at bounding box center [101, 48] width 24 height 9
click at [51, 49] on md-tab-item "Options" at bounding box center [40, 48] width 26 height 9
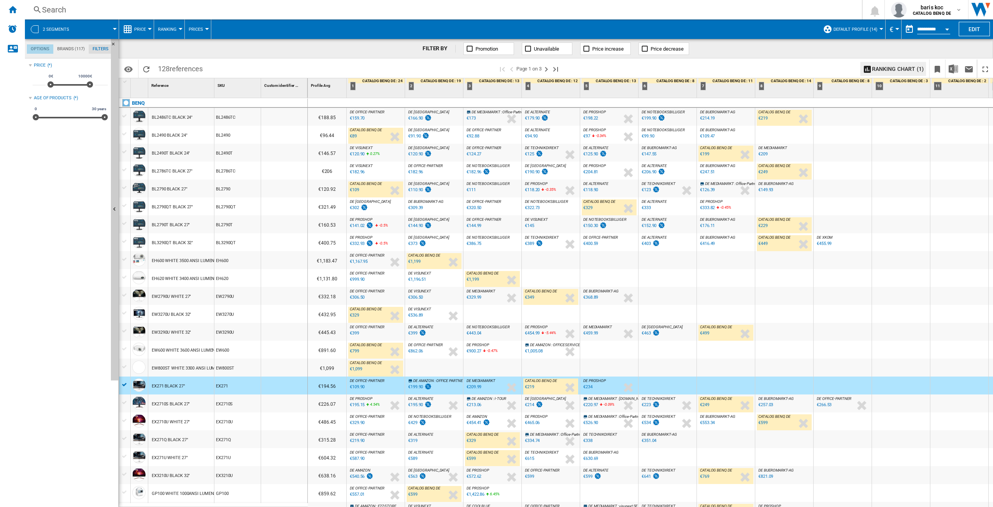
scroll to position [9, 0]
click at [558, 21] on span at bounding box center [515, 28] width 608 height 19
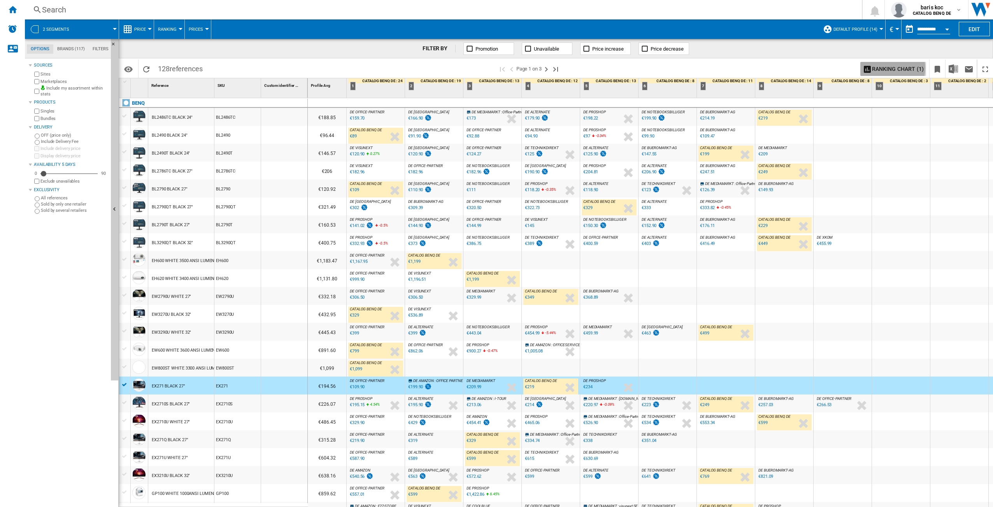
click at [891, 69] on button "Ranking chart (1)" at bounding box center [894, 69] width 66 height 14
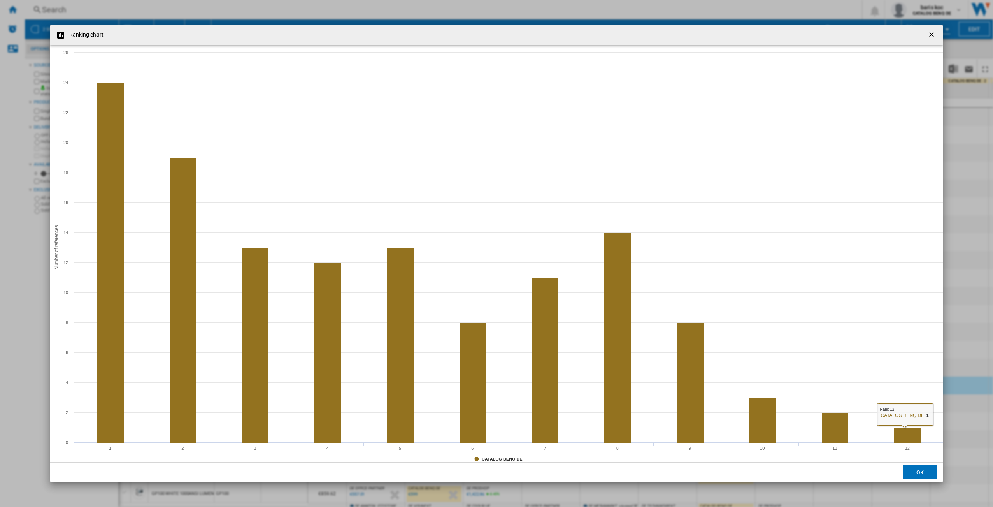
click at [931, 32] on ng-md-icon "getI18NText('BUTTONS.CLOSE_DIALOG')" at bounding box center [932, 35] width 9 height 9
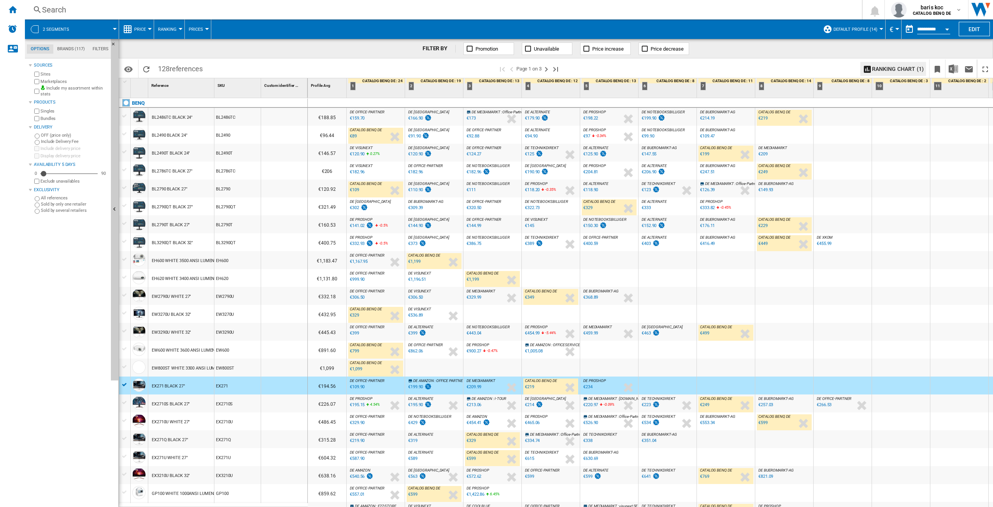
click at [555, 49] on span "Unavailable" at bounding box center [546, 49] width 25 height 6
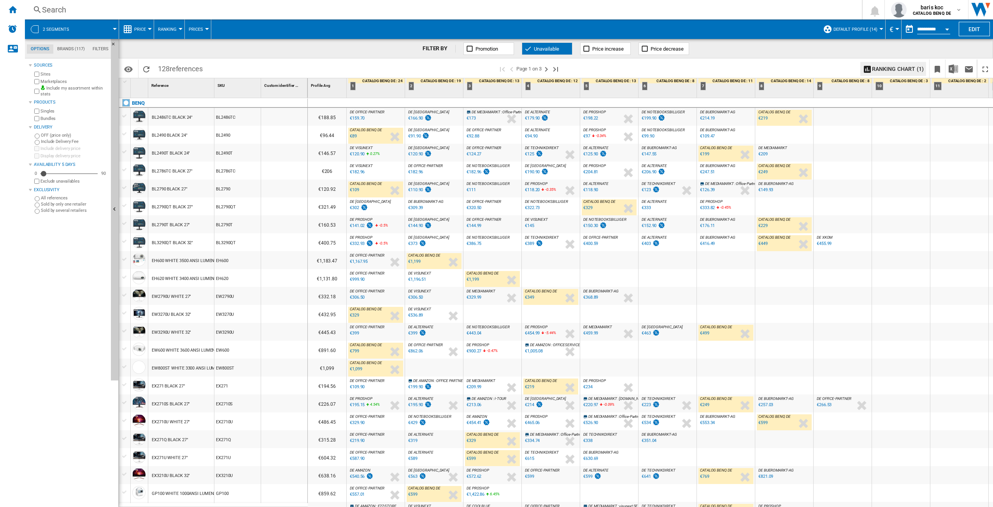
click at [529, 48] on ng-md-icon at bounding box center [528, 49] width 8 height 8
click at [16, 9] on ng-md-icon "Home" at bounding box center [12, 9] width 9 height 9
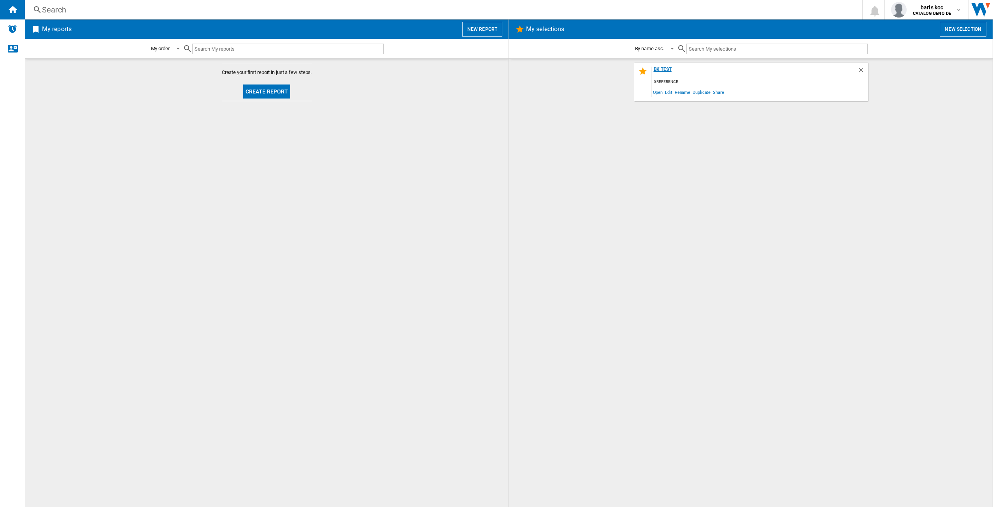
click at [657, 69] on div "BK TEst" at bounding box center [755, 72] width 206 height 11
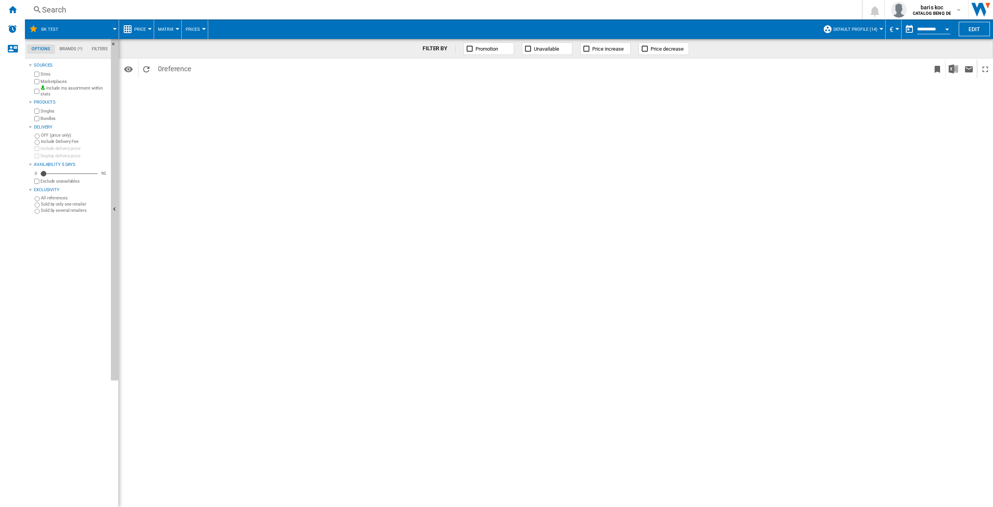
click at [867, 29] on span "Default profile (14)" at bounding box center [856, 29] width 44 height 5
click at [867, 29] on md-backdrop at bounding box center [496, 253] width 993 height 507
click at [210, 80] on div "FILTER BY Promotion Unavailable Price increase Price decrease Identifiers SKU -…" at bounding box center [556, 273] width 875 height 468
click at [14, 50] on ng-md-icon "Contact us" at bounding box center [12, 48] width 9 height 9
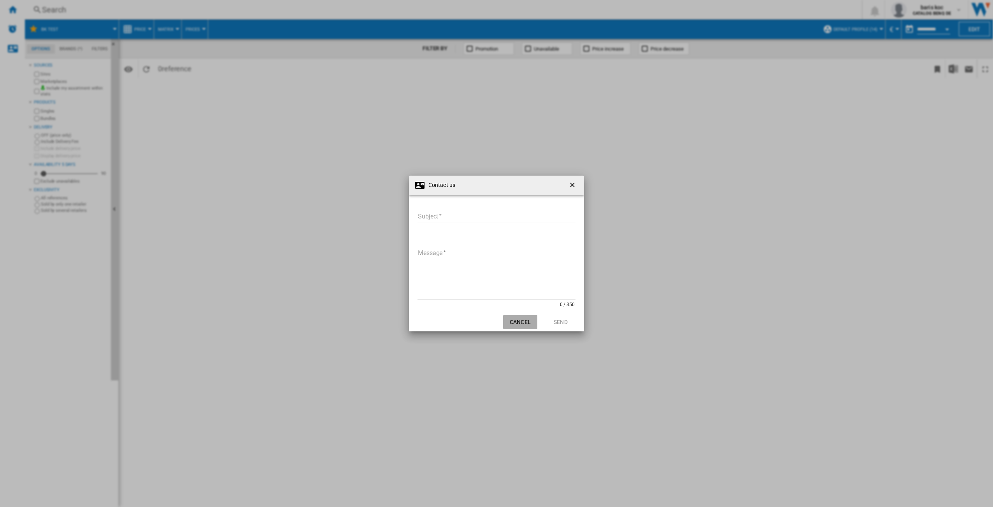
click at [524, 321] on button "Cancel" at bounding box center [520, 322] width 34 height 14
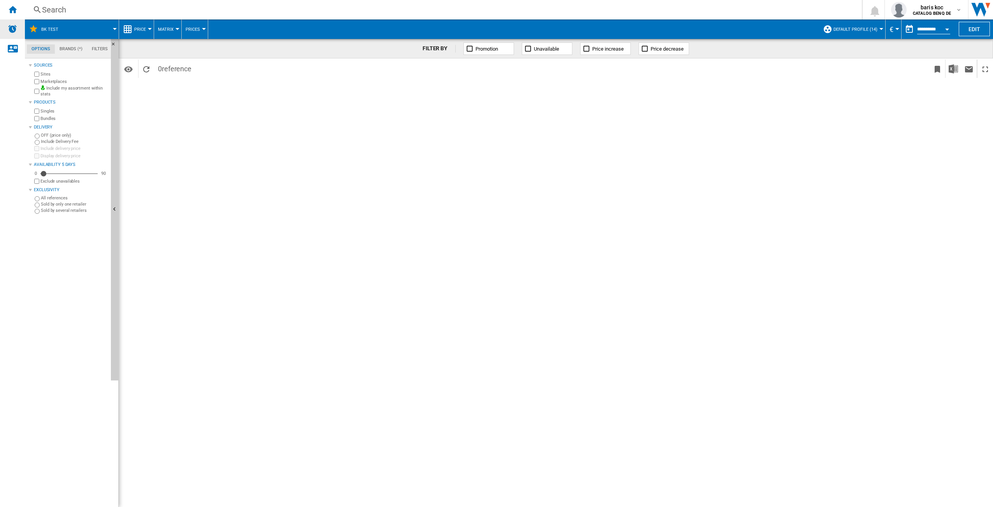
click at [16, 25] on img "Alerts" at bounding box center [12, 28] width 9 height 9
click at [12, 9] on ng-md-icon "Home" at bounding box center [12, 9] width 9 height 9
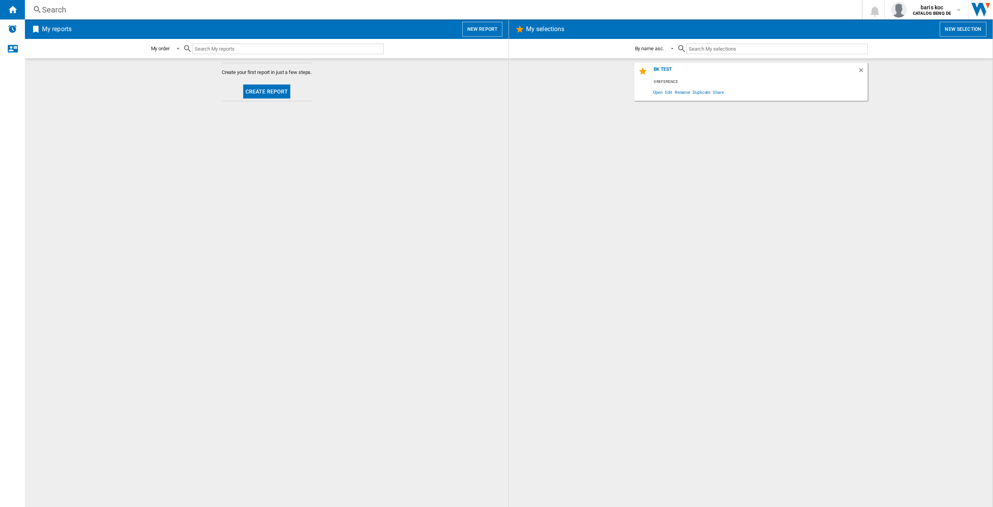
click at [270, 90] on button "Create report" at bounding box center [266, 91] width 47 height 14
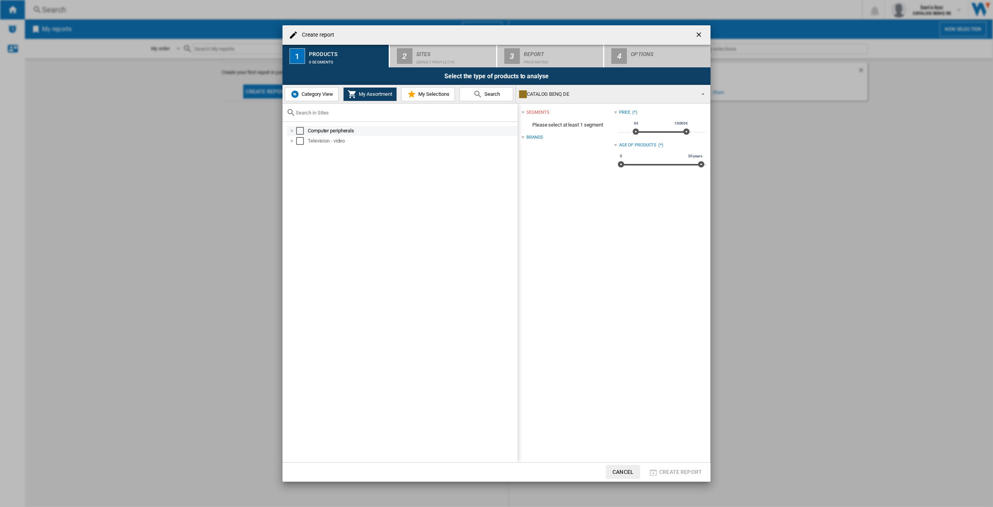
click at [300, 128] on div "Select" at bounding box center [300, 131] width 8 height 8
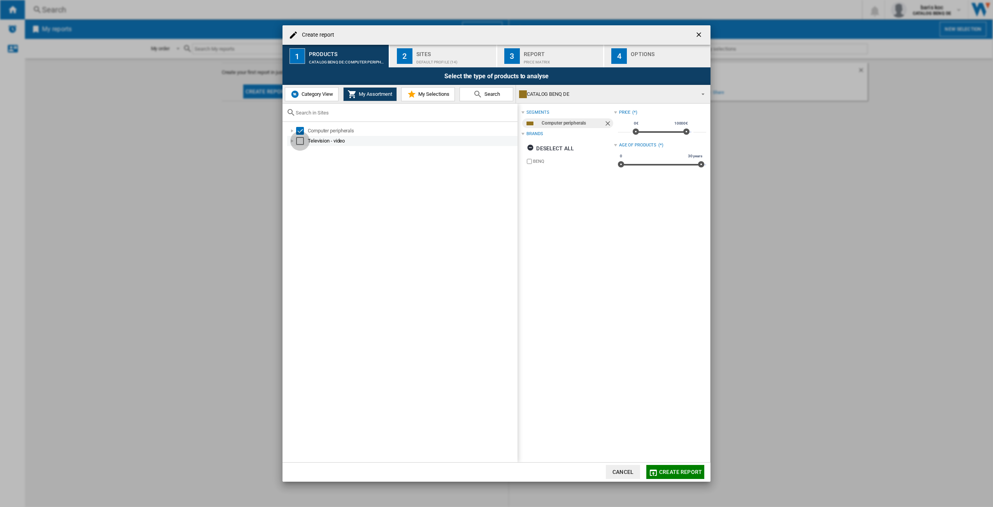
click at [300, 139] on div "Select" at bounding box center [300, 141] width 8 height 8
click at [420, 95] on span "My Selections" at bounding box center [433, 94] width 33 height 6
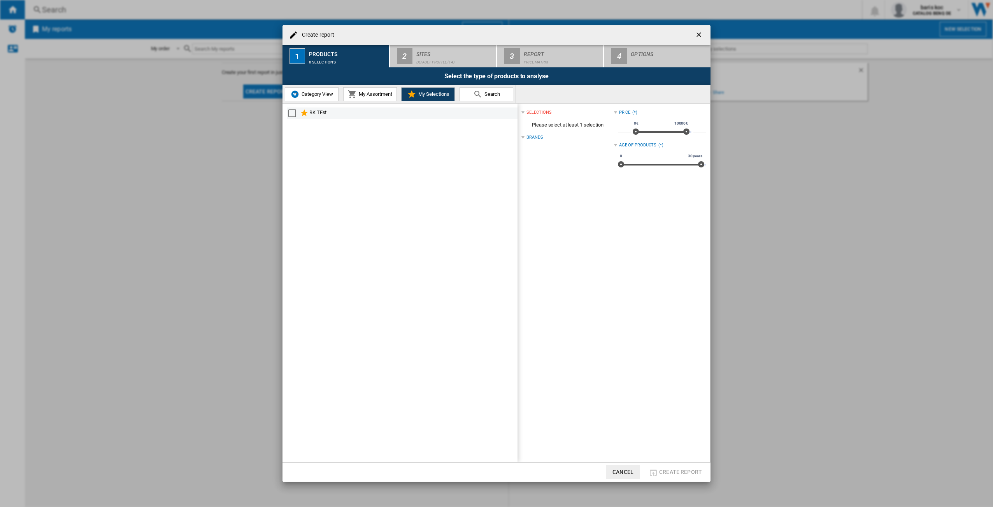
click at [293, 112] on div "Select" at bounding box center [292, 113] width 8 height 8
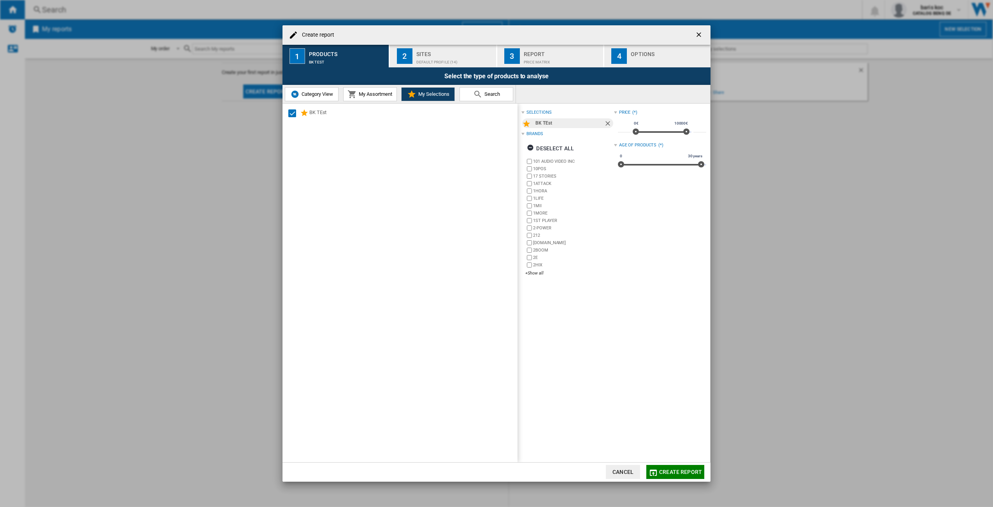
click at [358, 91] on span "My Assortment" at bounding box center [374, 94] width 35 height 6
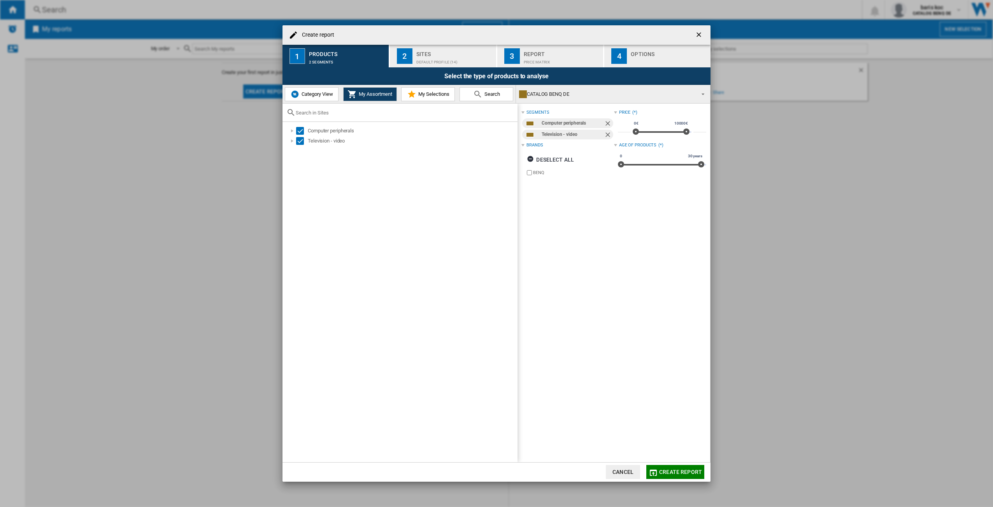
click at [676, 469] on span "Create report" at bounding box center [680, 472] width 43 height 6
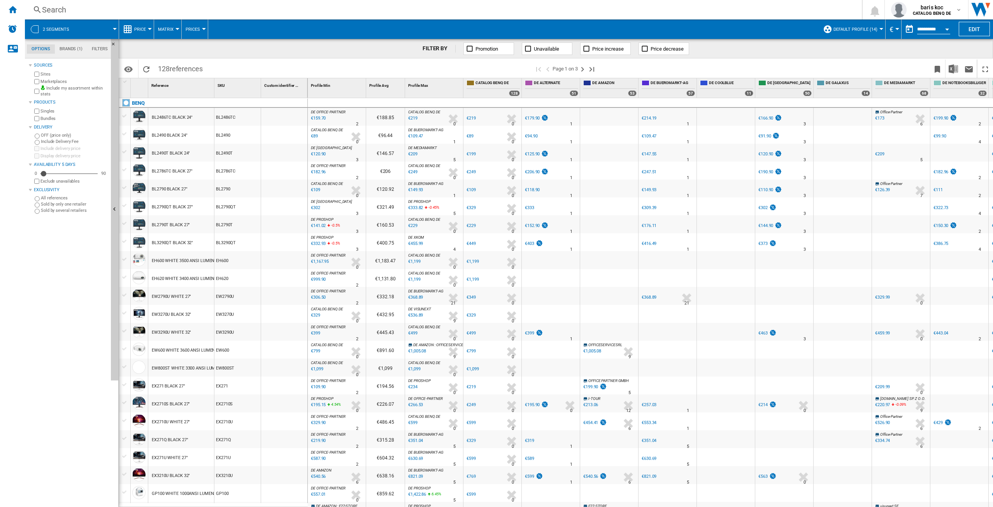
click at [48, 25] on button "2 segments" at bounding box center [60, 28] width 34 height 19
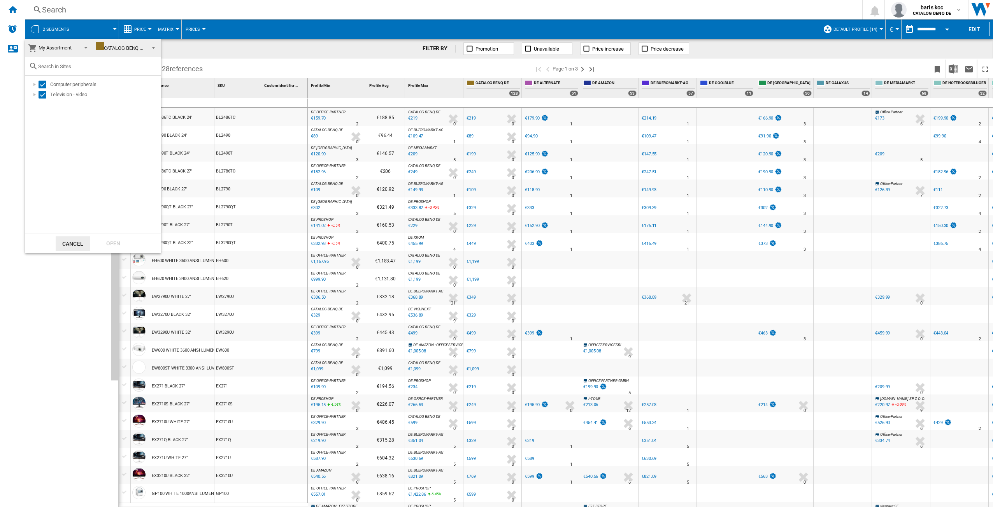
click at [347, 54] on md-backdrop at bounding box center [496, 253] width 993 height 507
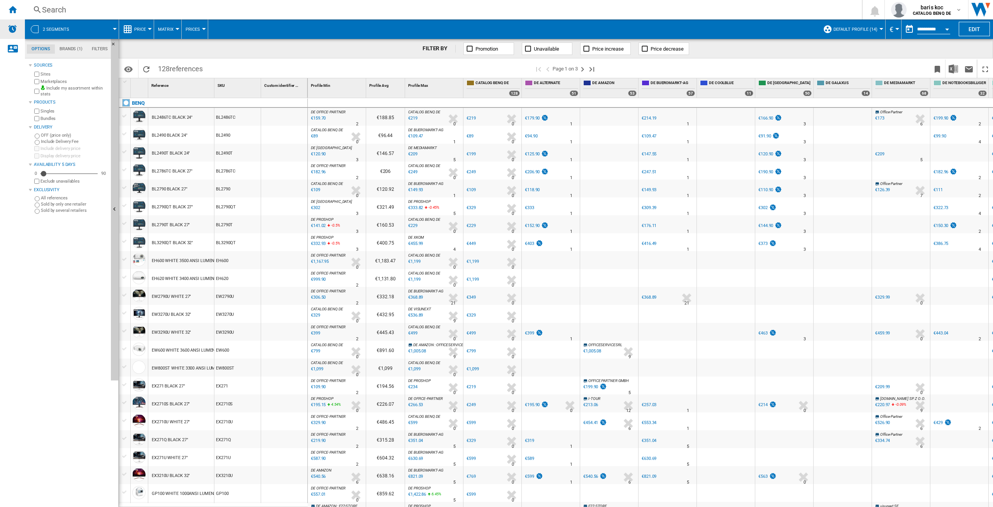
click at [11, 25] on img "Alerts" at bounding box center [12, 28] width 9 height 9
click at [14, 53] on div "Contact us" at bounding box center [12, 48] width 25 height 19
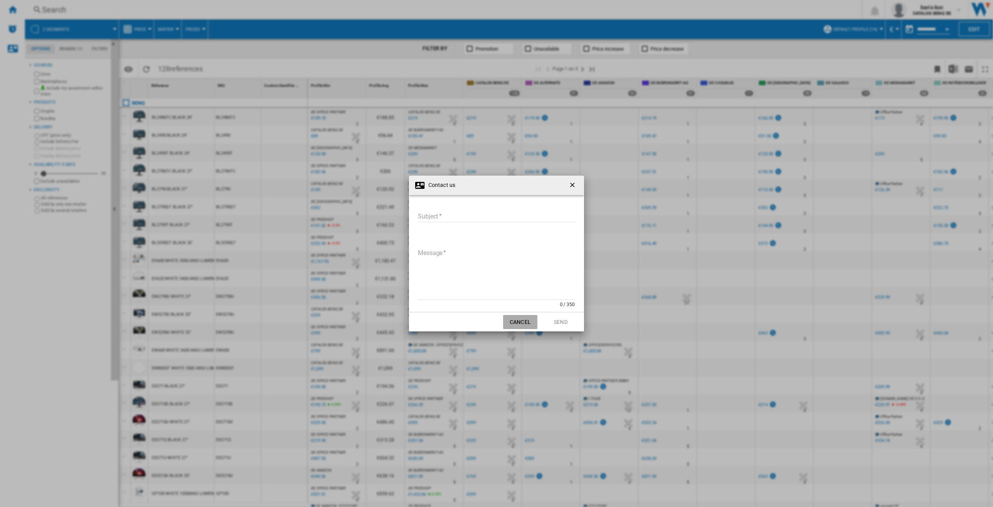
click at [521, 323] on button "Cancel" at bounding box center [520, 322] width 34 height 14
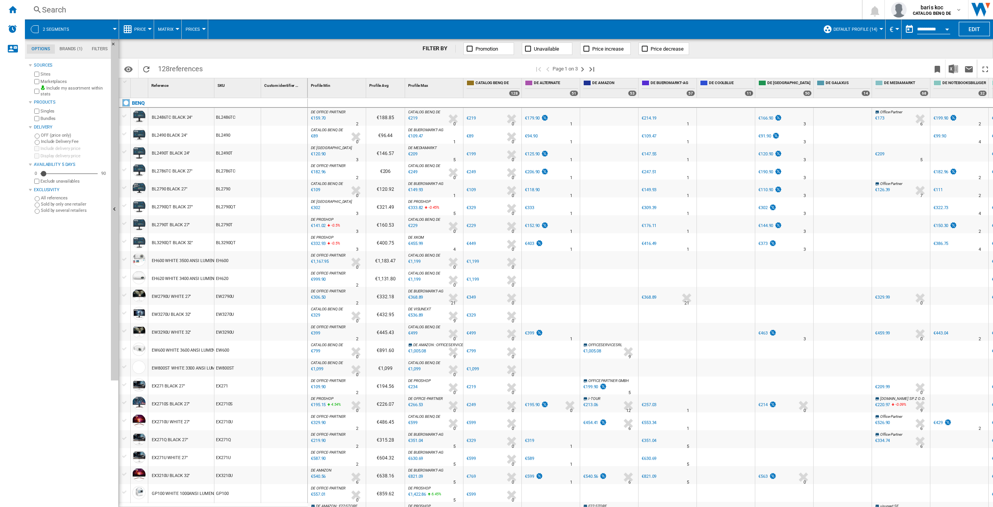
click at [859, 23] on button "Default profile (14)" at bounding box center [858, 28] width 48 height 19
drag, startPoint x: 756, startPoint y: 41, endPoint x: 766, endPoint y: 42, distance: 10.6
click at [756, 41] on md-backdrop at bounding box center [496, 253] width 993 height 507
click at [9, 8] on ng-md-icon "Home" at bounding box center [12, 9] width 9 height 9
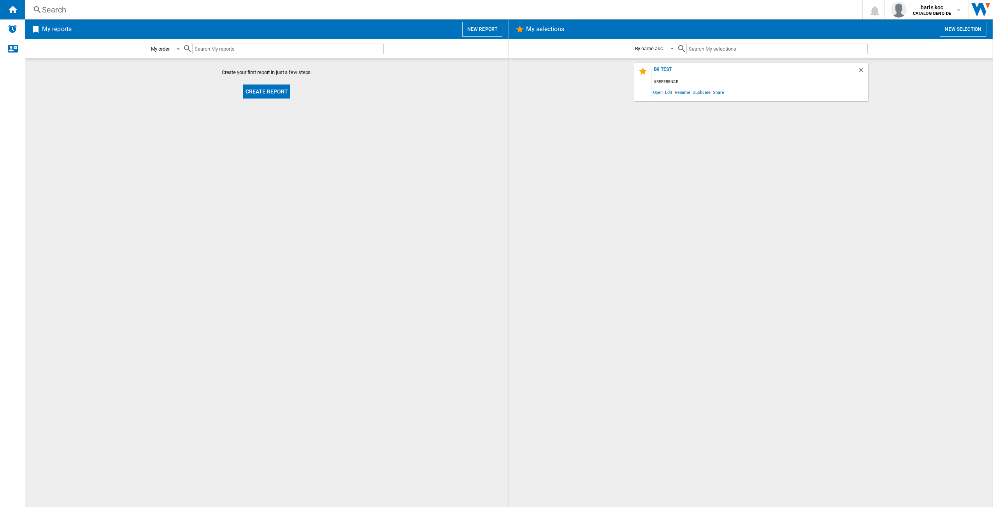
click at [176, 49] on span at bounding box center [175, 48] width 9 height 7
click at [176, 49] on md-option "My order" at bounding box center [170, 49] width 53 height 19
click at [176, 54] on md-select-value "My order" at bounding box center [166, 49] width 33 height 18
click at [359, 116] on md-backdrop at bounding box center [496, 253] width 993 height 507
click at [492, 29] on button "New report" at bounding box center [482, 29] width 40 height 15
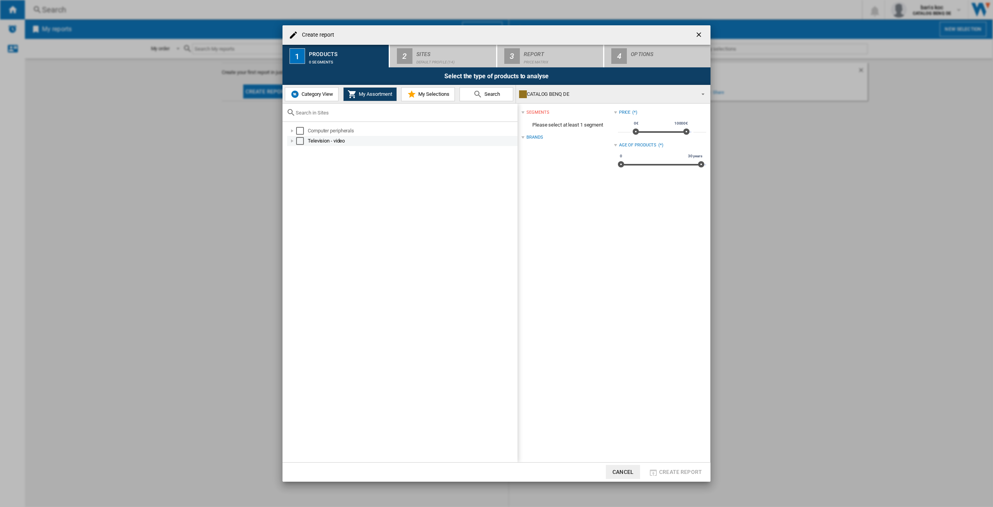
drag, startPoint x: 304, startPoint y: 132, endPoint x: 302, endPoint y: 141, distance: 9.2
click at [304, 132] on md-checkbox "Select" at bounding box center [302, 131] width 12 height 8
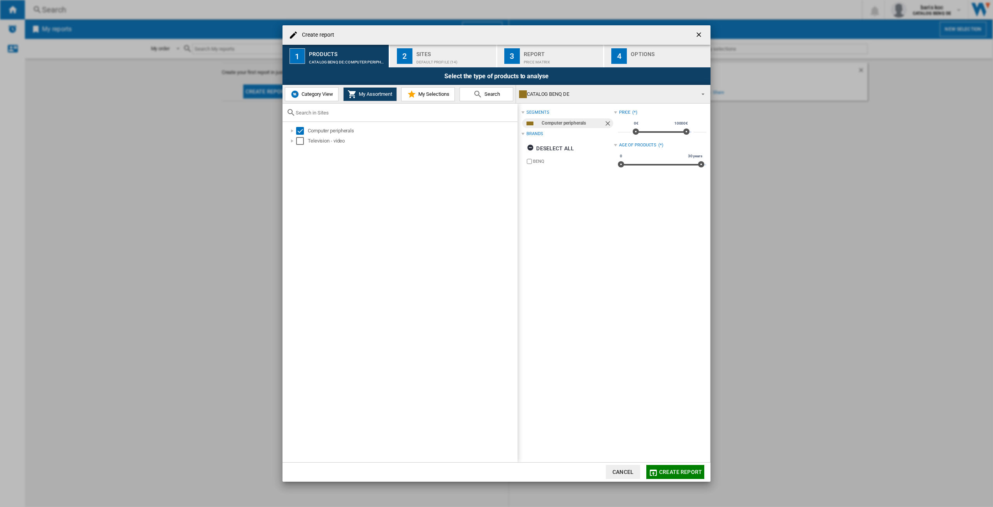
click at [301, 150] on div "Computer peripherals Television - video" at bounding box center [400, 292] width 235 height 340
click at [302, 142] on div "Select" at bounding box center [300, 141] width 8 height 8
click at [420, 95] on span "My Selections" at bounding box center [433, 94] width 33 height 6
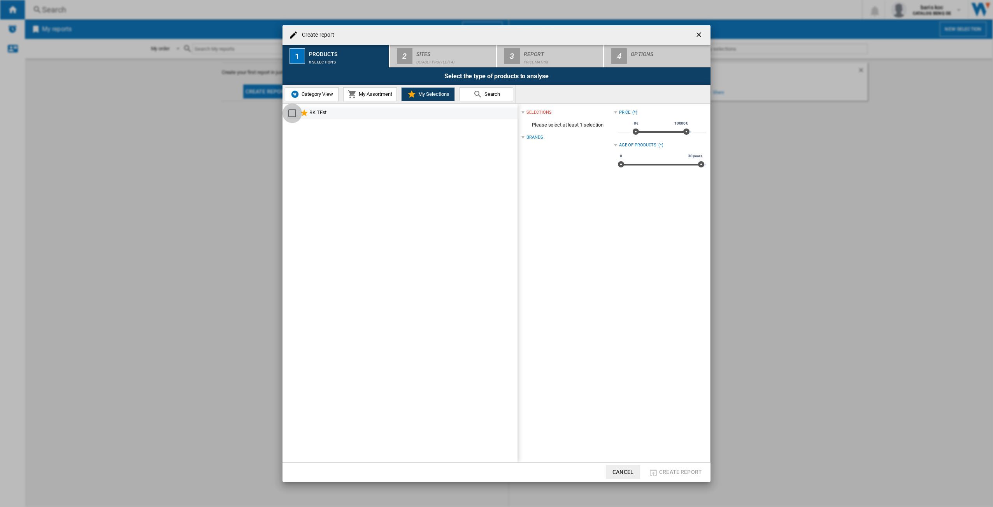
click at [290, 116] on div "Select" at bounding box center [292, 113] width 8 height 8
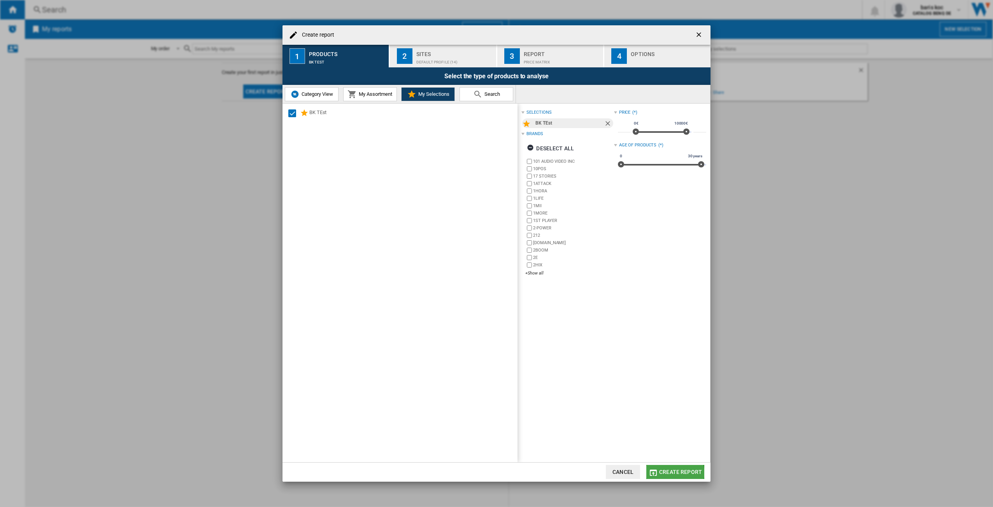
click at [676, 473] on span "Create report" at bounding box center [680, 472] width 43 height 6
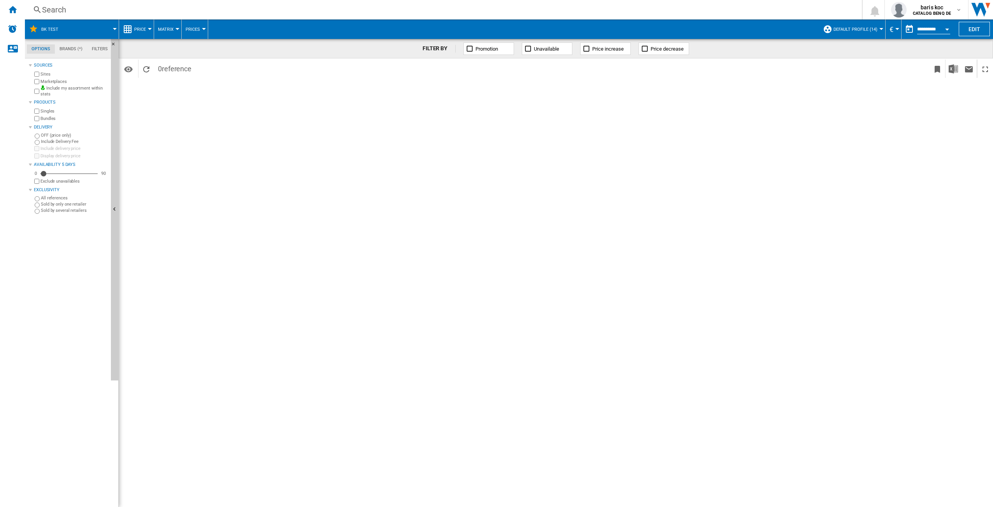
click at [108, 29] on span at bounding box center [92, 28] width 46 height 19
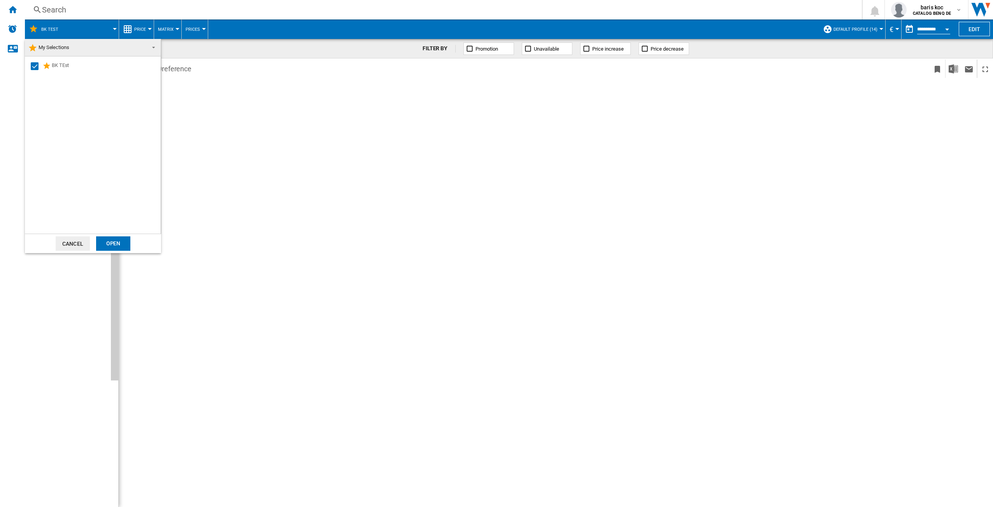
click at [109, 29] on md-backdrop at bounding box center [496, 253] width 993 height 507
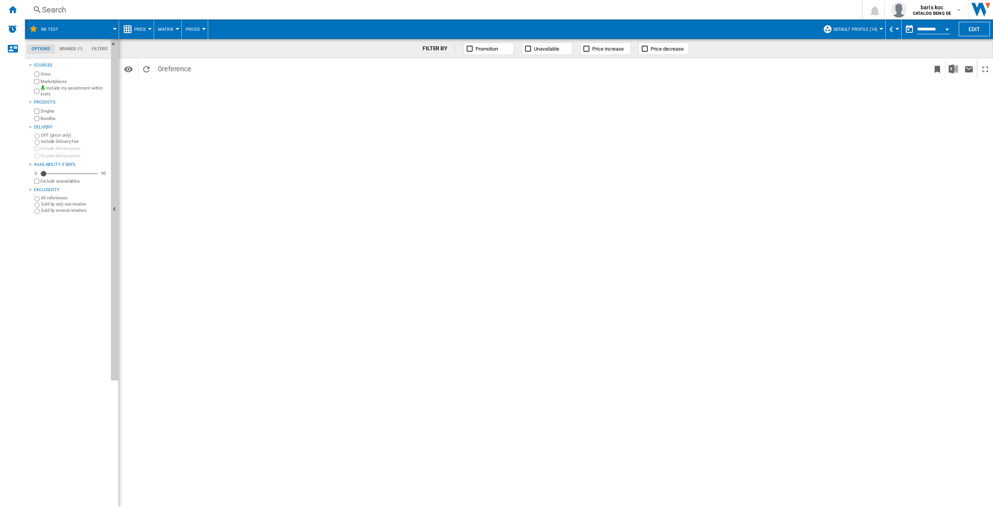
click at [846, 26] on button "Default profile (14)" at bounding box center [858, 28] width 48 height 19
click at [847, 25] on md-backdrop at bounding box center [496, 253] width 993 height 507
click at [77, 47] on md-tab-item "Brands (*)" at bounding box center [71, 48] width 32 height 9
click at [96, 49] on md-tab-item "Filters" at bounding box center [99, 48] width 25 height 9
click at [35, 49] on md-tab-item "Options" at bounding box center [41, 48] width 28 height 9
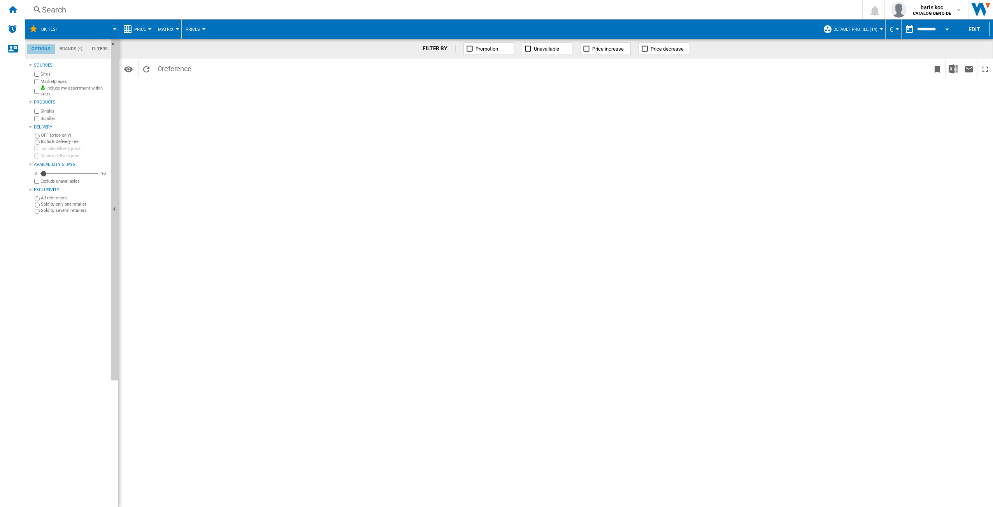
scroll to position [9, 0]
click at [53, 28] on span "BK TEst" at bounding box center [49, 29] width 17 height 5
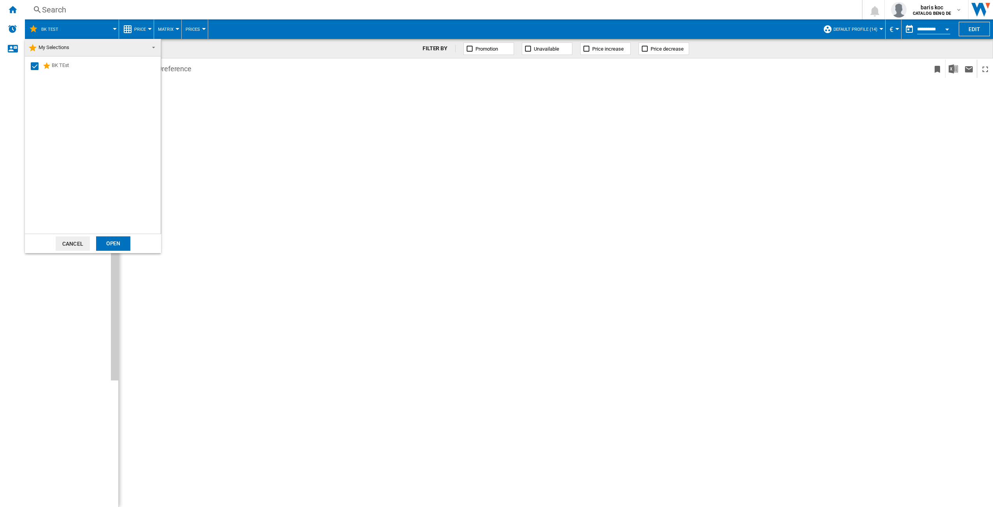
click at [160, 49] on md-select-value "My Selections" at bounding box center [93, 48] width 136 height 18
click at [342, 145] on md-backdrop at bounding box center [496, 253] width 993 height 507
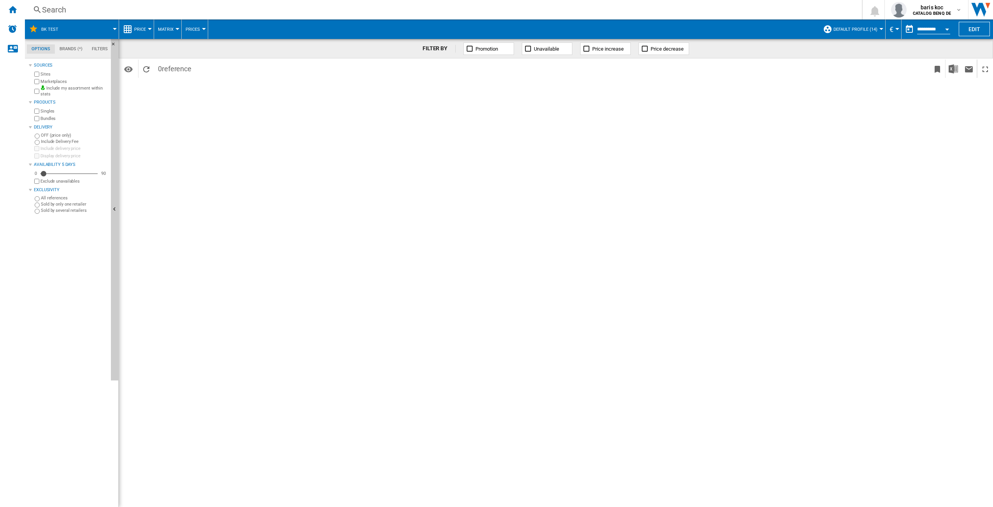
click at [169, 30] on span "Matrix" at bounding box center [166, 29] width 16 height 5
click at [246, 168] on md-backdrop at bounding box center [496, 253] width 993 height 507
click at [44, 25] on button "BK TEst" at bounding box center [53, 28] width 25 height 19
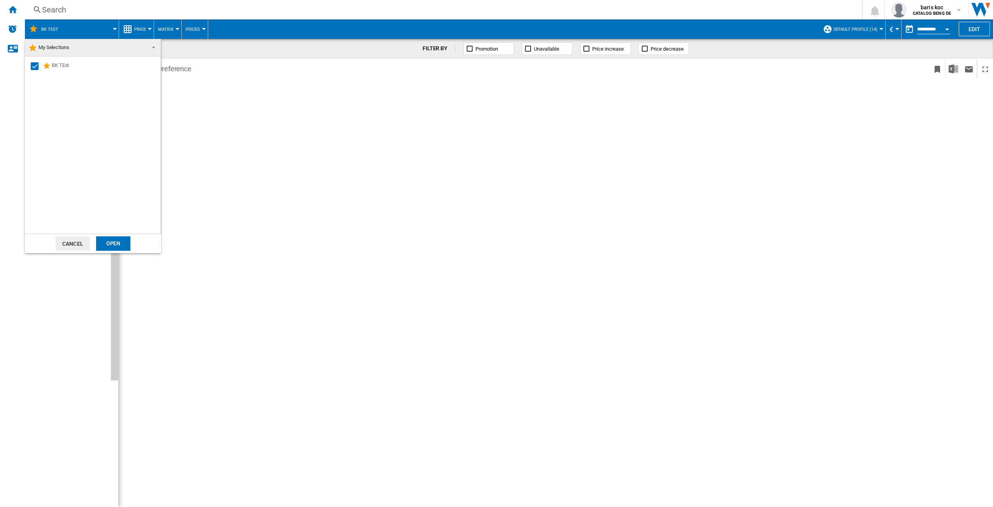
click at [17, 11] on md-backdrop at bounding box center [496, 253] width 993 height 507
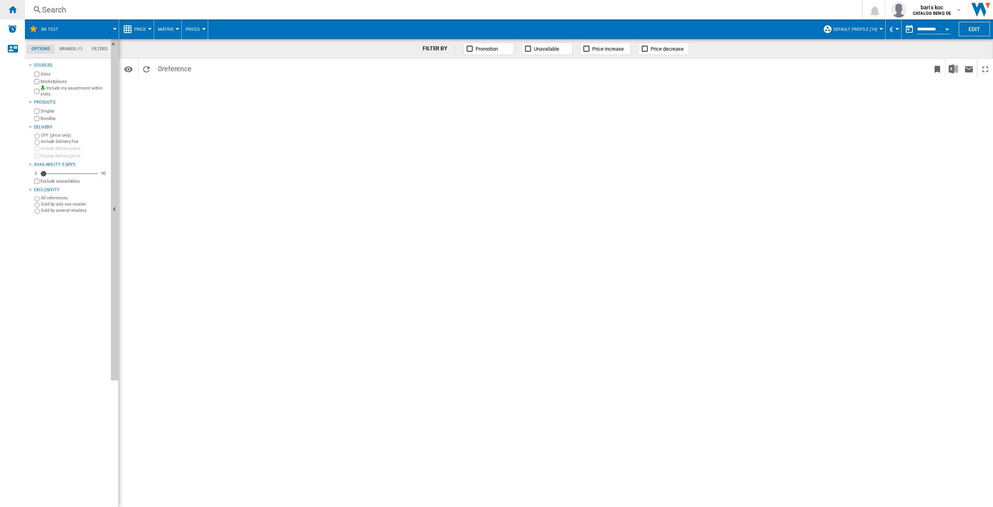
click at [10, 10] on ng-md-icon "Home" at bounding box center [12, 9] width 9 height 9
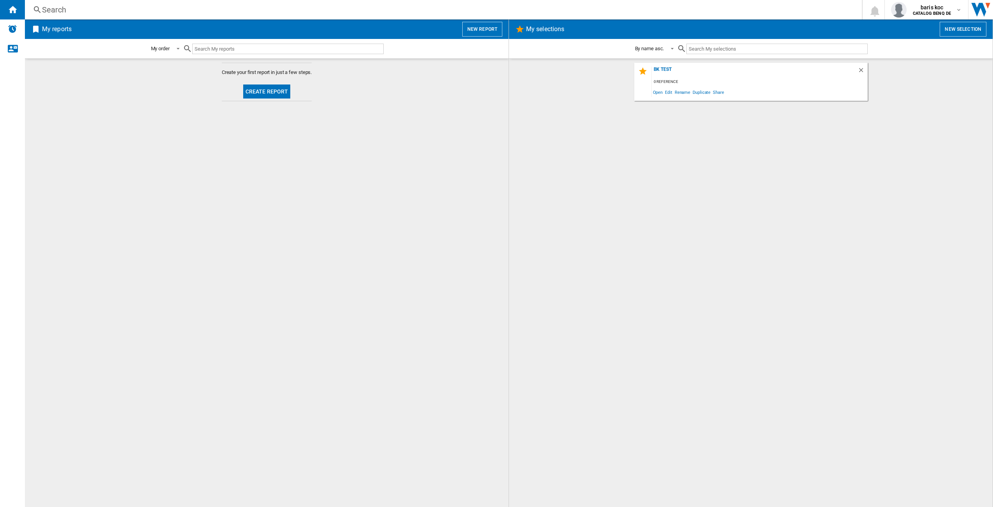
click at [795, 134] on div "BK TEst 0 reference Open Edit Rename Duplicate Share" at bounding box center [751, 283] width 468 height 440
click at [274, 90] on button "Create report" at bounding box center [266, 91] width 47 height 14
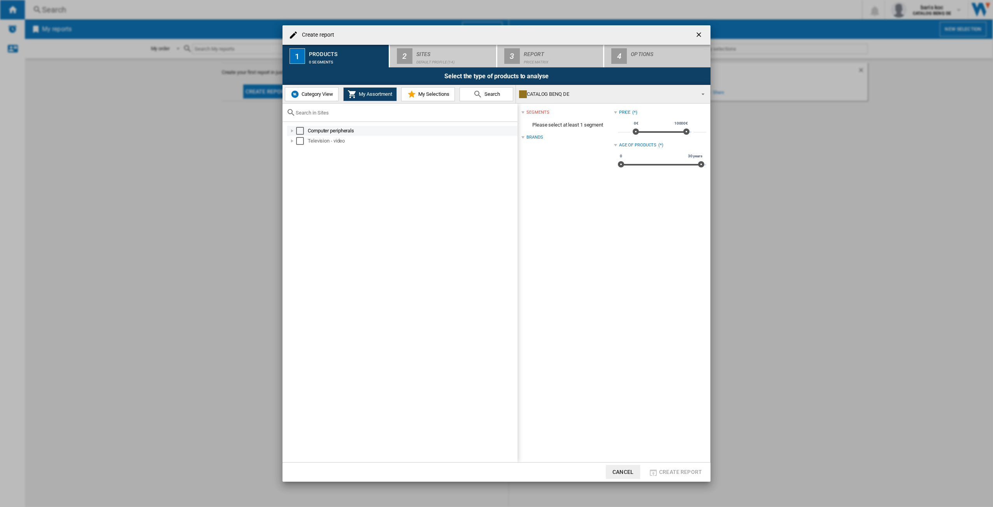
click at [303, 130] on div "Select" at bounding box center [300, 131] width 8 height 8
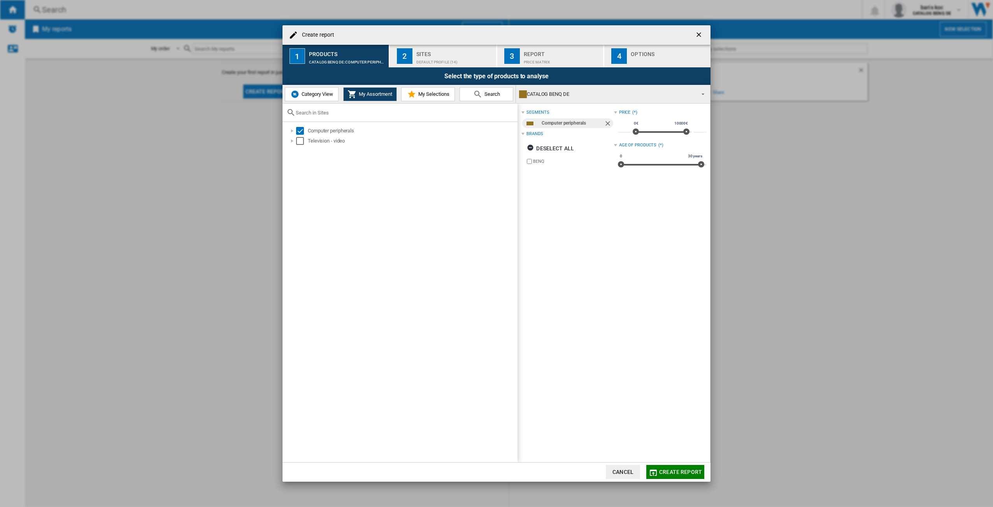
click at [308, 93] on span "Category View" at bounding box center [316, 94] width 33 height 6
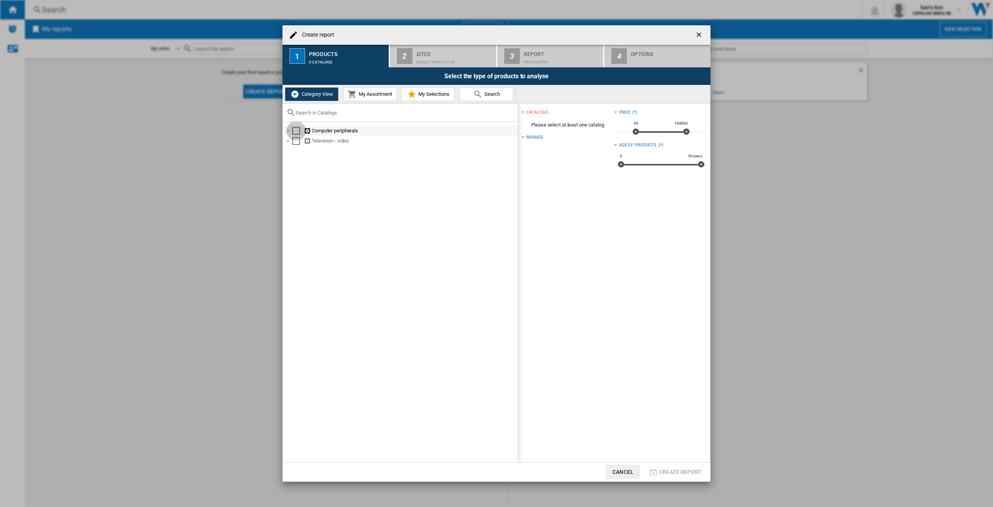
click at [297, 132] on div "Select" at bounding box center [296, 131] width 8 height 8
click at [296, 138] on div "Select" at bounding box center [296, 141] width 8 height 8
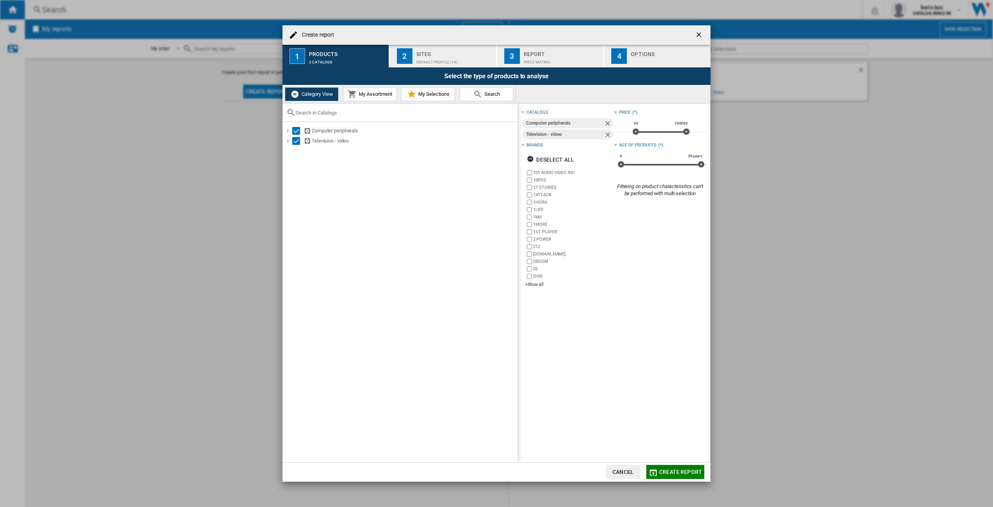
click at [426, 59] on div "Default profile (14)" at bounding box center [455, 60] width 77 height 8
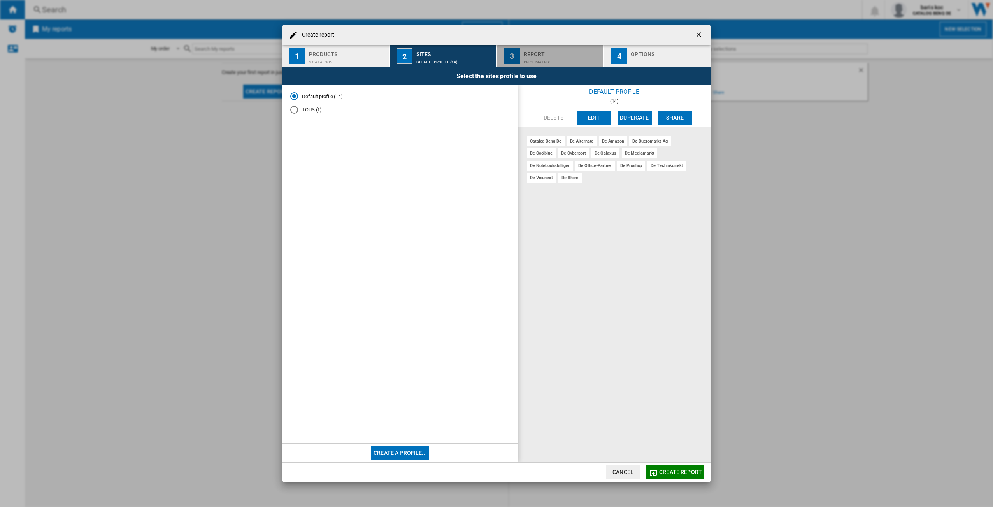
click at [546, 55] on div "Report" at bounding box center [562, 52] width 77 height 8
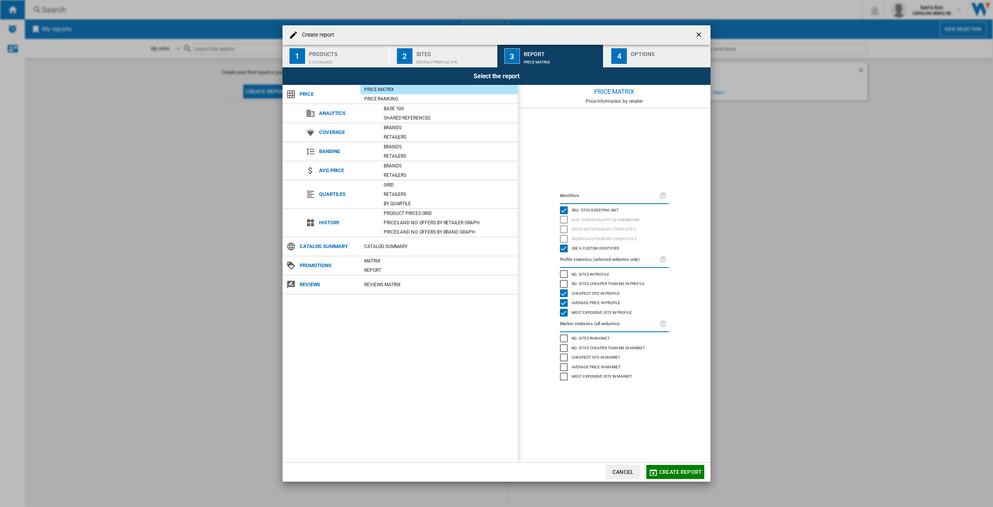
click at [450, 59] on div "Default profile (14)" at bounding box center [455, 60] width 77 height 8
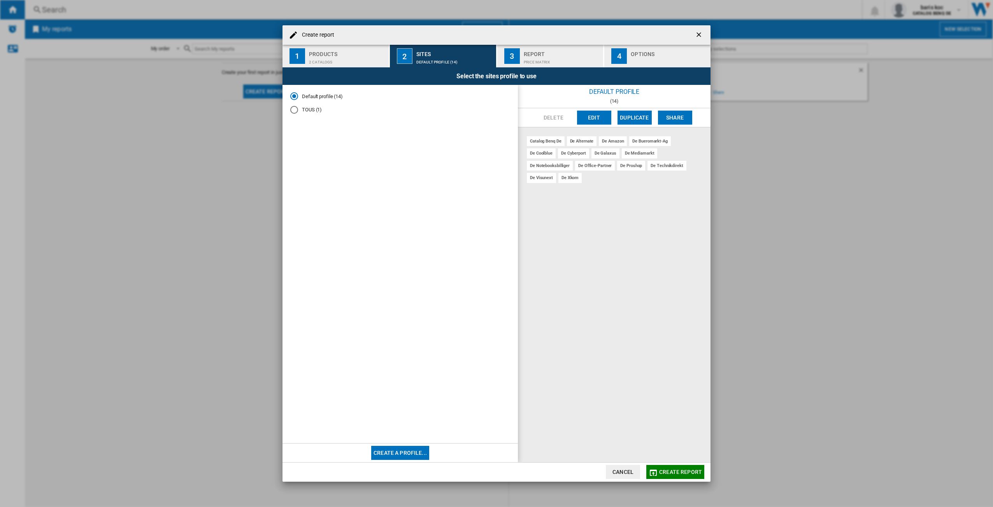
click at [678, 475] on span "Create report" at bounding box center [680, 472] width 43 height 6
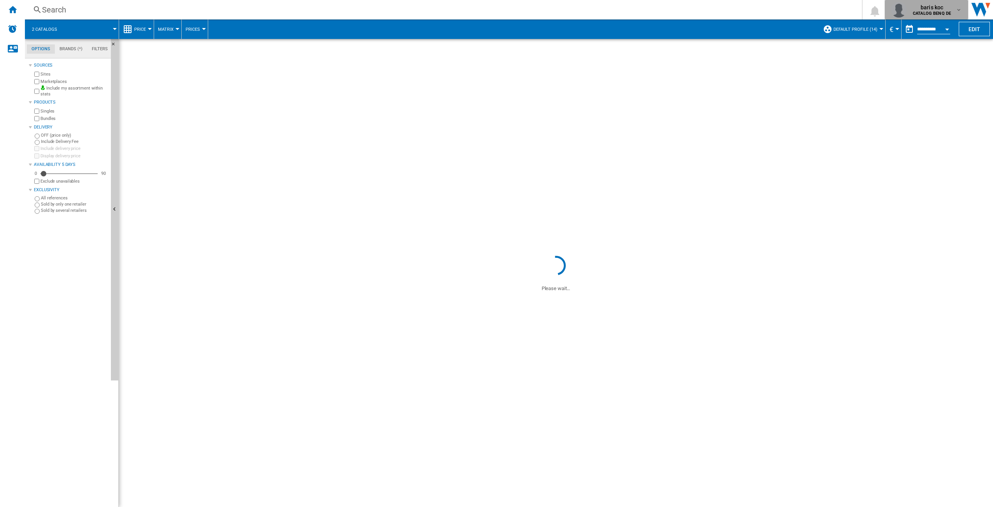
click at [939, 8] on span "baris koc" at bounding box center [932, 8] width 38 height 8
click at [940, 8] on md-backdrop at bounding box center [496, 253] width 993 height 507
click at [525, 16] on div "Search Search 0 baris koc CATALOG BENQ DE" at bounding box center [509, 9] width 968 height 19
click at [16, 8] on ng-md-icon "Home" at bounding box center [12, 9] width 9 height 9
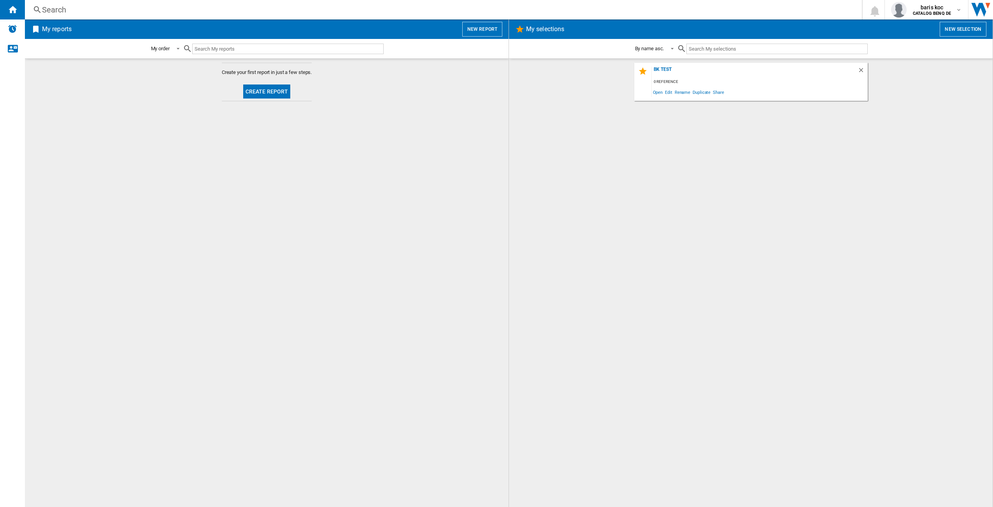
click at [265, 91] on button "Create report" at bounding box center [266, 91] width 47 height 14
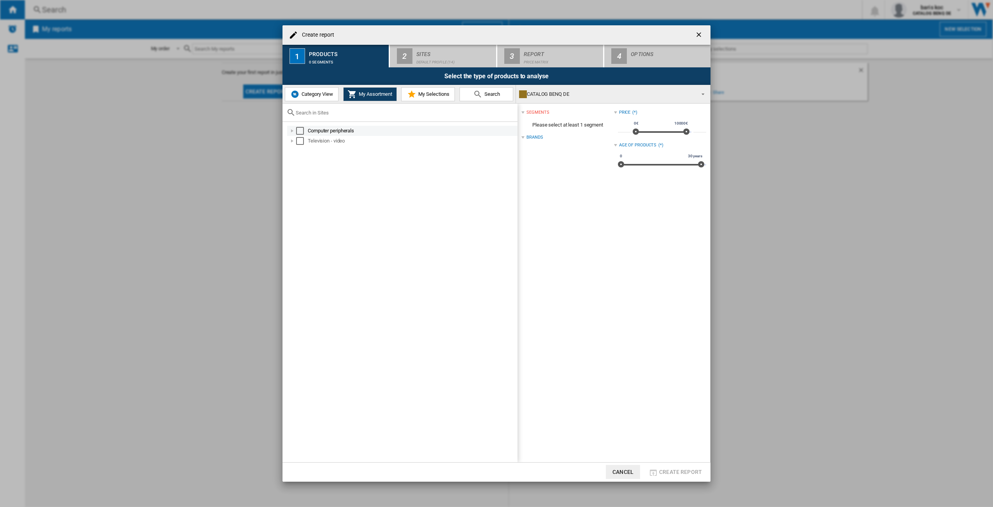
click at [302, 130] on div "Select" at bounding box center [300, 131] width 8 height 8
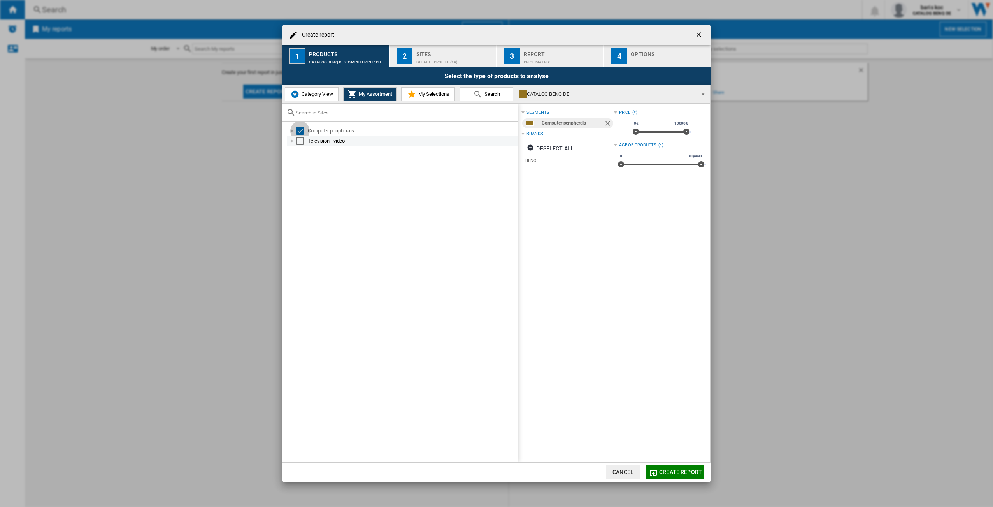
click at [300, 141] on div "Select" at bounding box center [300, 141] width 8 height 8
click at [699, 37] on ng-md-icon "getI18NText('BUTTONS.CLOSE_DIALOG')" at bounding box center [699, 35] width 9 height 9
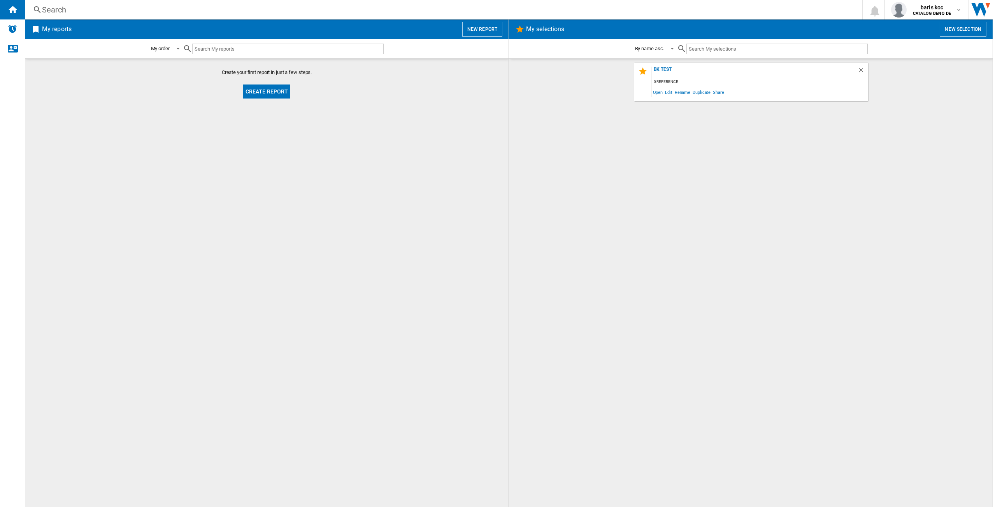
click at [830, 166] on div "BK TEst 0 reference Open Edit Rename Duplicate Share" at bounding box center [751, 283] width 468 height 440
click at [495, 28] on button "New report" at bounding box center [482, 29] width 40 height 15
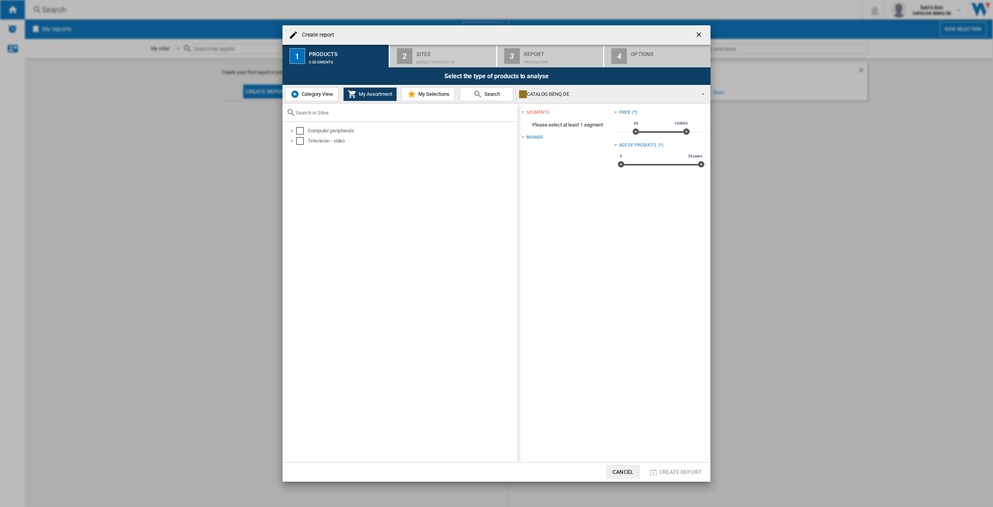
click at [318, 93] on span "Category View" at bounding box center [316, 94] width 33 height 6
click at [297, 128] on div "Select" at bounding box center [296, 131] width 8 height 8
click at [295, 140] on div "Select" at bounding box center [296, 141] width 8 height 8
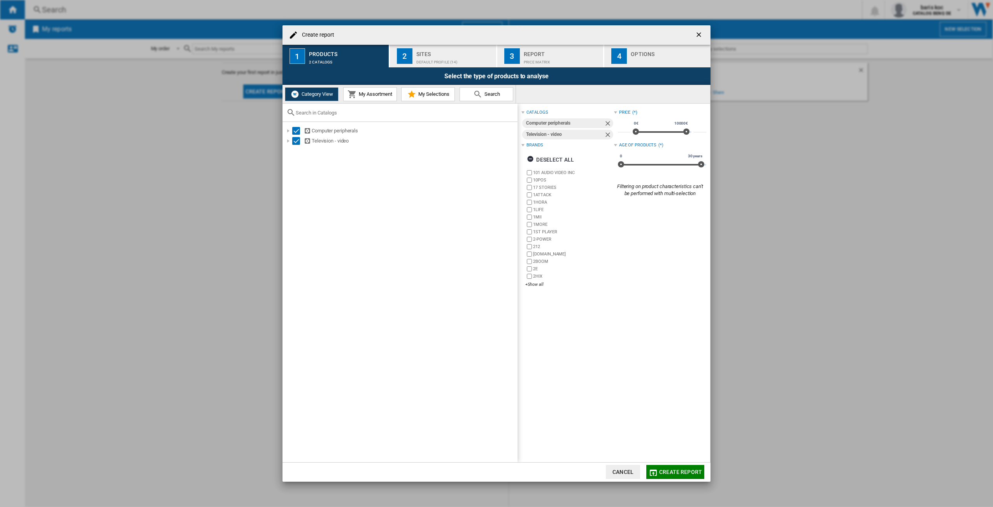
click at [530, 146] on div "Brands" at bounding box center [535, 145] width 16 height 6
click at [526, 146] on div "Brands (*)" at bounding box center [568, 145] width 92 height 10
click at [379, 96] on span "My Assortment" at bounding box center [374, 94] width 35 height 6
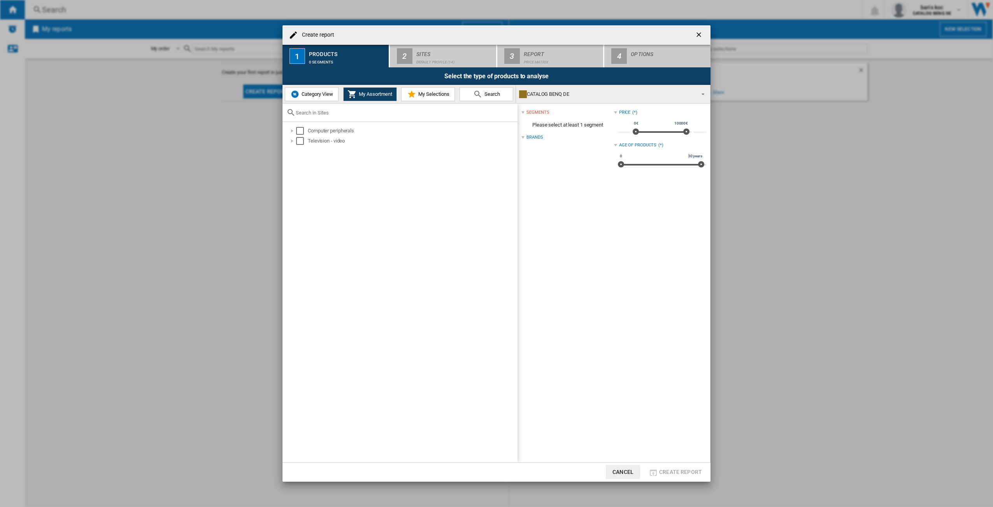
drag, startPoint x: 302, startPoint y: 130, endPoint x: 304, endPoint y: 149, distance: 18.8
click at [302, 131] on div "Select" at bounding box center [300, 131] width 8 height 8
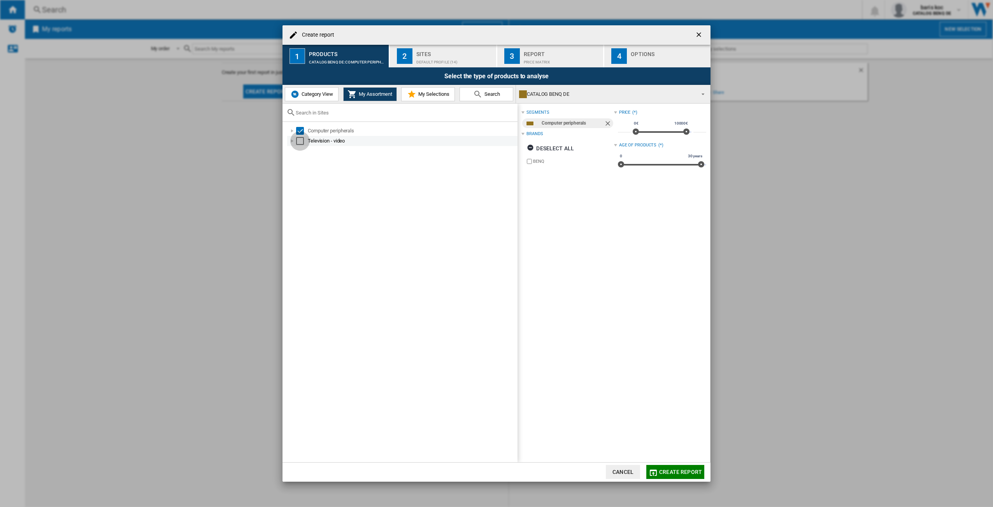
click at [303, 142] on div "Select" at bounding box center [300, 141] width 8 height 8
click at [477, 95] on md-icon "Create report ..." at bounding box center [477, 94] width 9 height 9
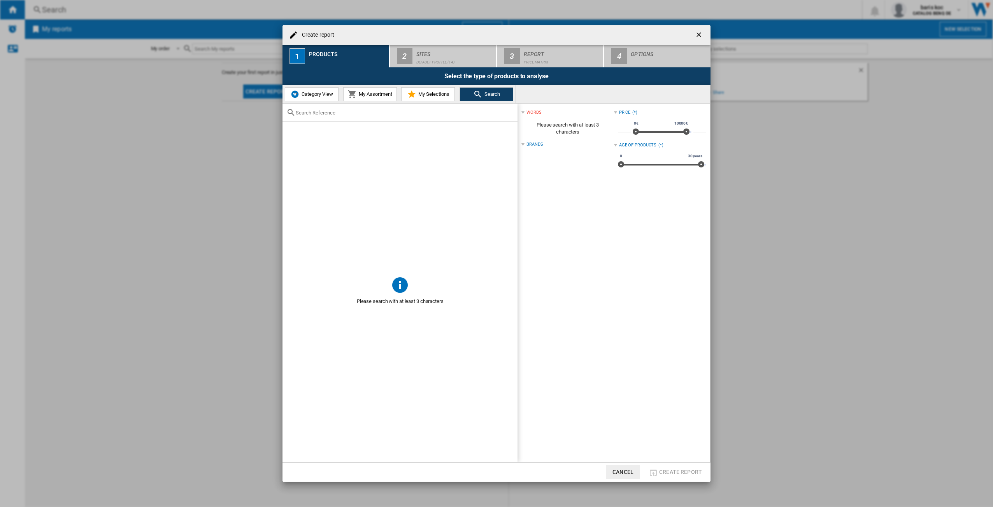
click at [342, 95] on div "Category View My Assortment My Selections Search" at bounding box center [400, 94] width 234 height 18
click at [376, 93] on span "My Assortment" at bounding box center [374, 94] width 35 height 6
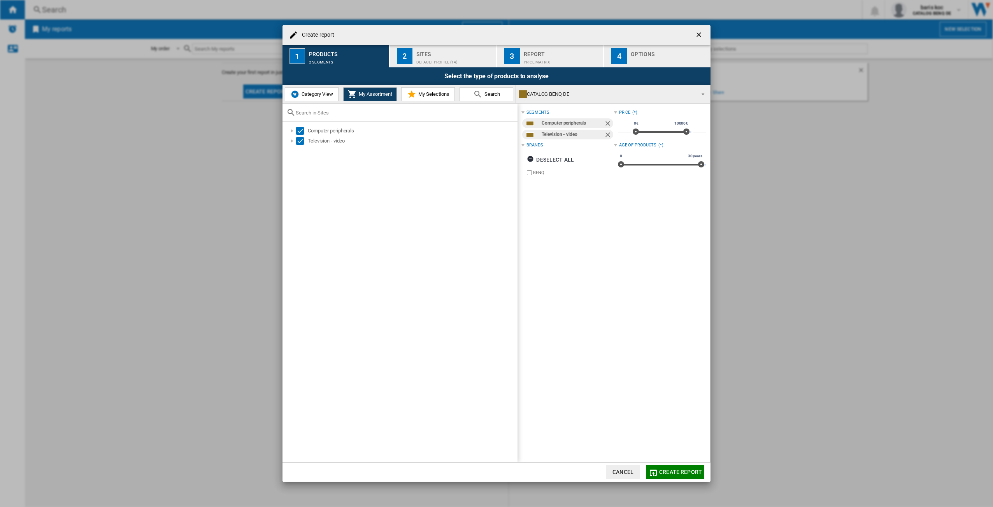
click at [434, 97] on span "My Selections" at bounding box center [433, 94] width 33 height 6
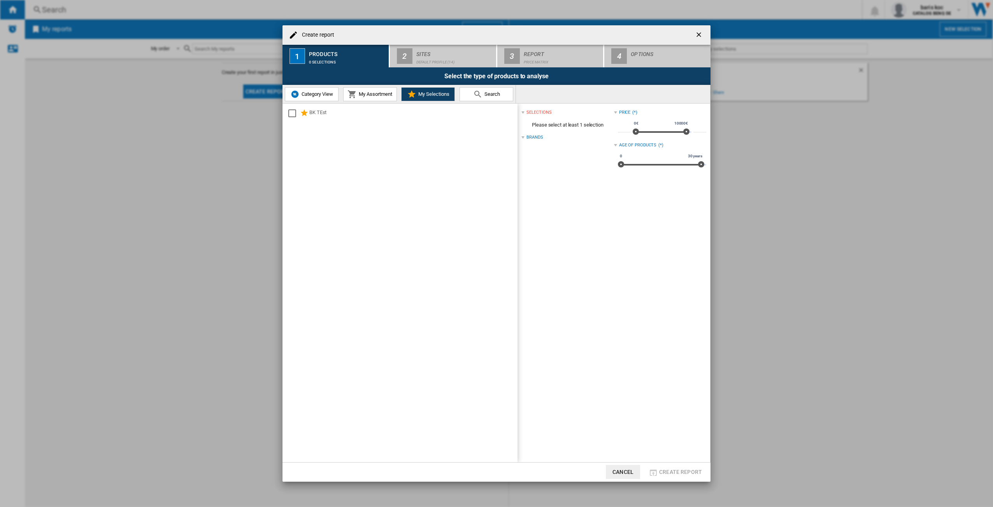
click at [292, 112] on div "Select" at bounding box center [292, 113] width 8 height 8
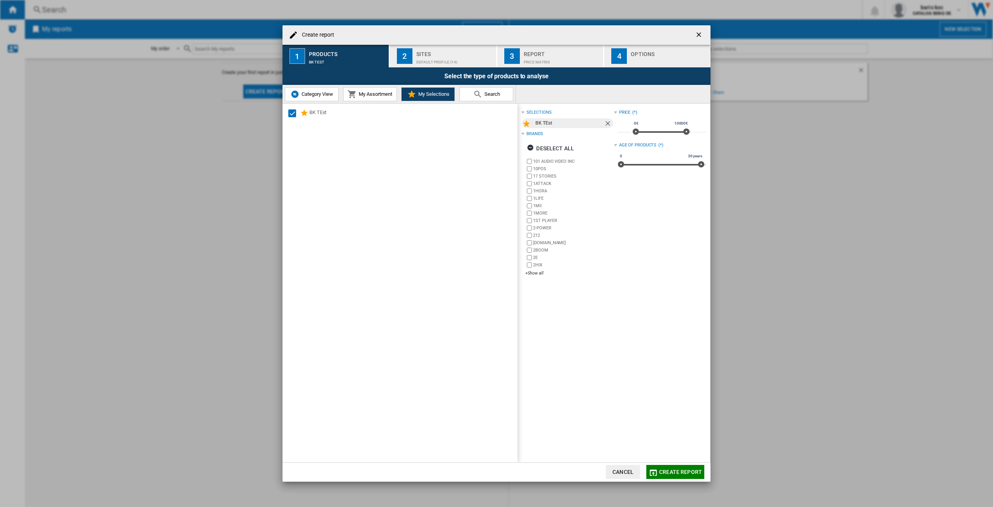
click at [365, 93] on span "My Assortment" at bounding box center [374, 94] width 35 height 6
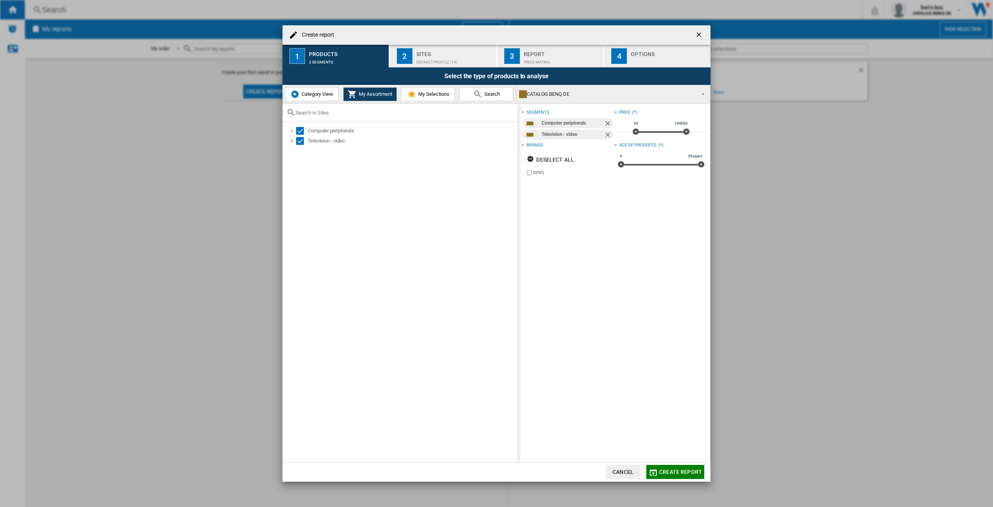
click at [675, 471] on span "Create report" at bounding box center [680, 472] width 43 height 6
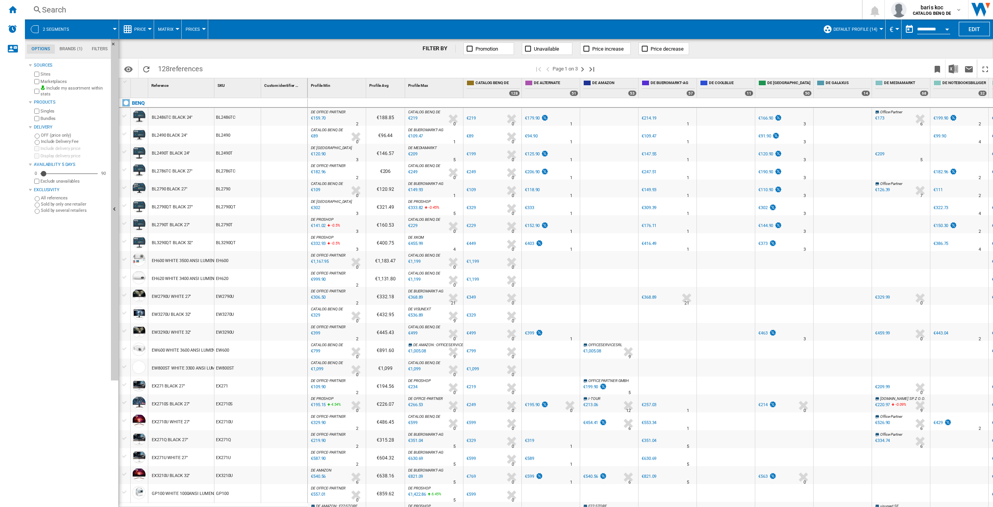
scroll to position [500, 0]
